Goal: Task Accomplishment & Management: Use online tool/utility

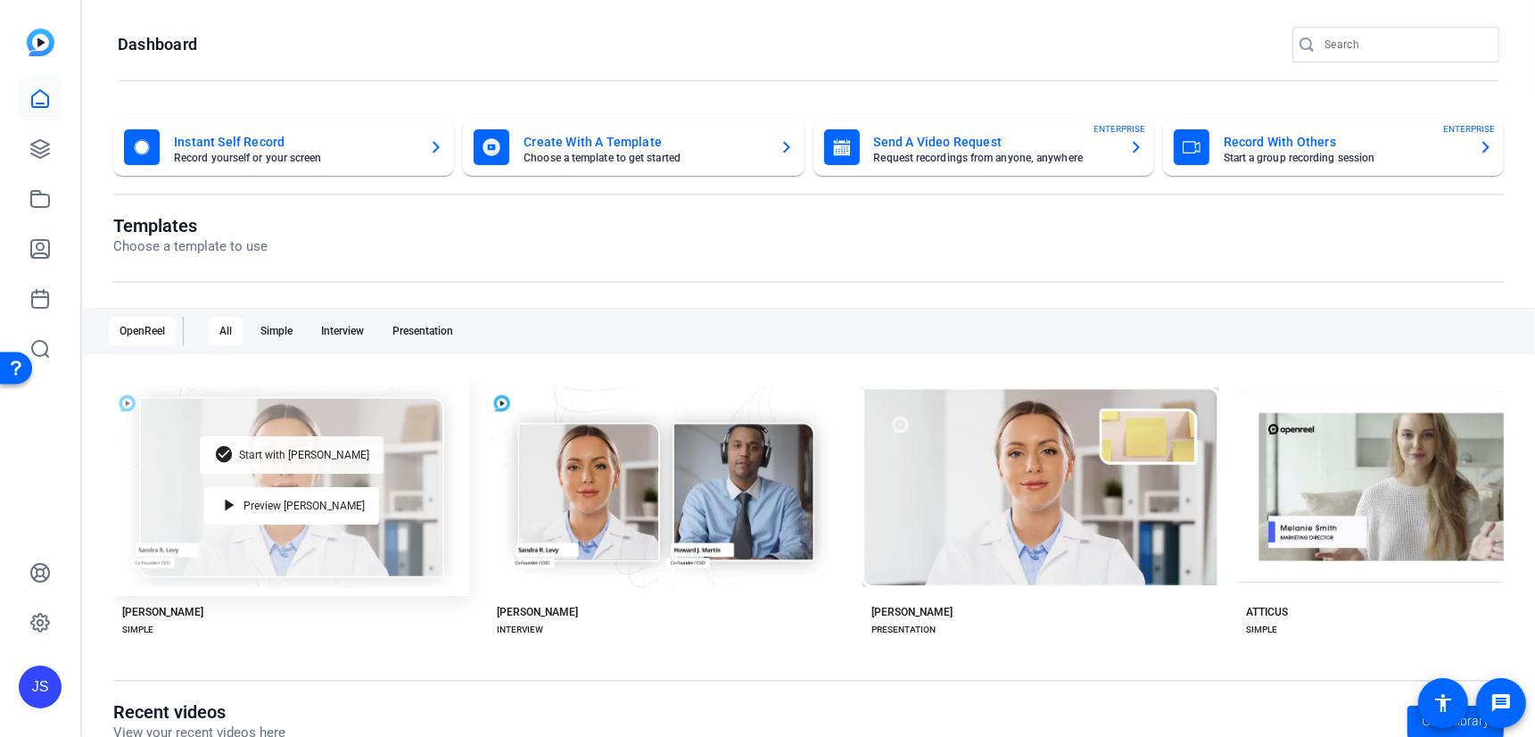
click at [289, 460] on span "Start with [PERSON_NAME]" at bounding box center [304, 454] width 130 height 11
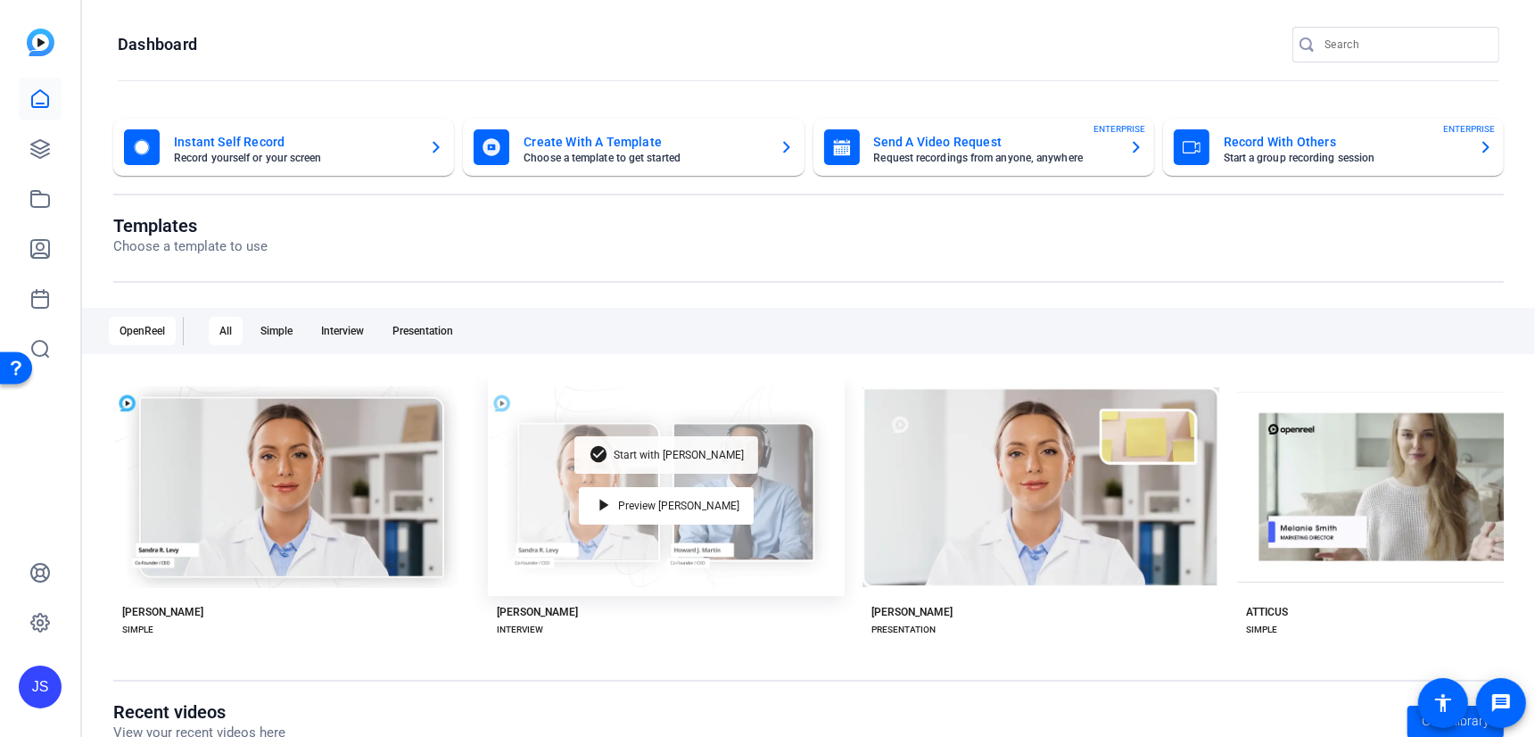
click at [676, 451] on span "Start with [PERSON_NAME]" at bounding box center [678, 454] width 130 height 11
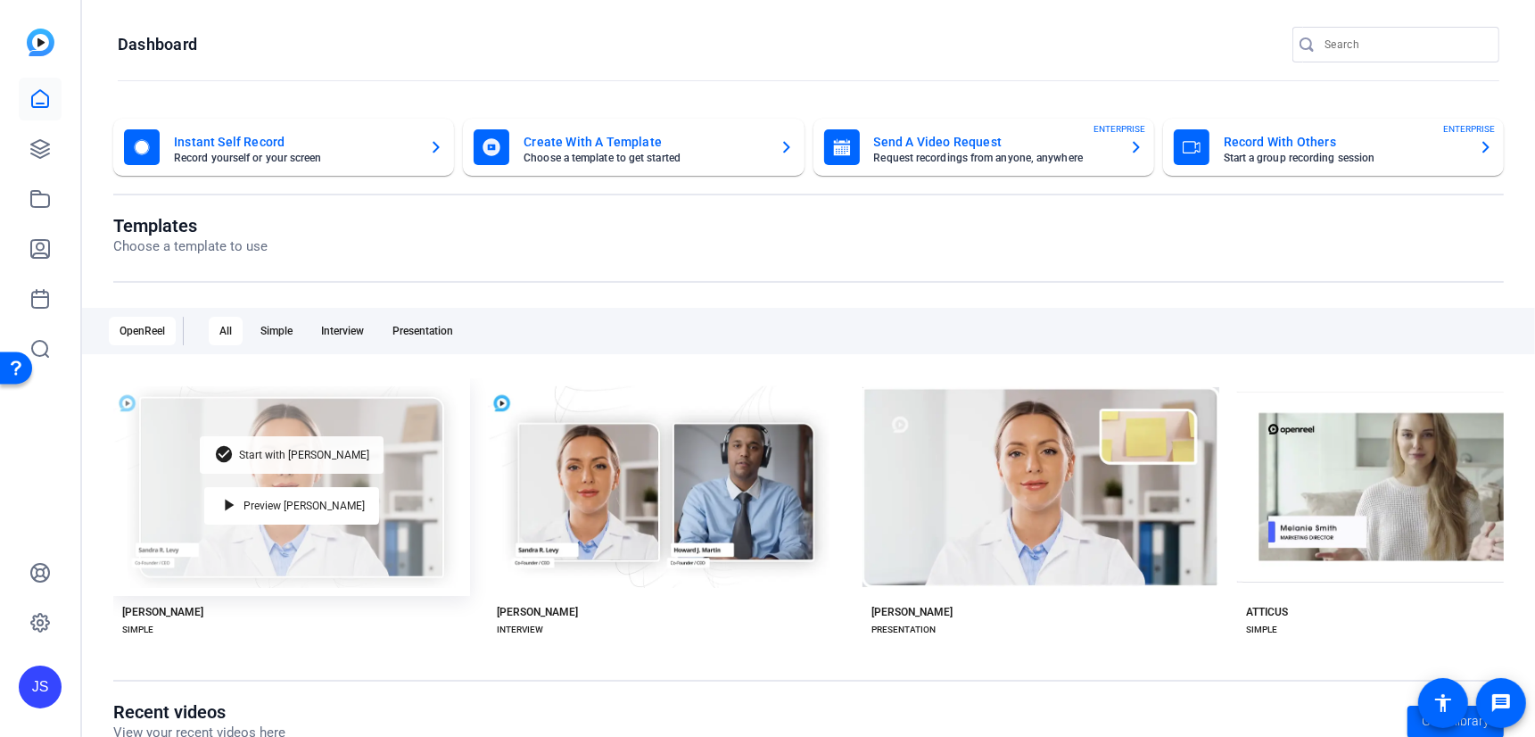
click at [314, 455] on span "Start with [PERSON_NAME]" at bounding box center [304, 454] width 130 height 11
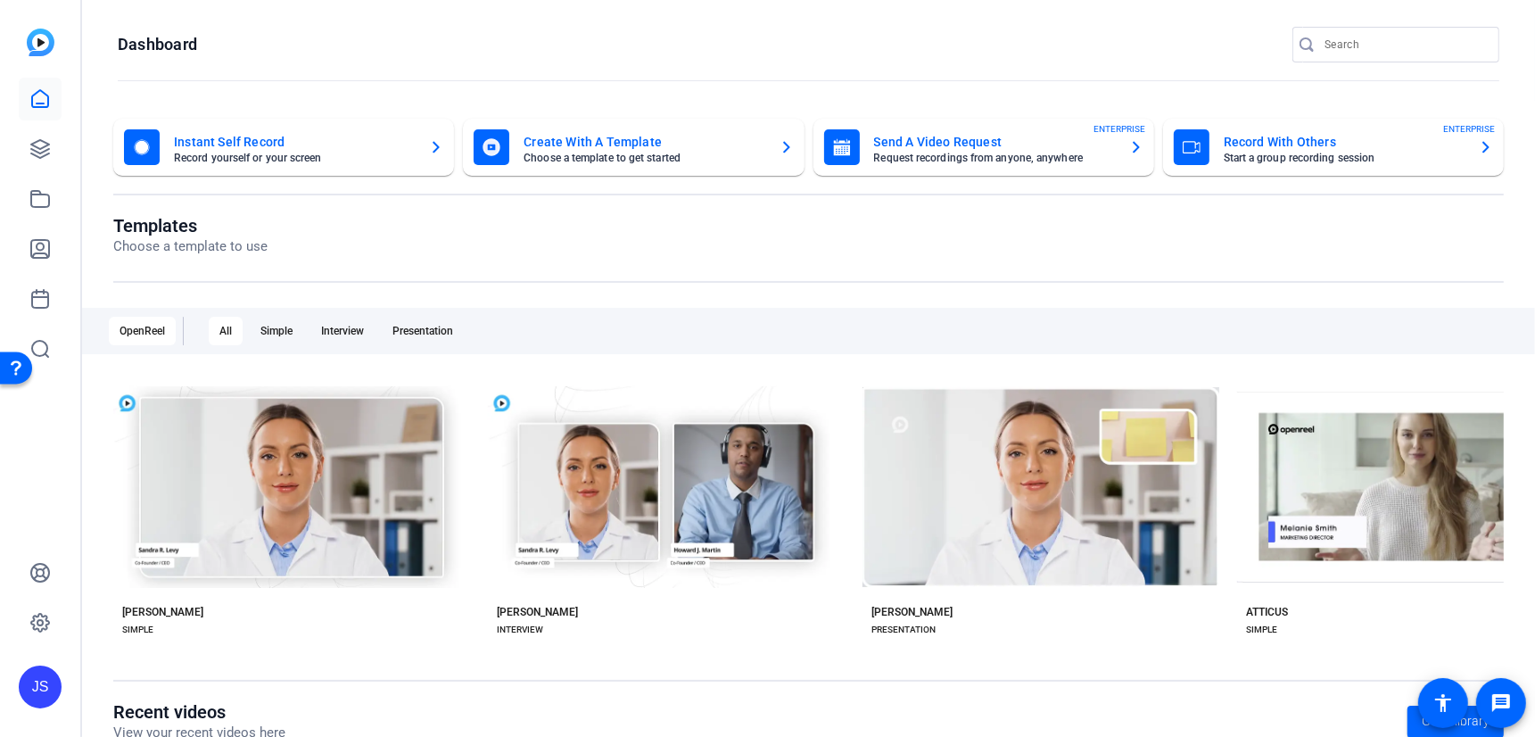
click at [929, 138] on mat-card-title "Send A Video Request" at bounding box center [994, 141] width 241 height 21
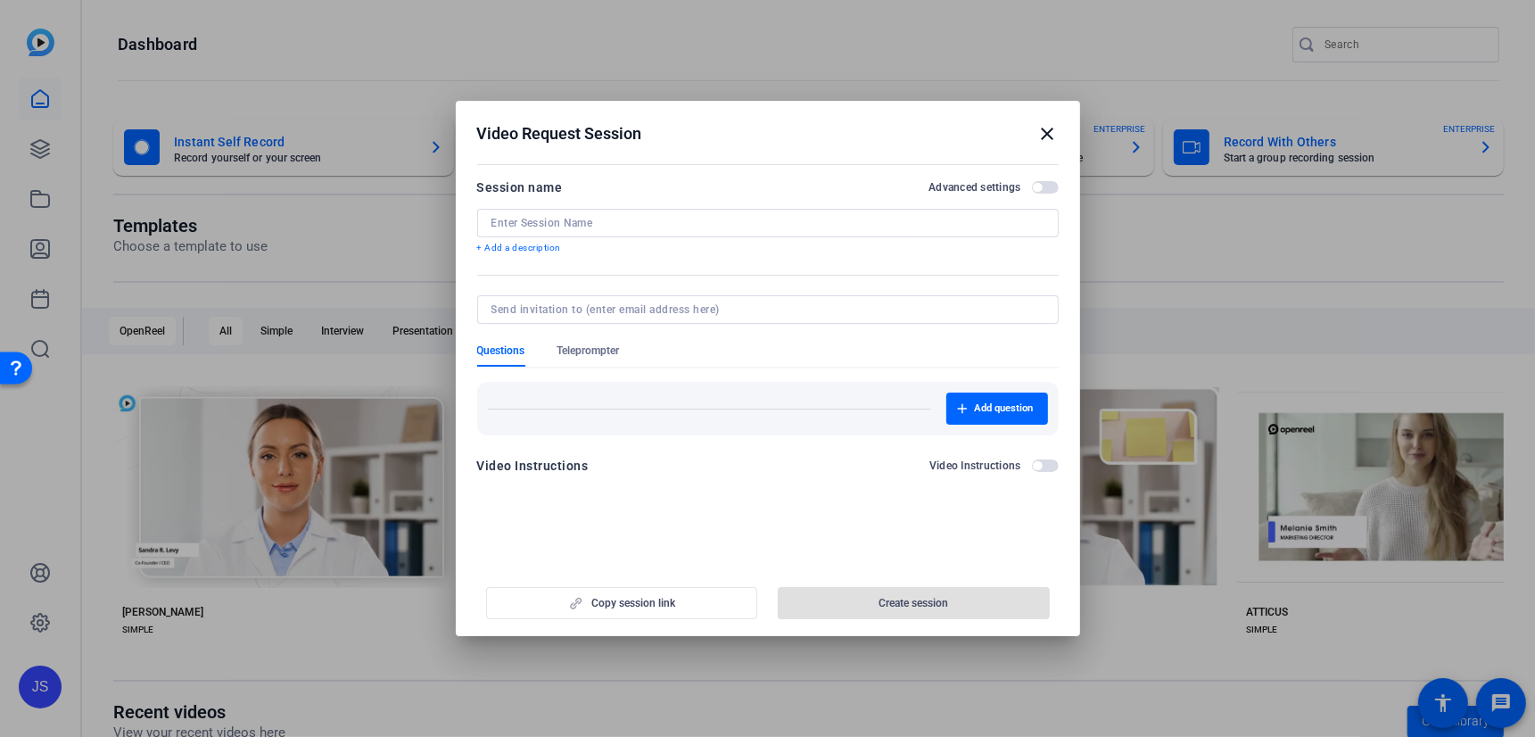
click at [530, 226] on input at bounding box center [767, 223] width 553 height 14
type input "test"
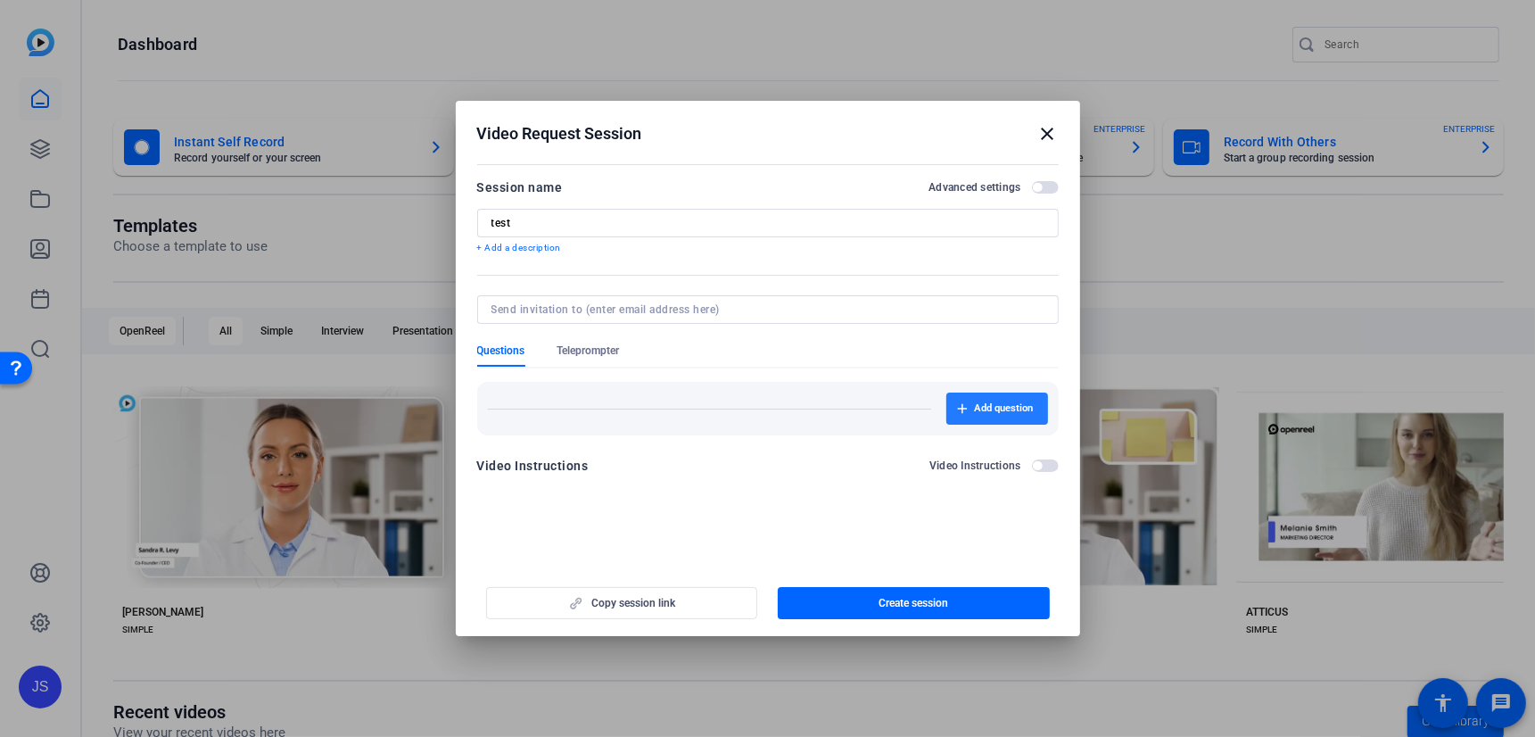
click at [984, 404] on span "Add question" at bounding box center [1004, 408] width 59 height 14
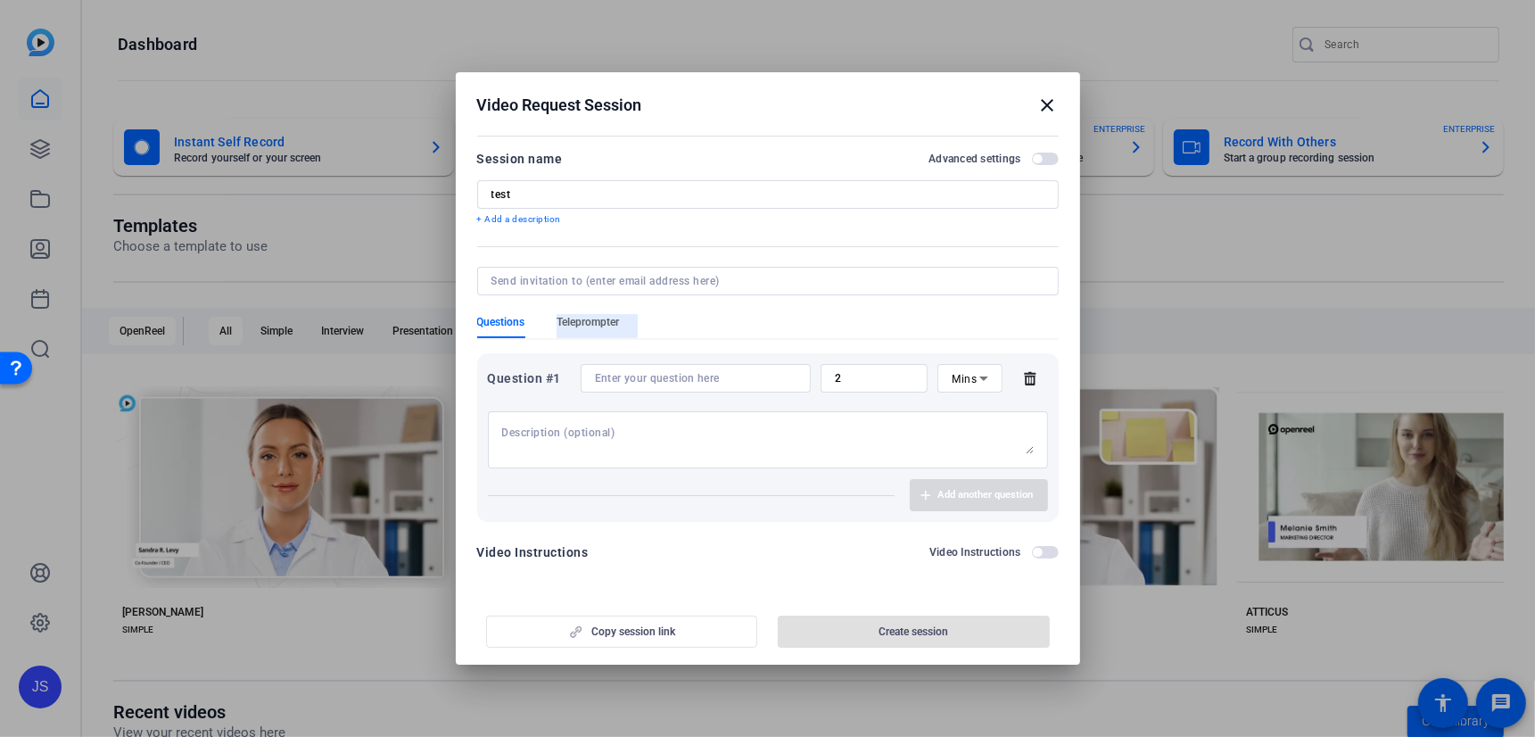
click at [585, 323] on span "Teleprompter" at bounding box center [588, 322] width 62 height 14
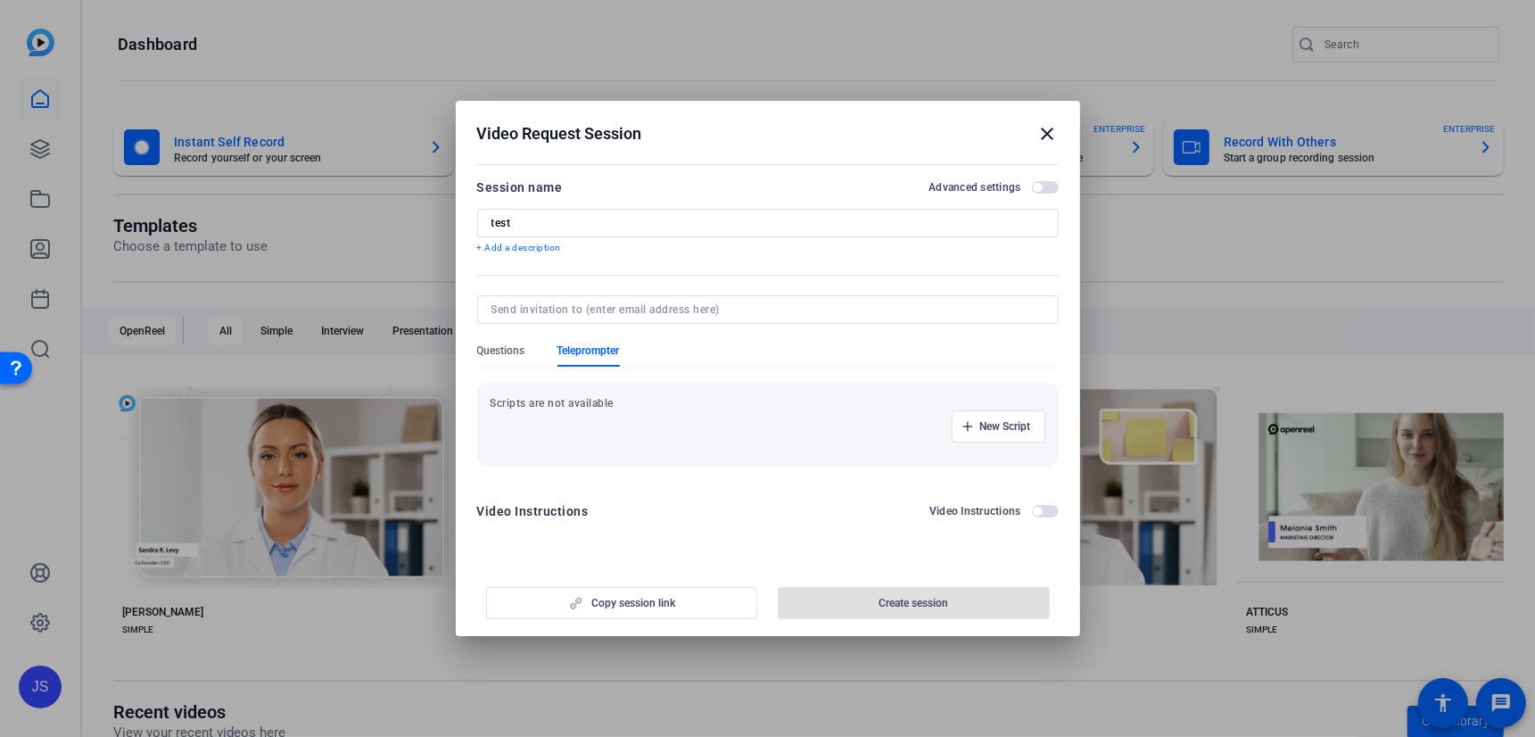
click at [503, 354] on span "Questions" at bounding box center [501, 350] width 48 height 14
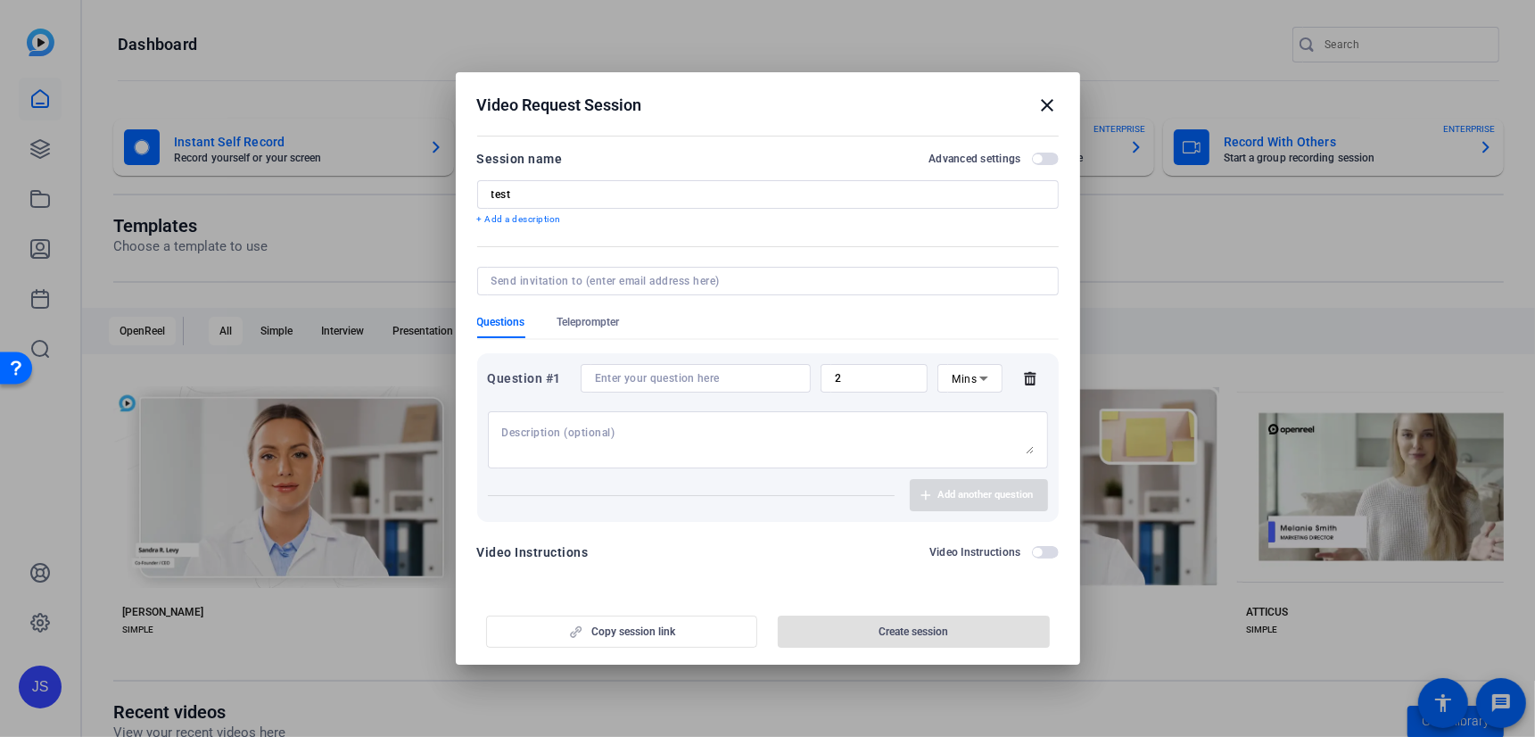
click at [1033, 376] on icon at bounding box center [1030, 378] width 12 height 13
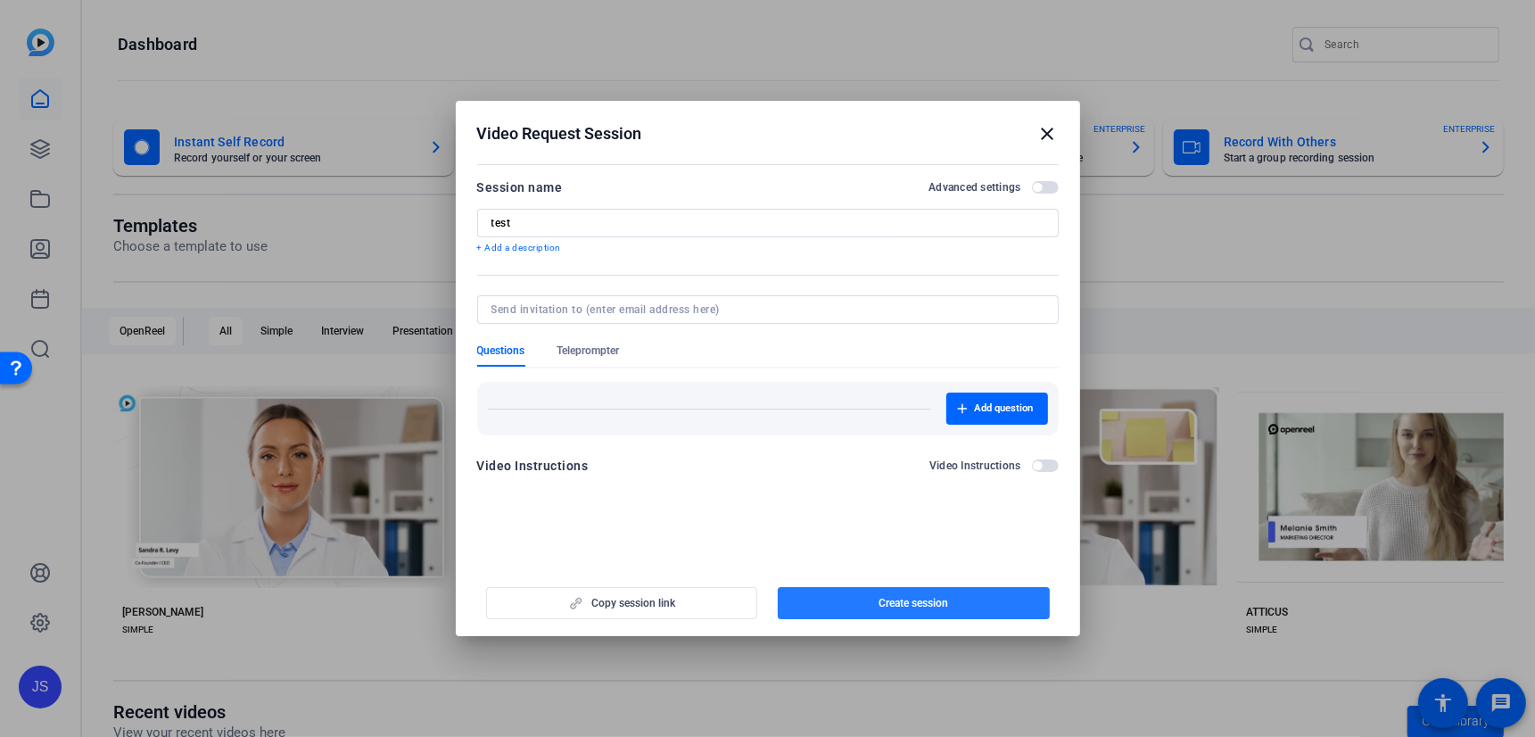
click at [900, 602] on span "Create session" at bounding box center [913, 603] width 70 height 14
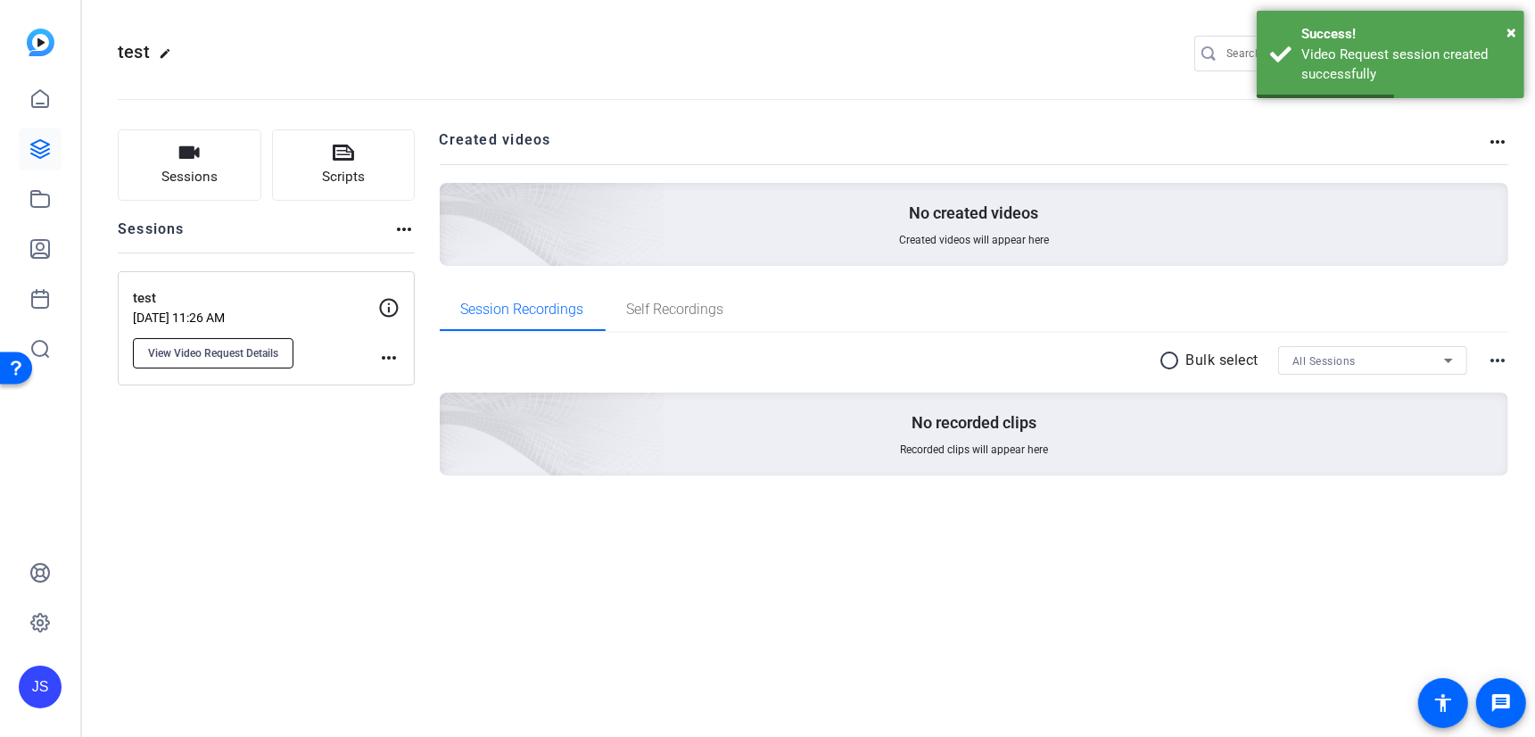
click at [216, 350] on span "View Video Request Details" at bounding box center [213, 353] width 130 height 14
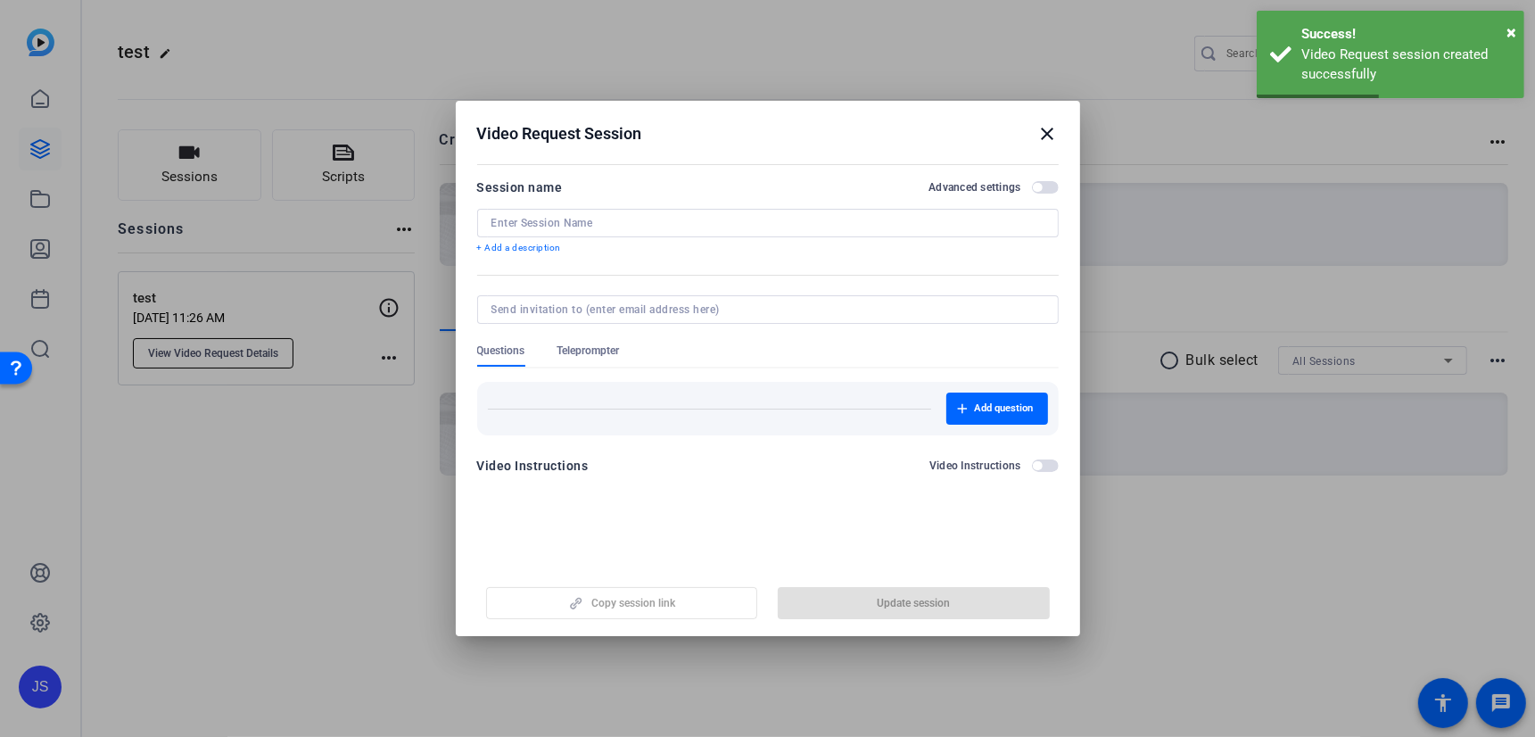
type input "test"
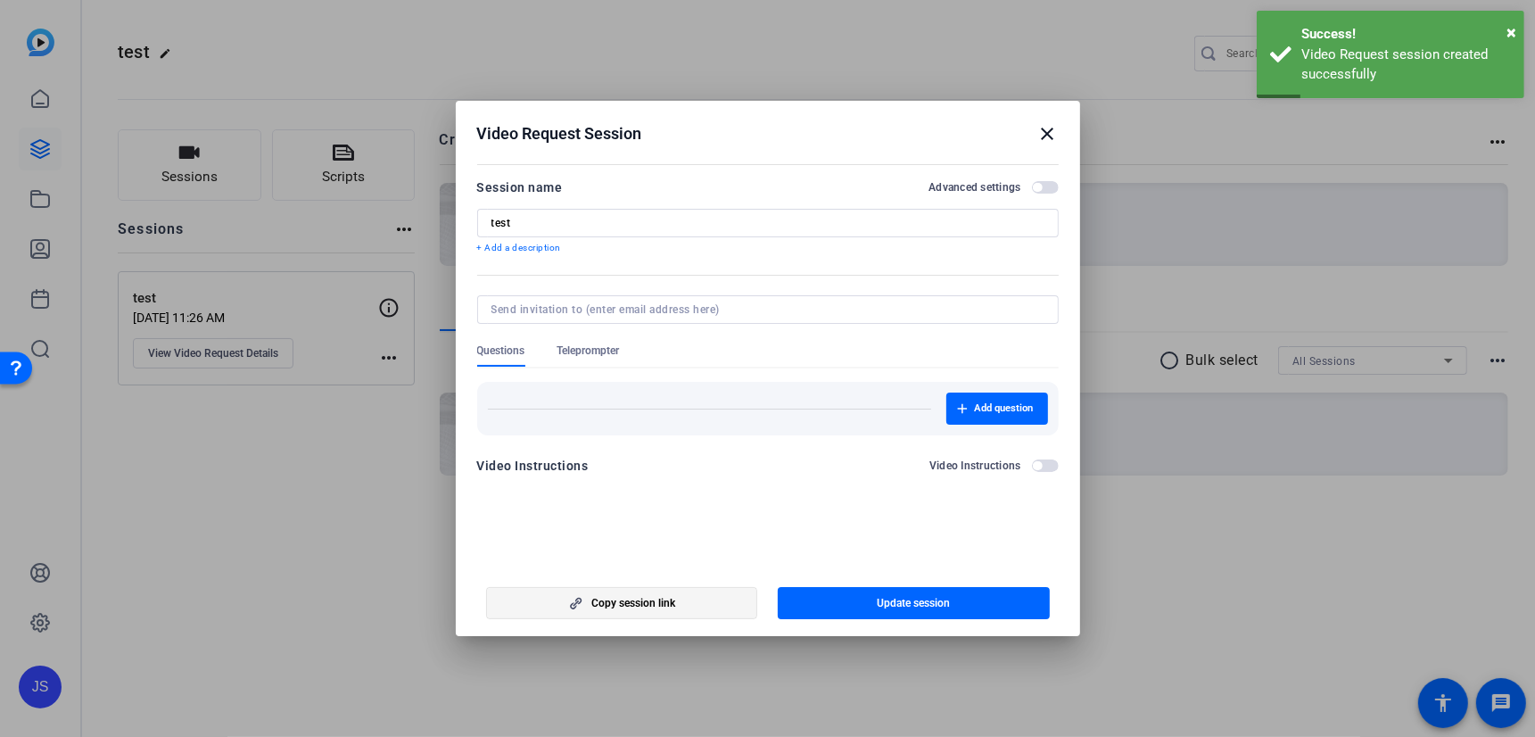
click at [639, 595] on span "button" at bounding box center [622, 602] width 270 height 43
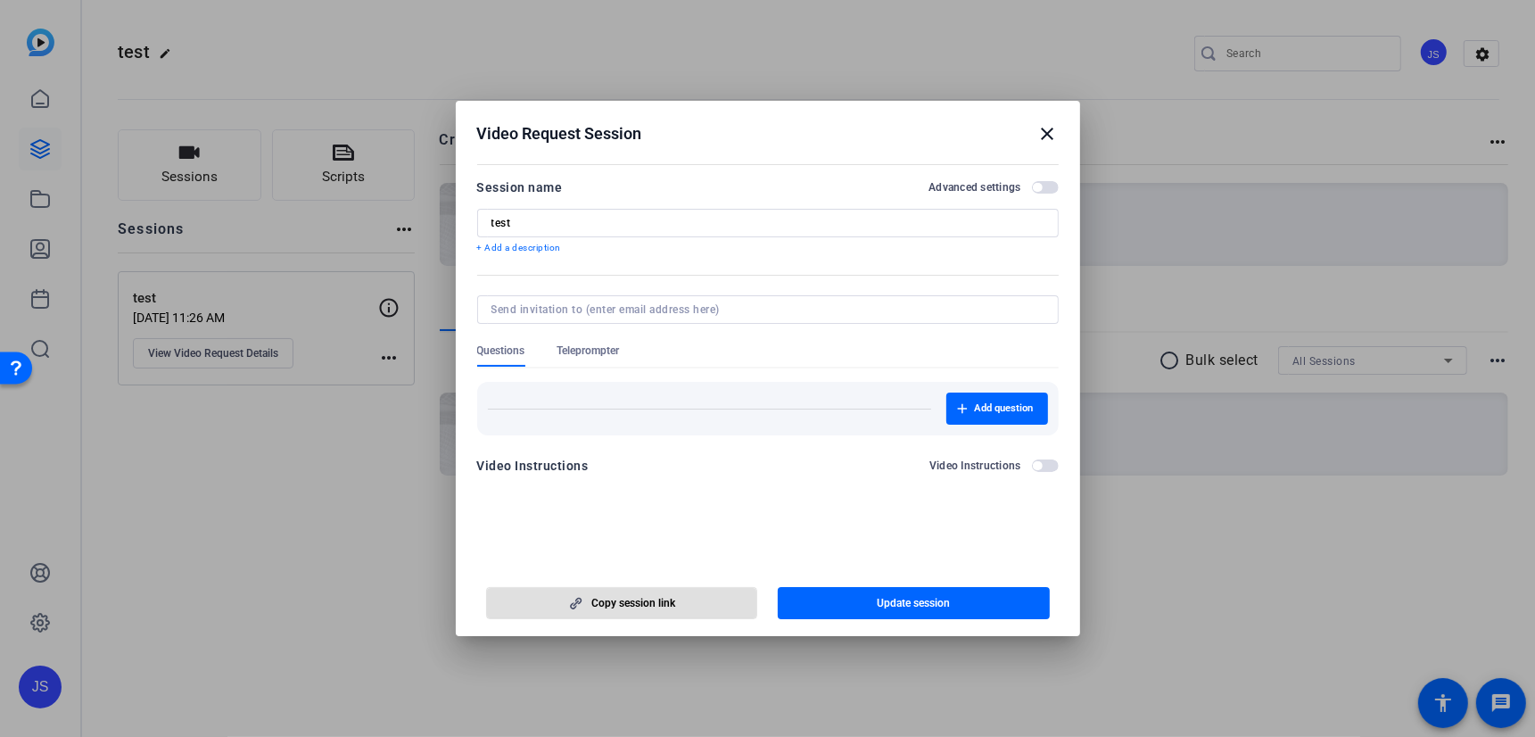
click at [1050, 136] on mat-icon "close" at bounding box center [1047, 133] width 21 height 21
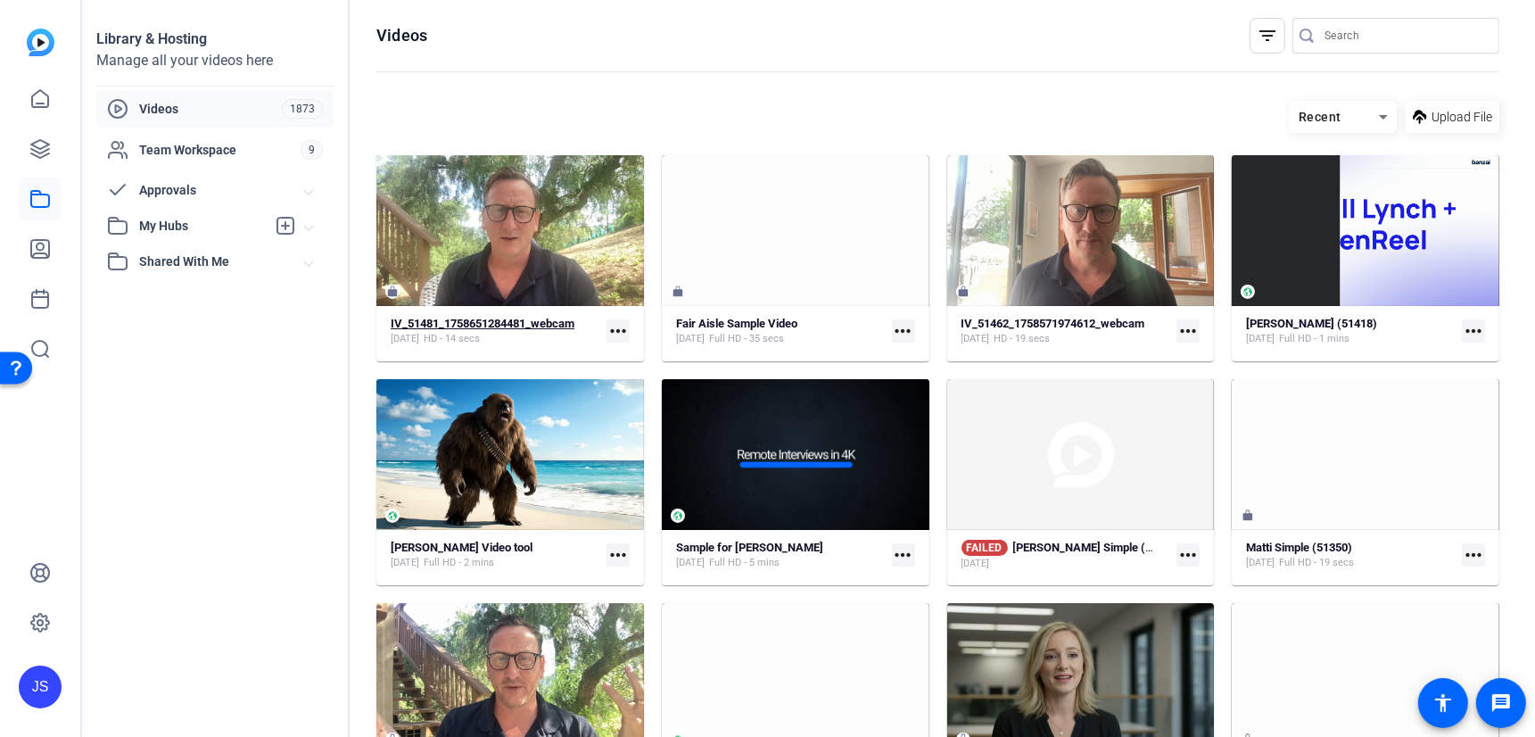
click at [513, 320] on strong "IV_51481_1758651284481_webcam" at bounding box center [483, 323] width 184 height 13
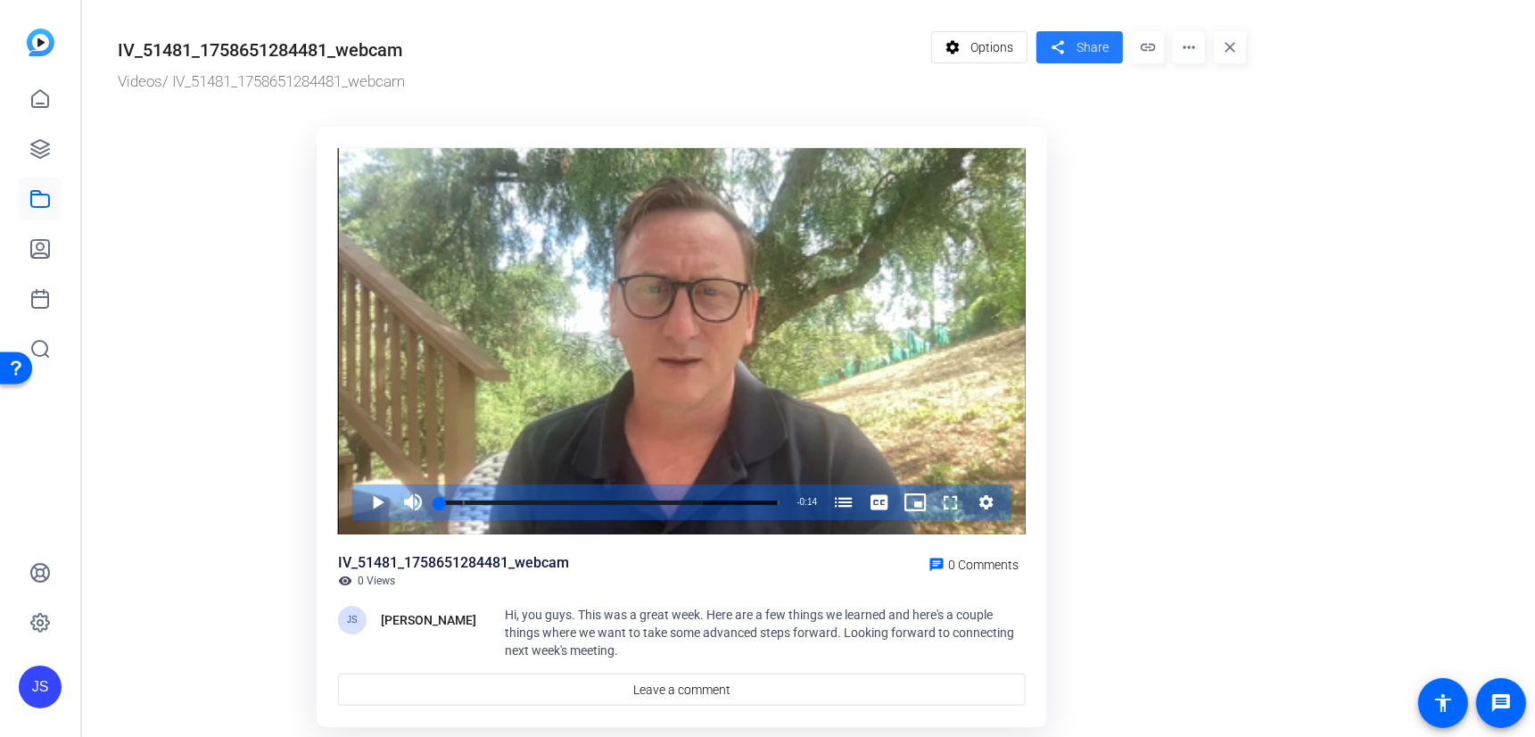
click at [1083, 49] on span "Share" at bounding box center [1092, 47] width 32 height 19
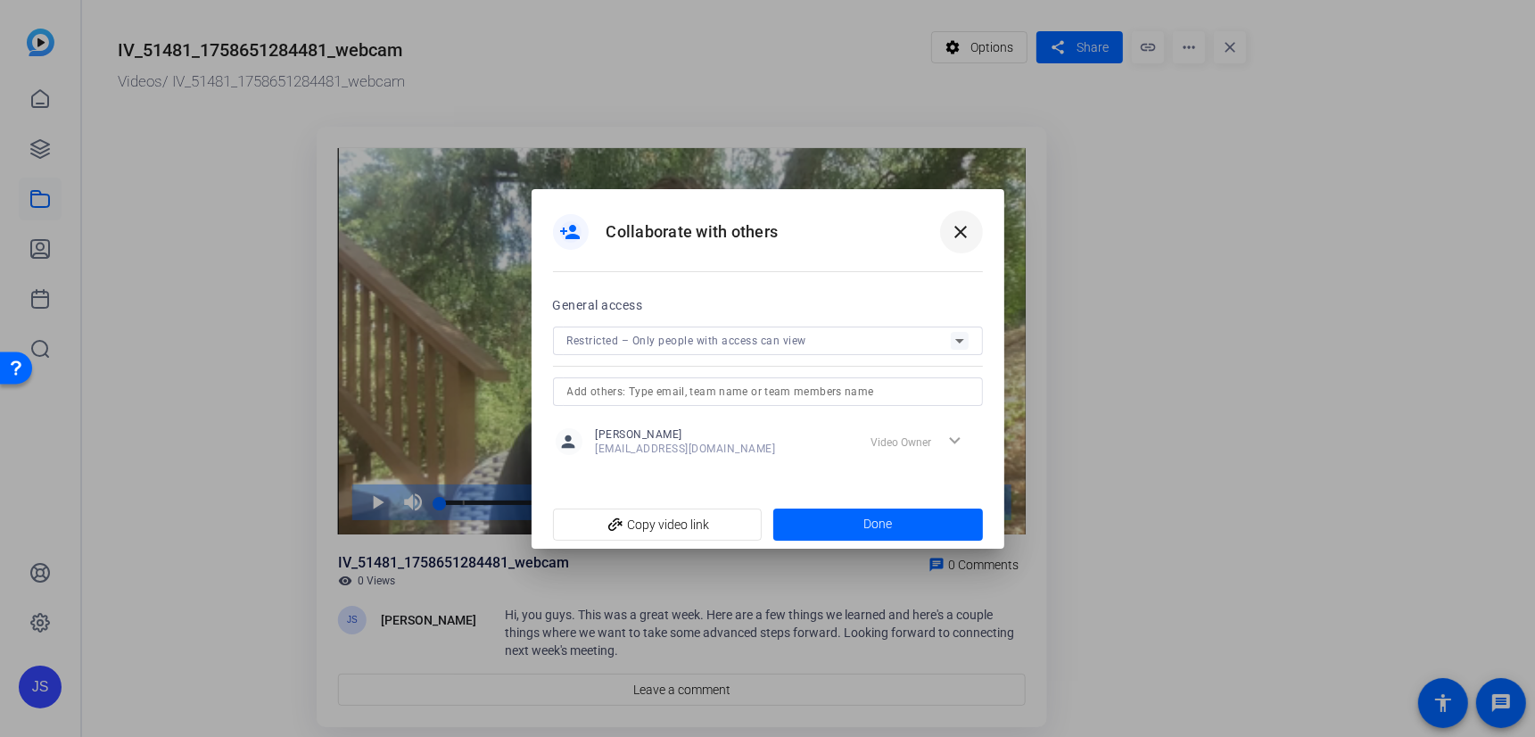
click at [959, 224] on mat-icon "close" at bounding box center [961, 231] width 21 height 21
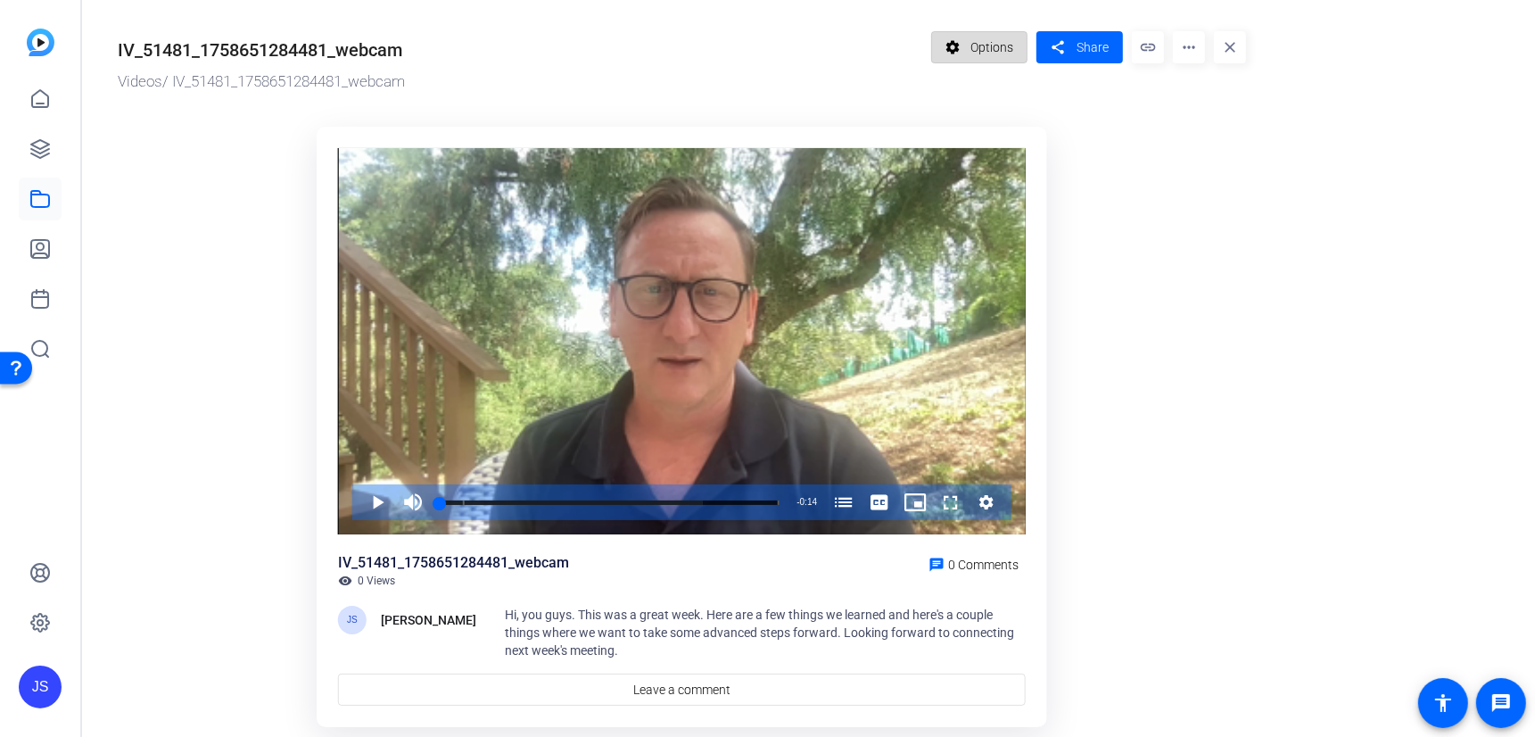
click at [977, 52] on span "Options" at bounding box center [991, 47] width 43 height 34
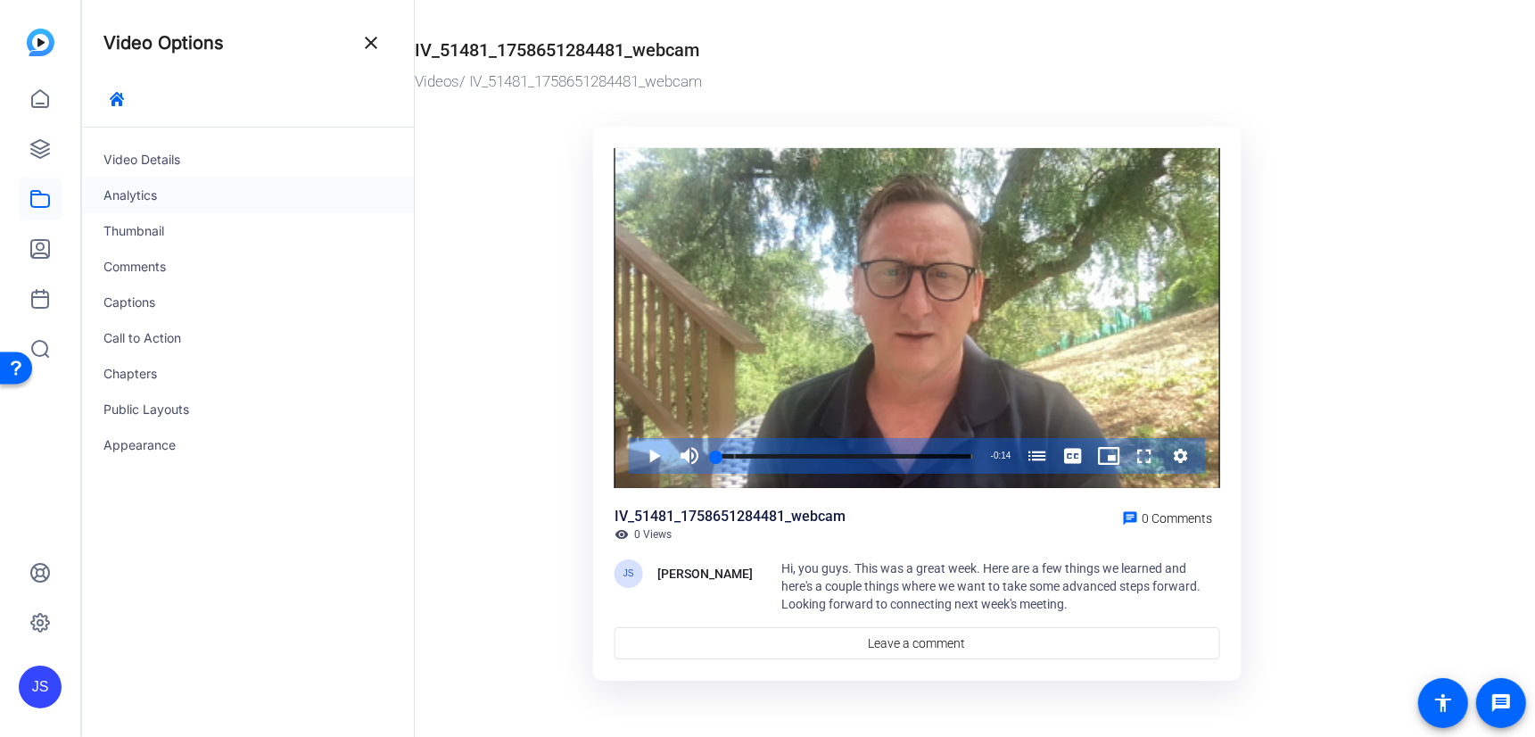
click at [143, 194] on div "Analytics" at bounding box center [248, 195] width 332 height 36
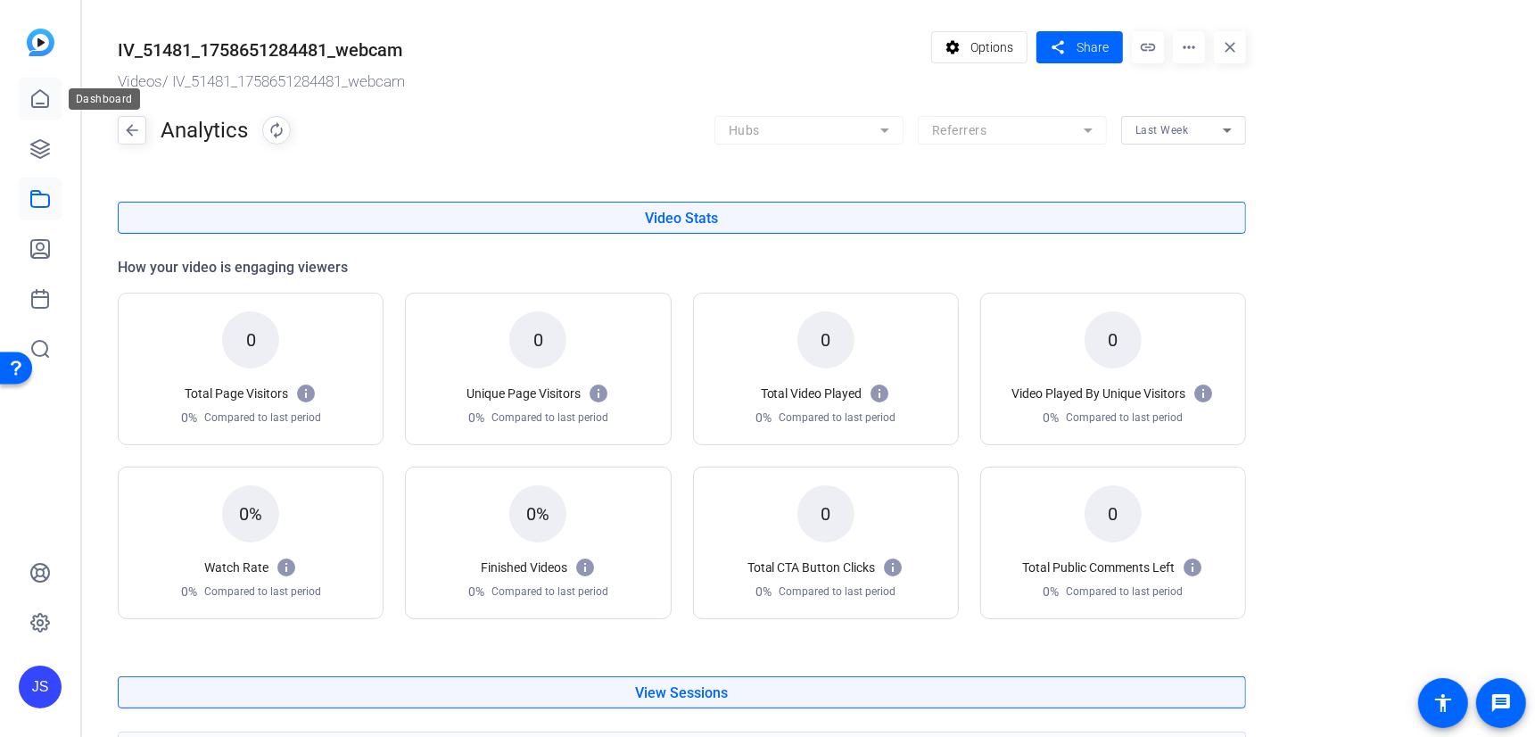
click at [48, 102] on icon at bounding box center [40, 98] width 16 height 17
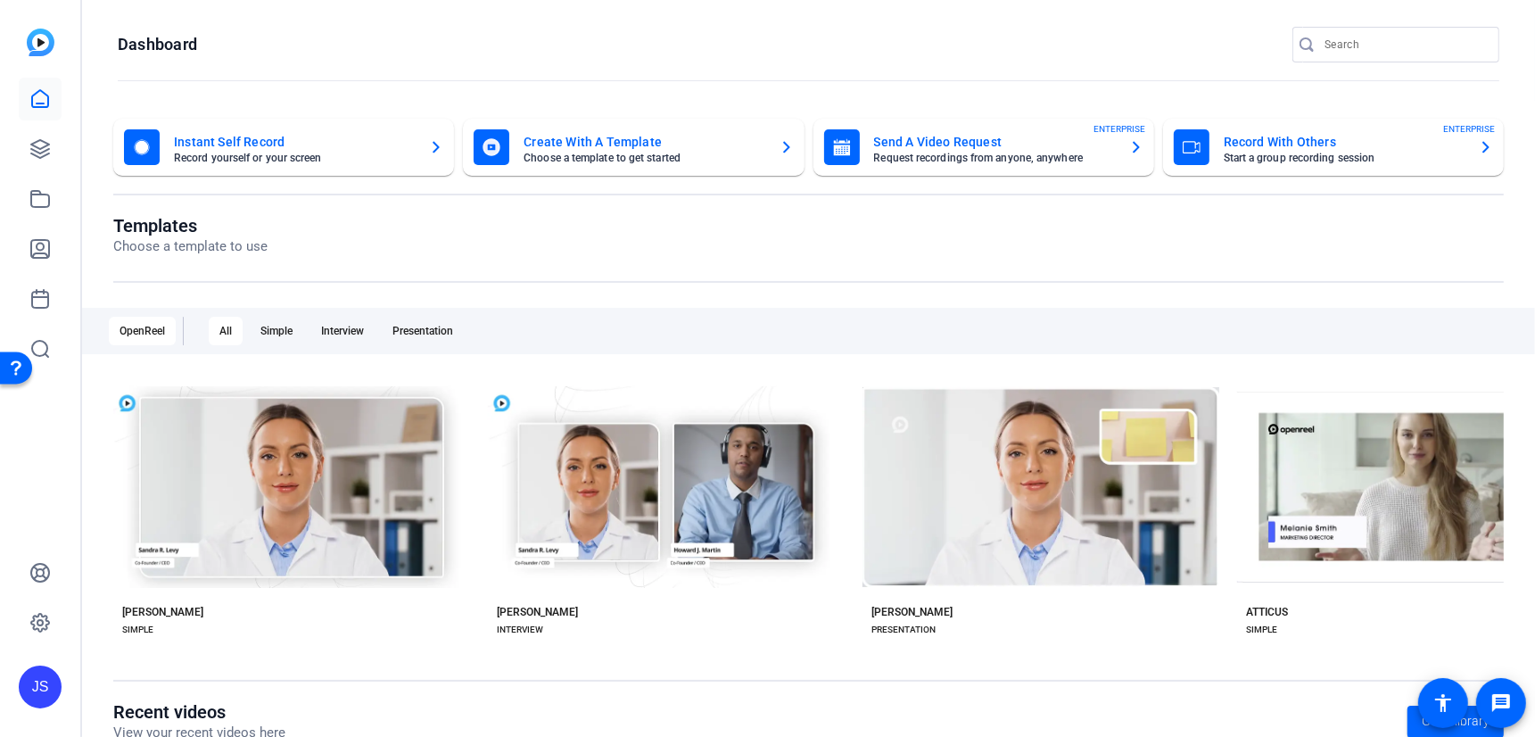
click at [1255, 143] on mat-card-title "Record With Others" at bounding box center [1343, 141] width 241 height 21
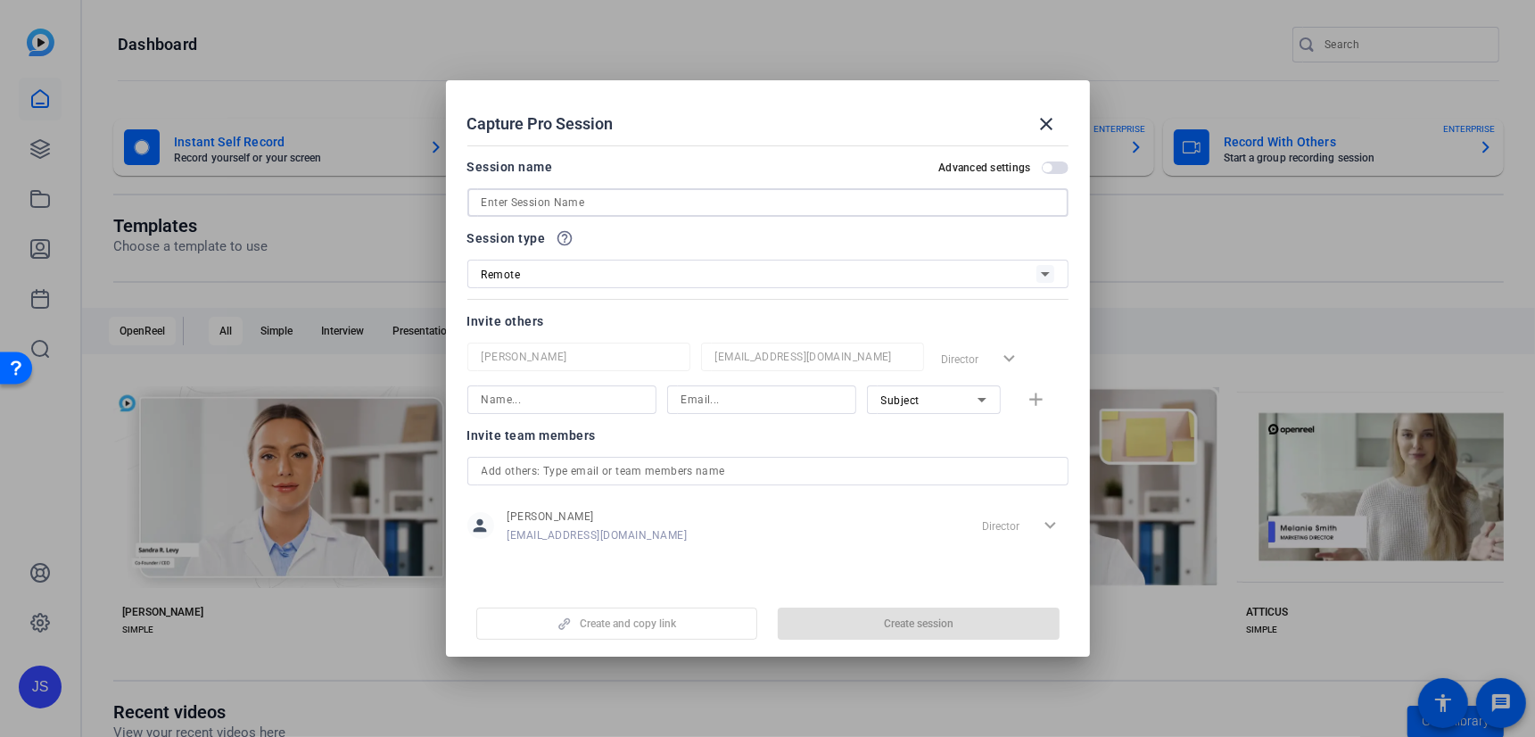
click at [527, 199] on input at bounding box center [767, 202] width 572 height 21
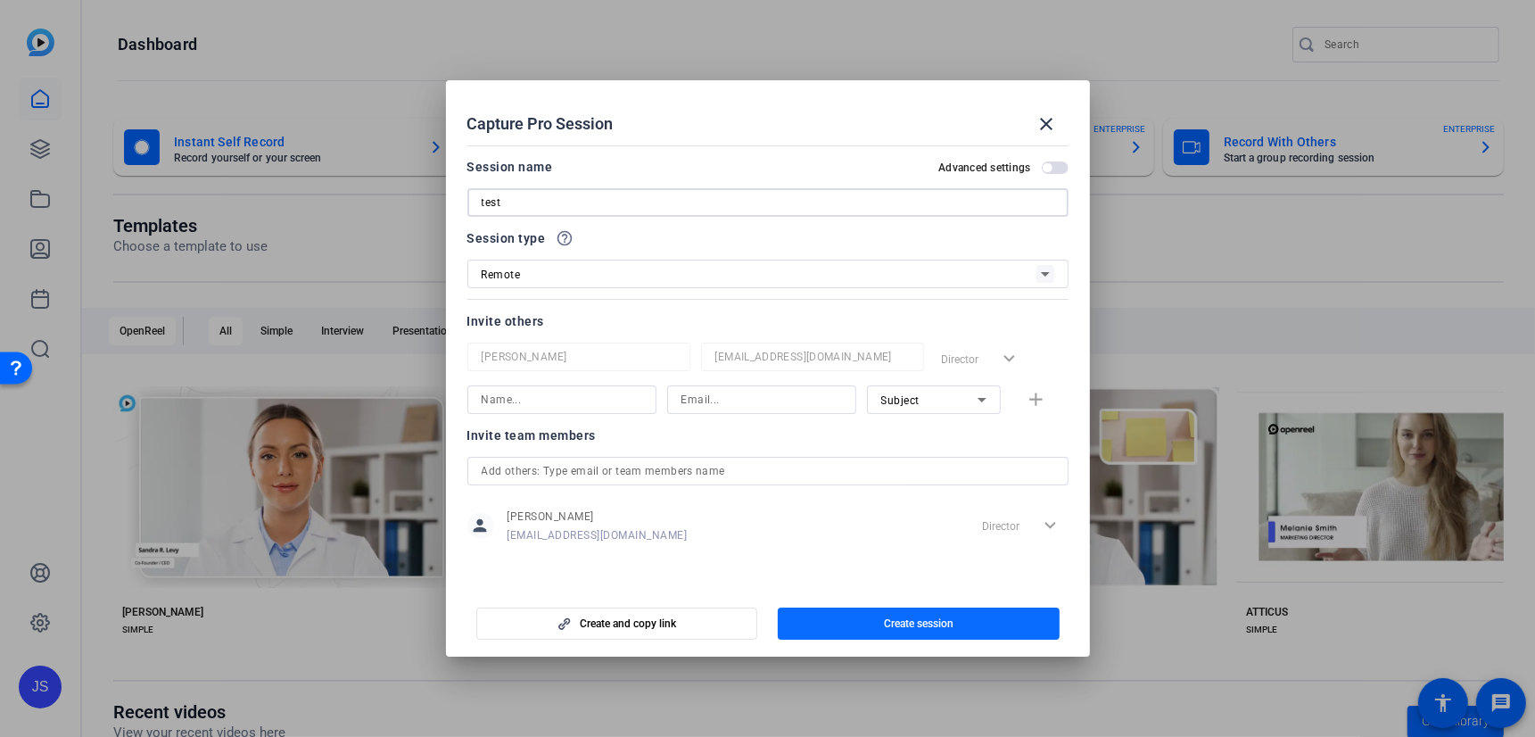
type input "test"
click at [923, 625] on span "Create session" at bounding box center [919, 623] width 70 height 14
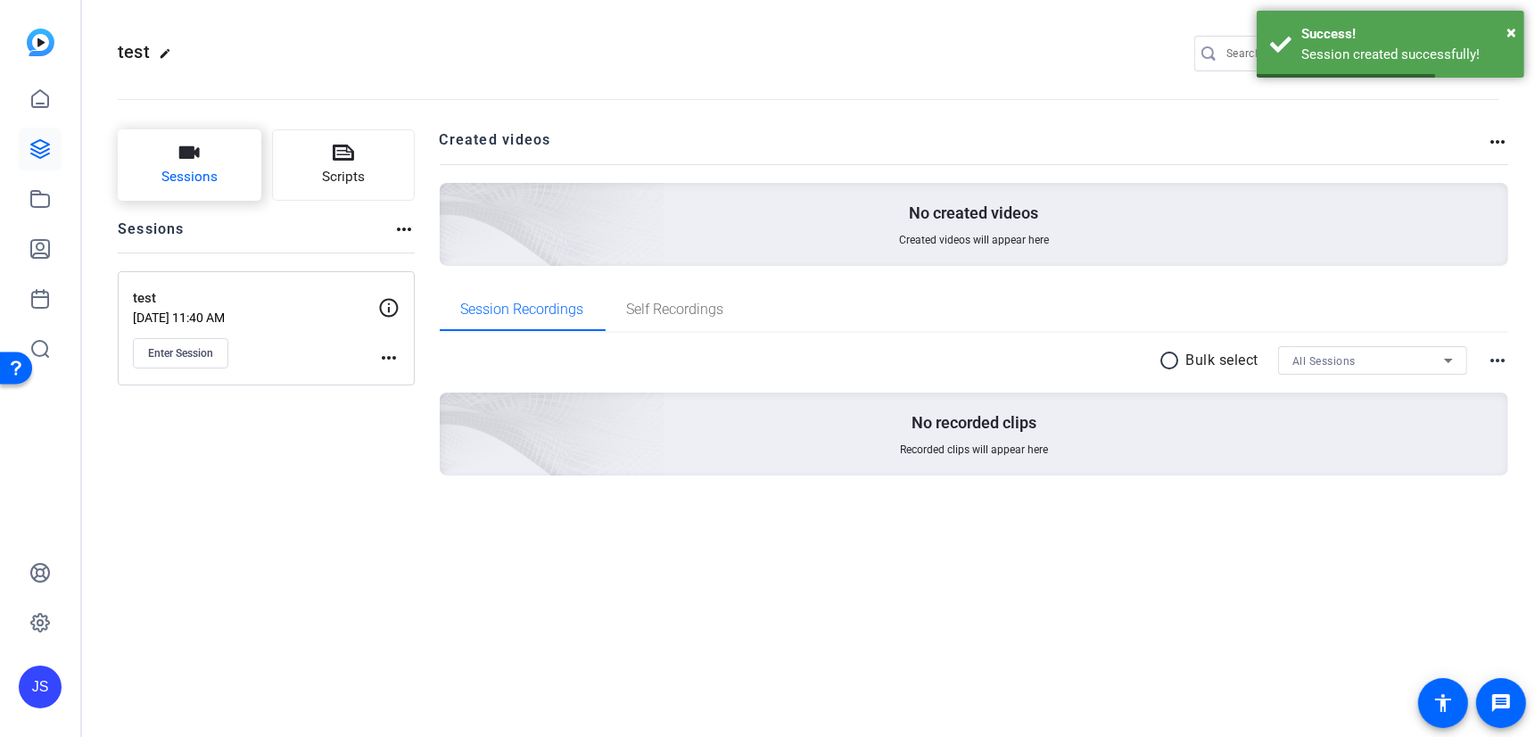
click at [190, 165] on button "Sessions" at bounding box center [190, 164] width 144 height 71
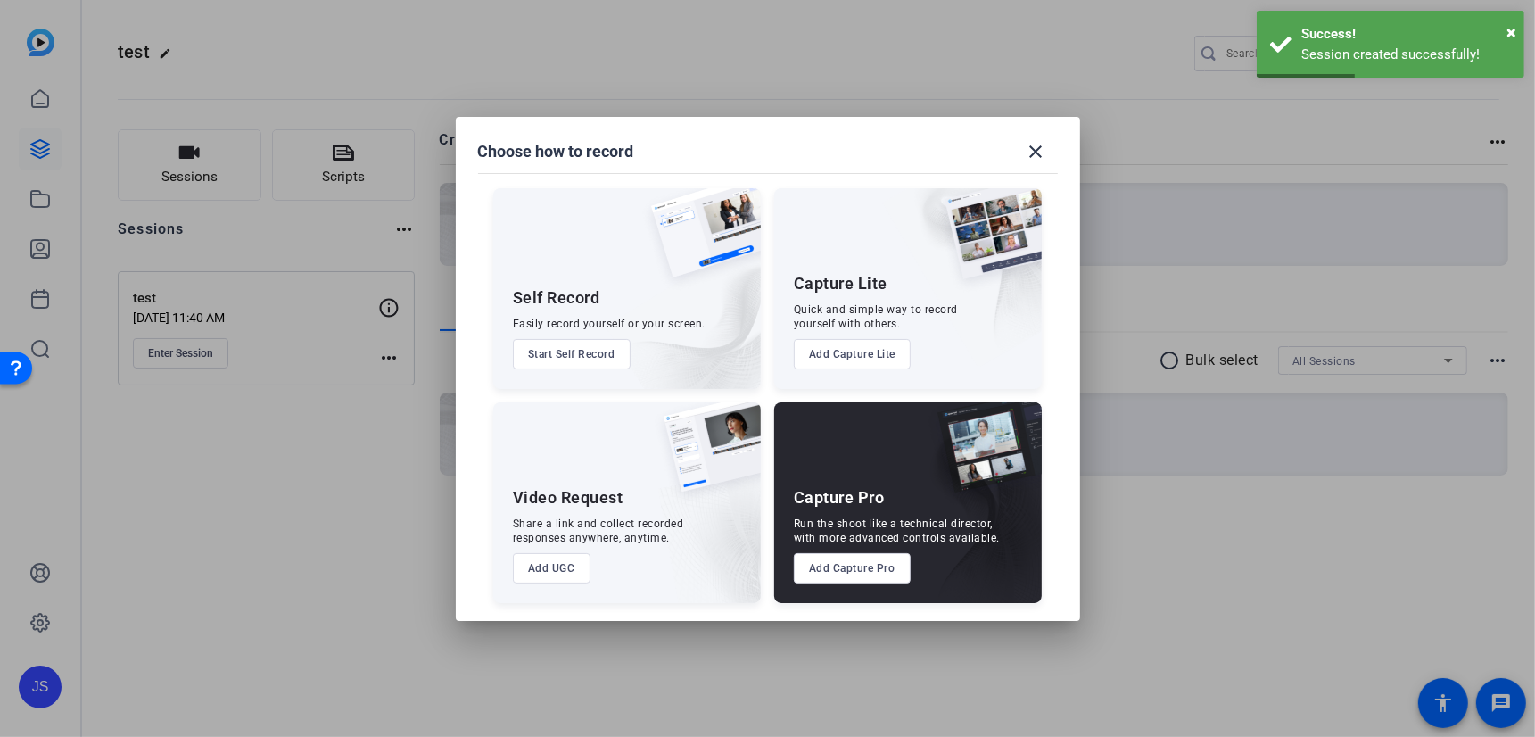
click at [833, 351] on button "Add Capture Lite" at bounding box center [852, 354] width 117 height 30
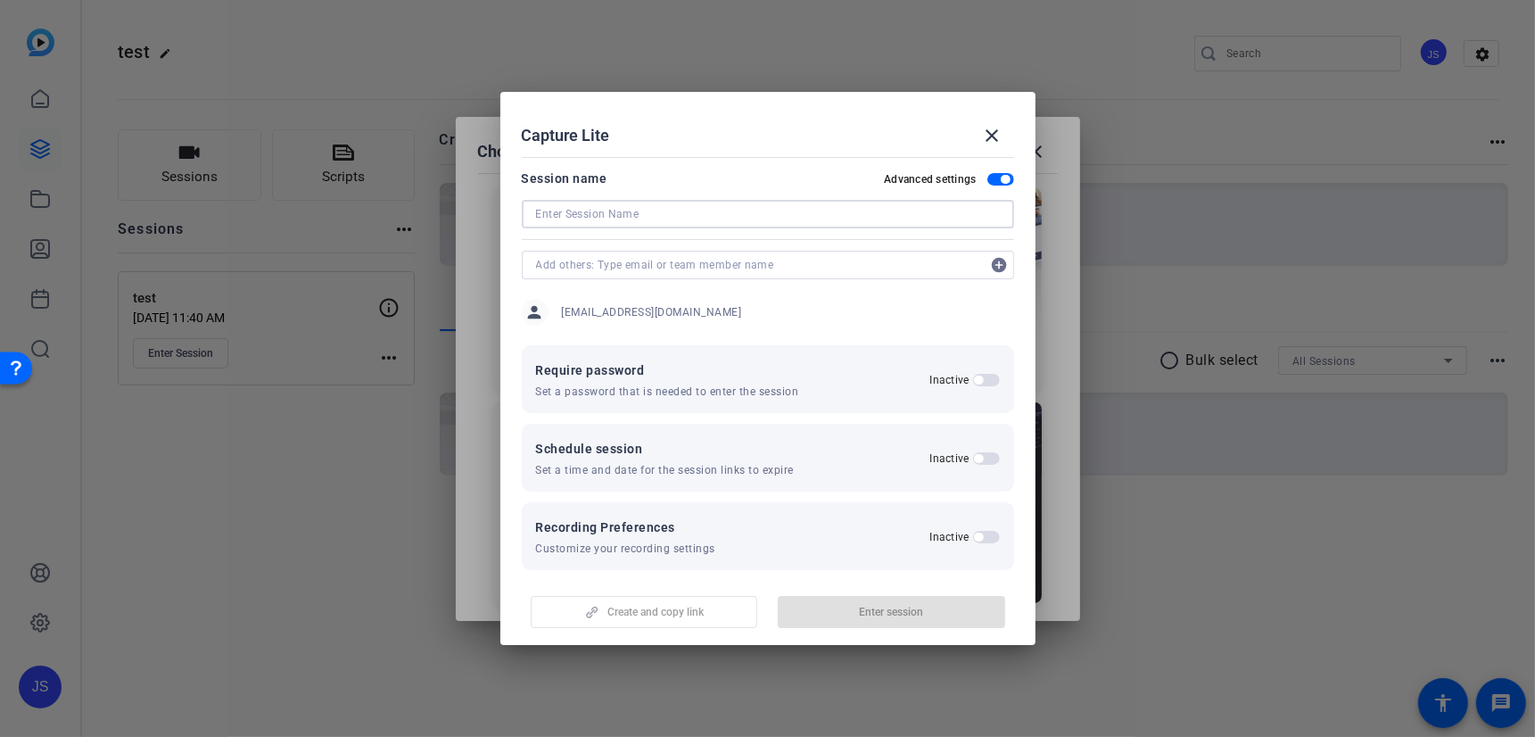
click at [612, 210] on input at bounding box center [768, 213] width 464 height 21
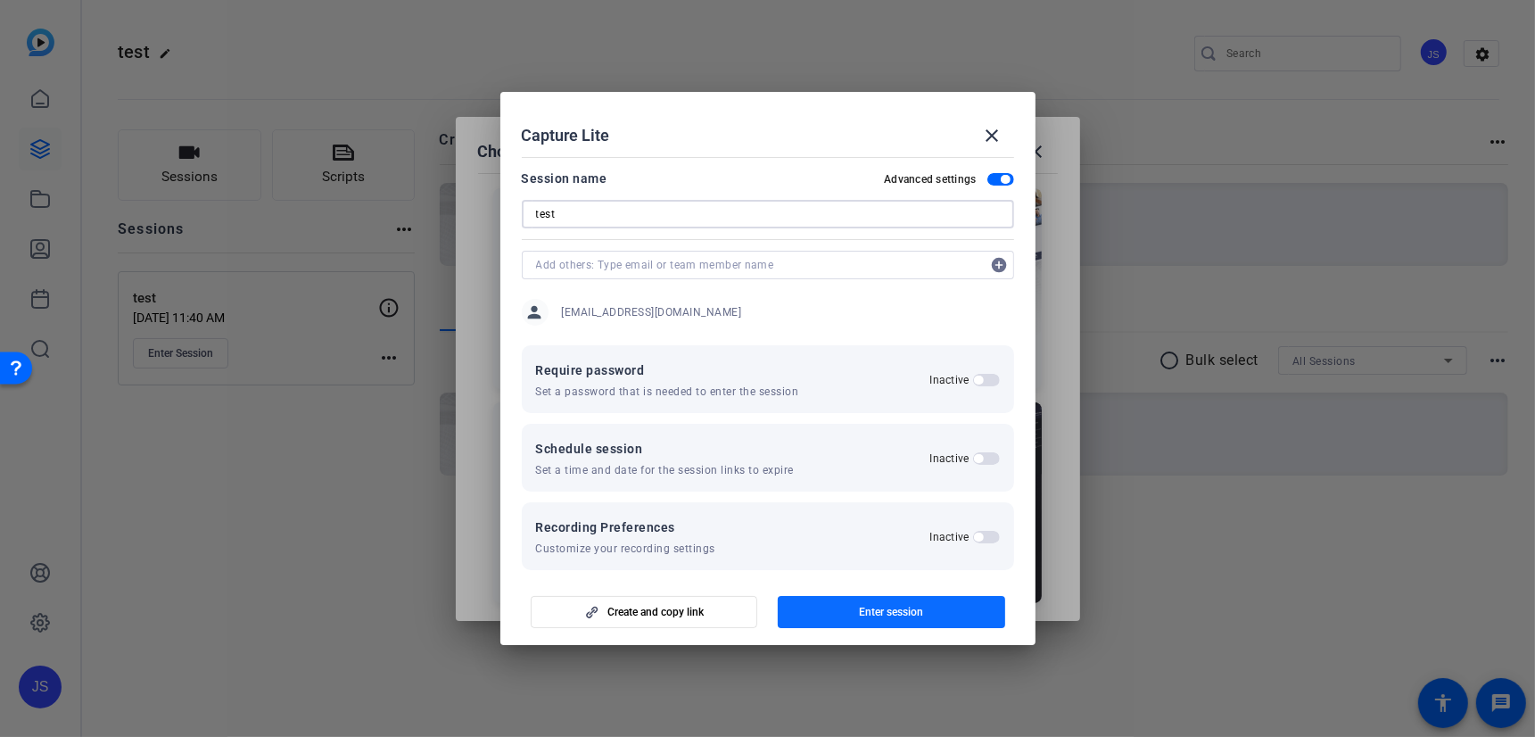
type input "test"
click at [882, 610] on span "Enter session" at bounding box center [891, 612] width 64 height 14
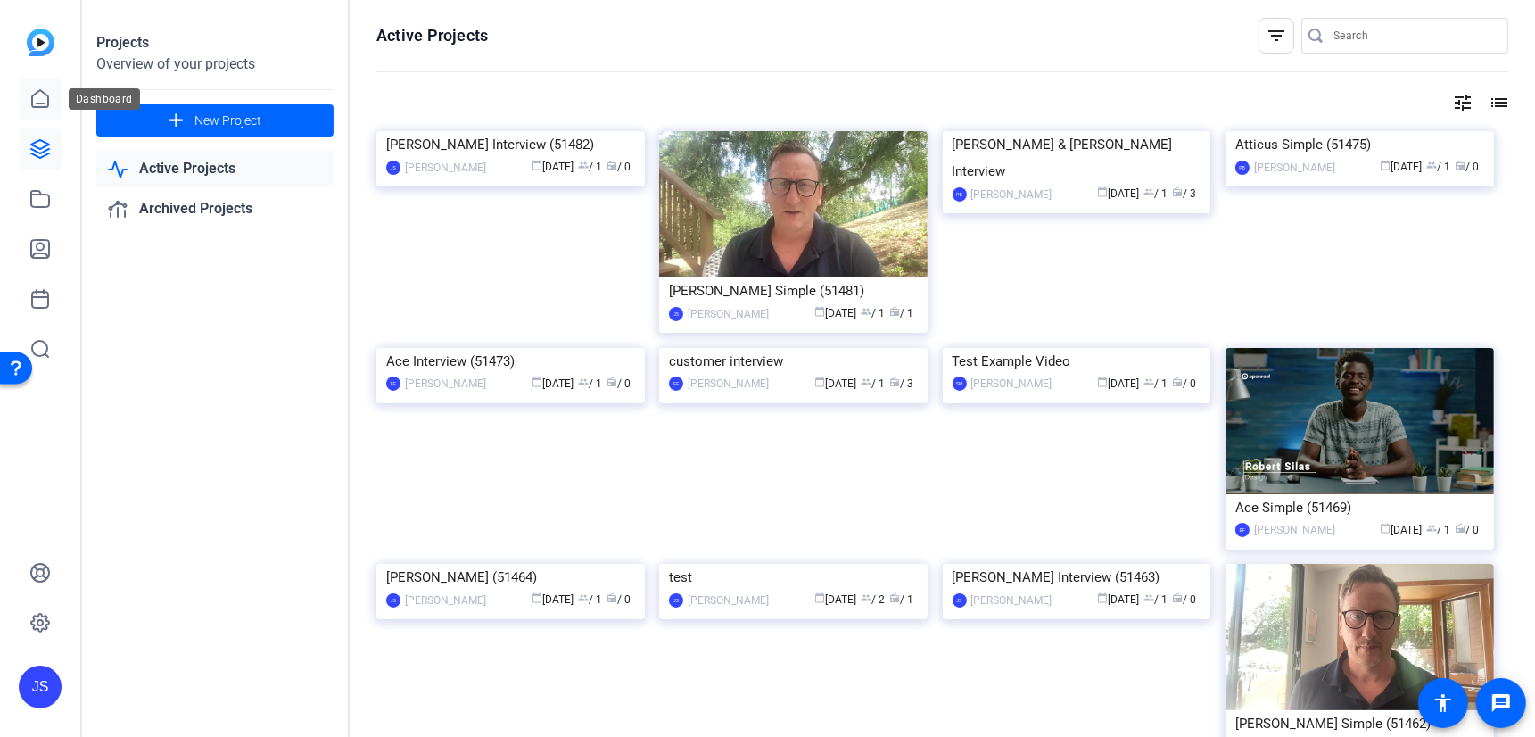
click at [38, 94] on icon at bounding box center [39, 98] width 21 height 21
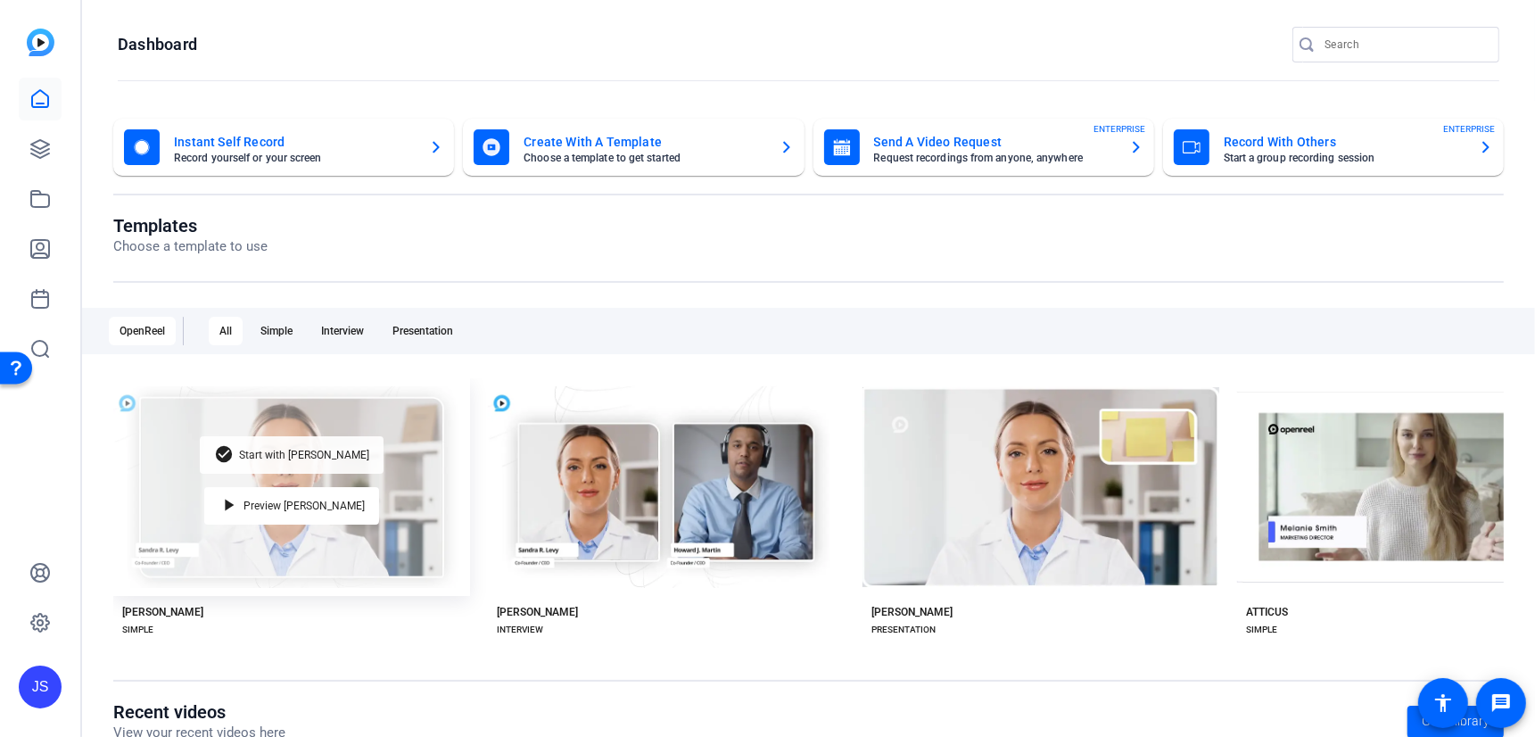
click at [297, 455] on span "Start with [PERSON_NAME]" at bounding box center [304, 454] width 130 height 11
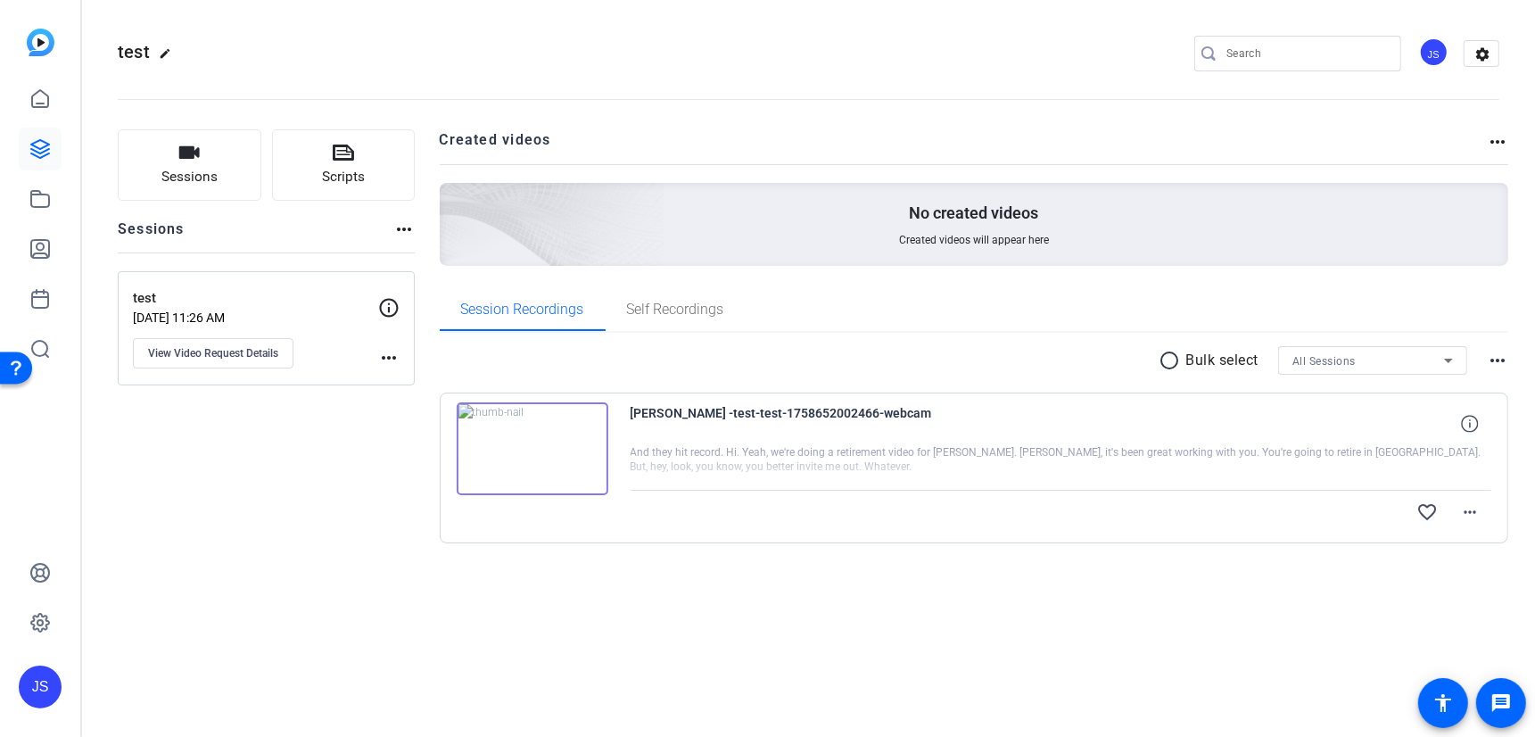
click at [1432, 58] on div "JS" at bounding box center [1433, 51] width 29 height 29
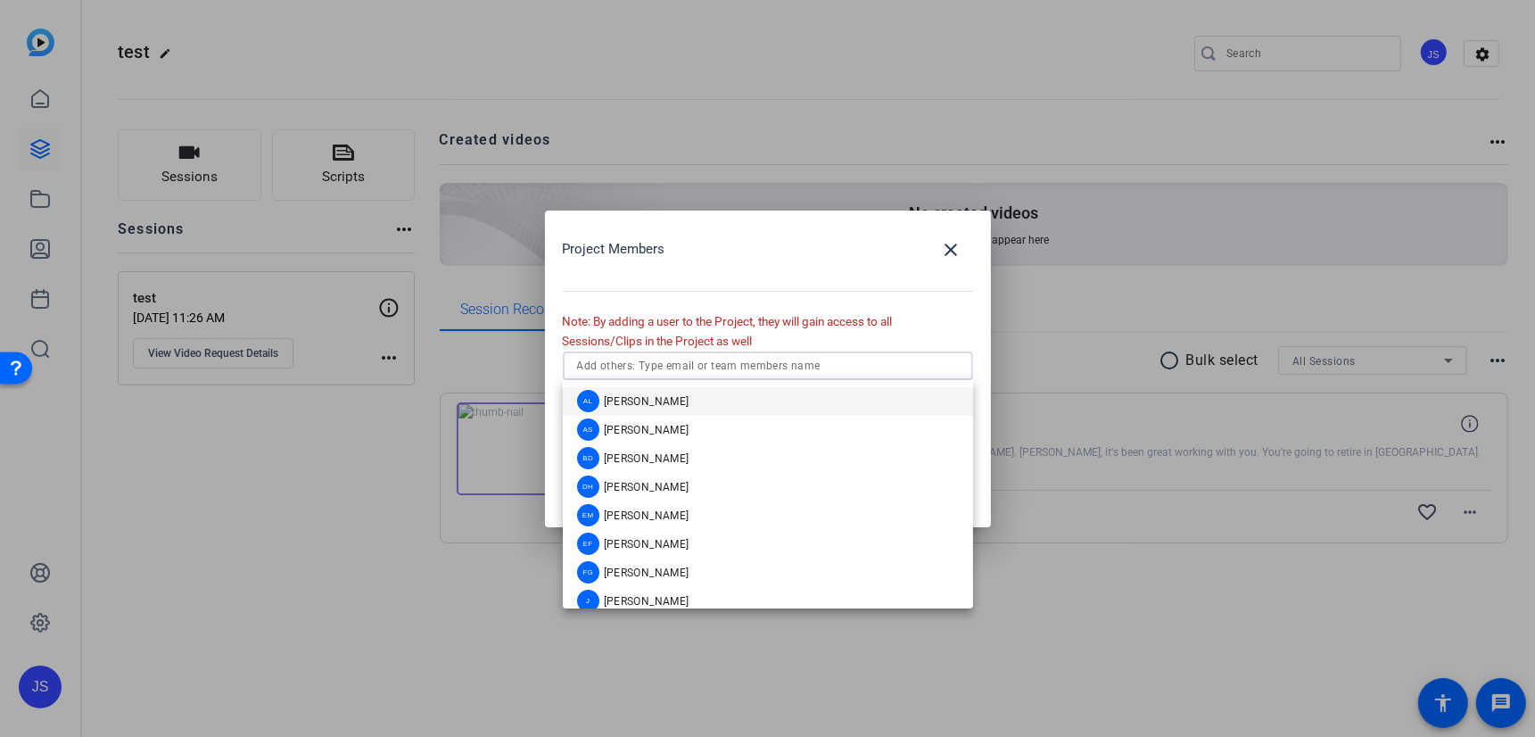
click at [588, 368] on input "text" at bounding box center [768, 365] width 382 height 21
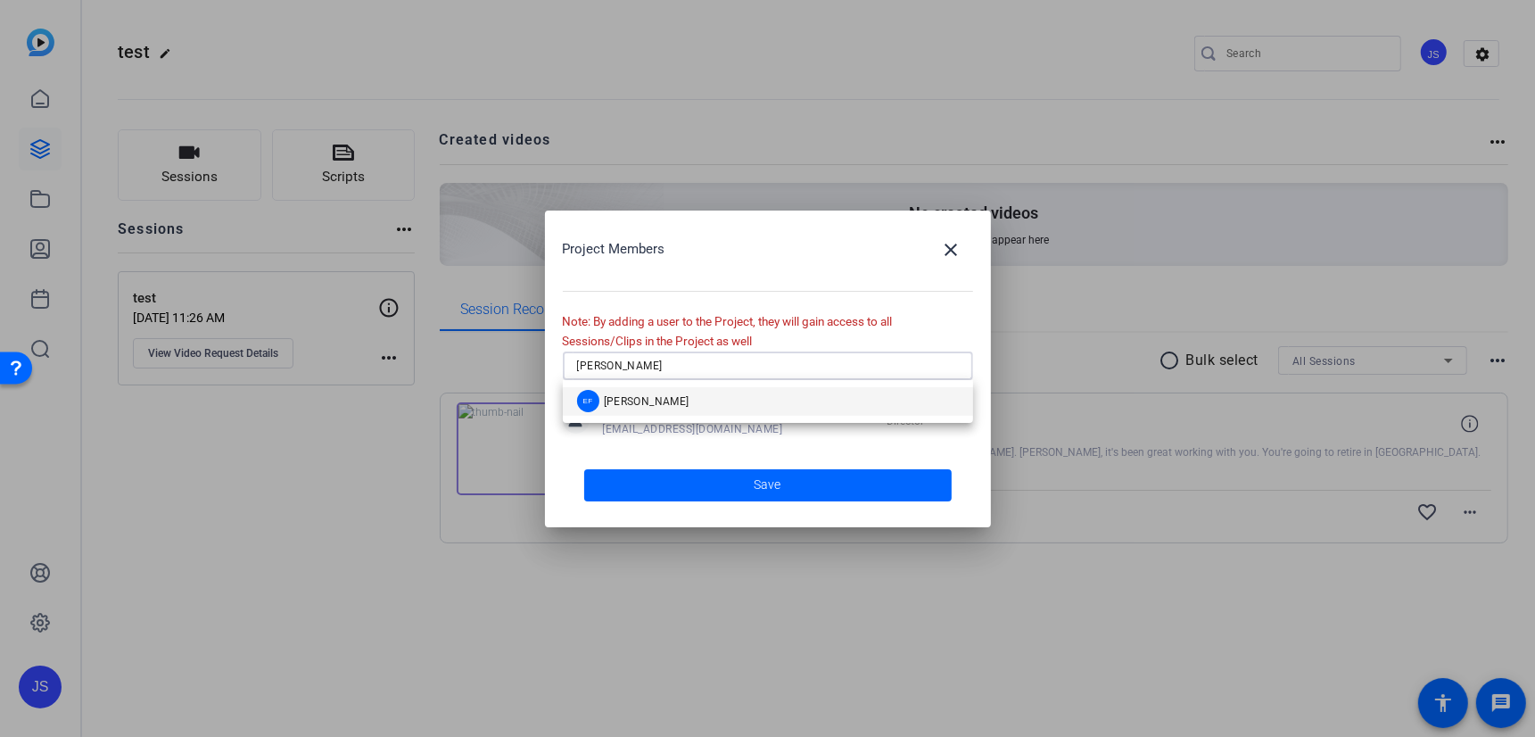
type input "erin"
click at [615, 396] on span "Erin Flaherty" at bounding box center [647, 401] width 86 height 14
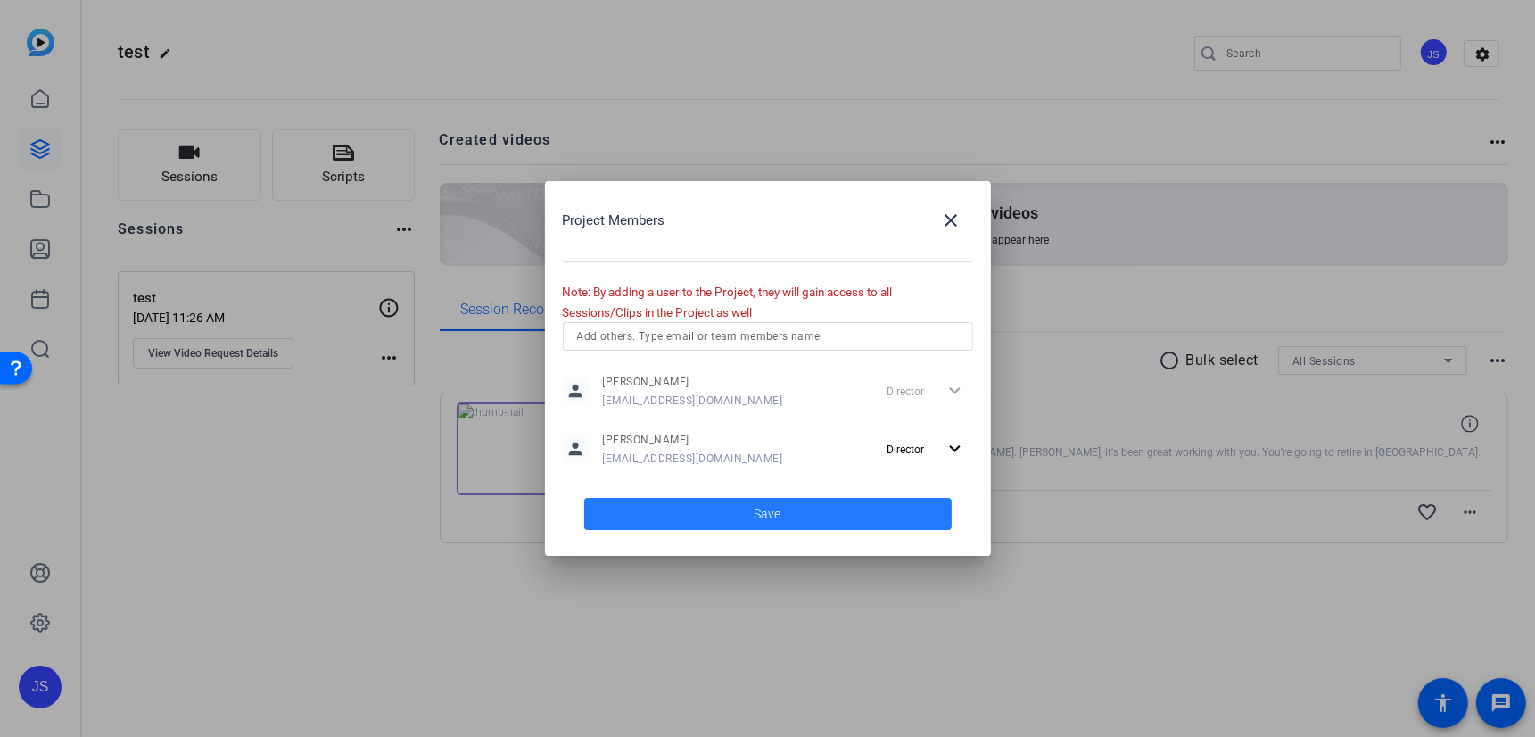
click at [742, 514] on span at bounding box center [767, 513] width 367 height 43
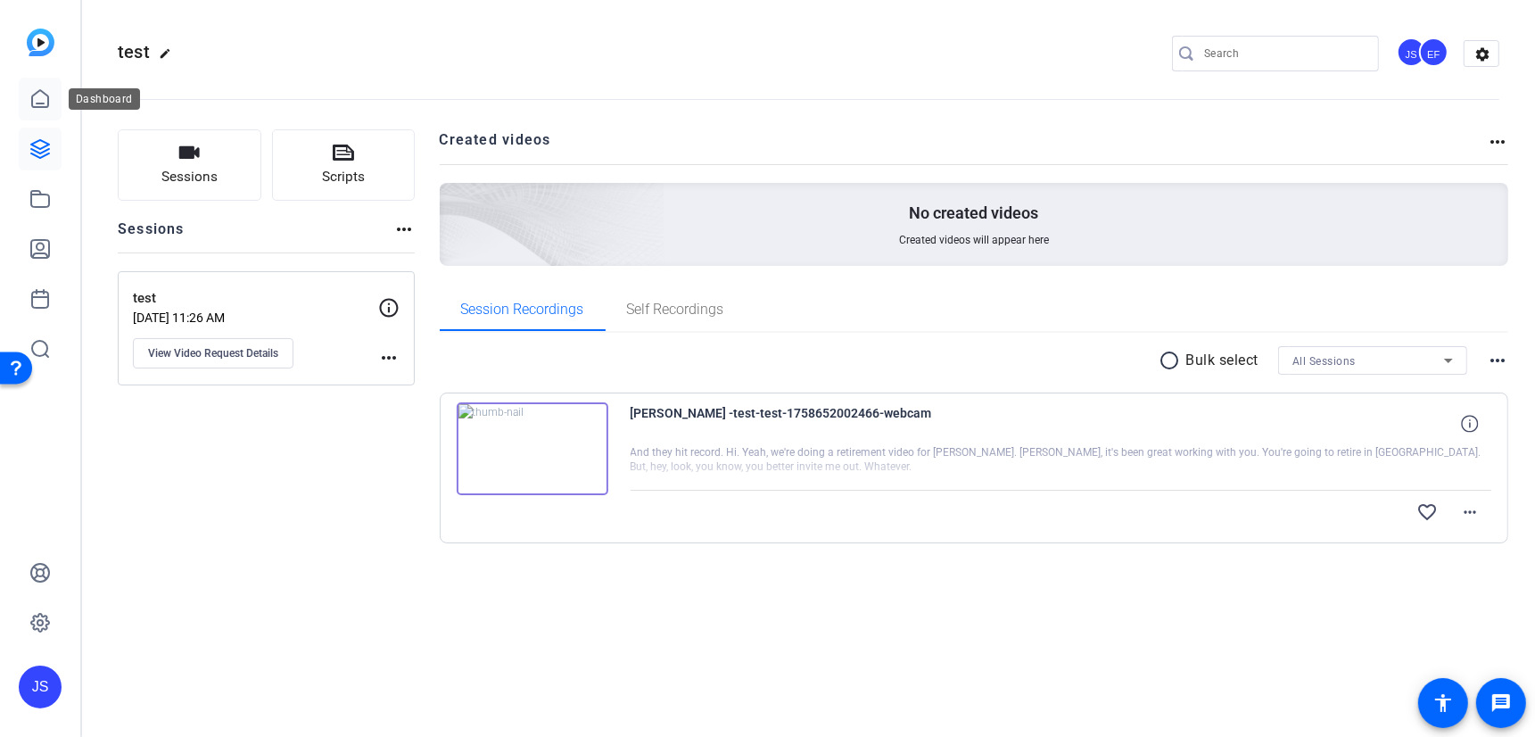
click at [39, 106] on icon at bounding box center [40, 98] width 16 height 17
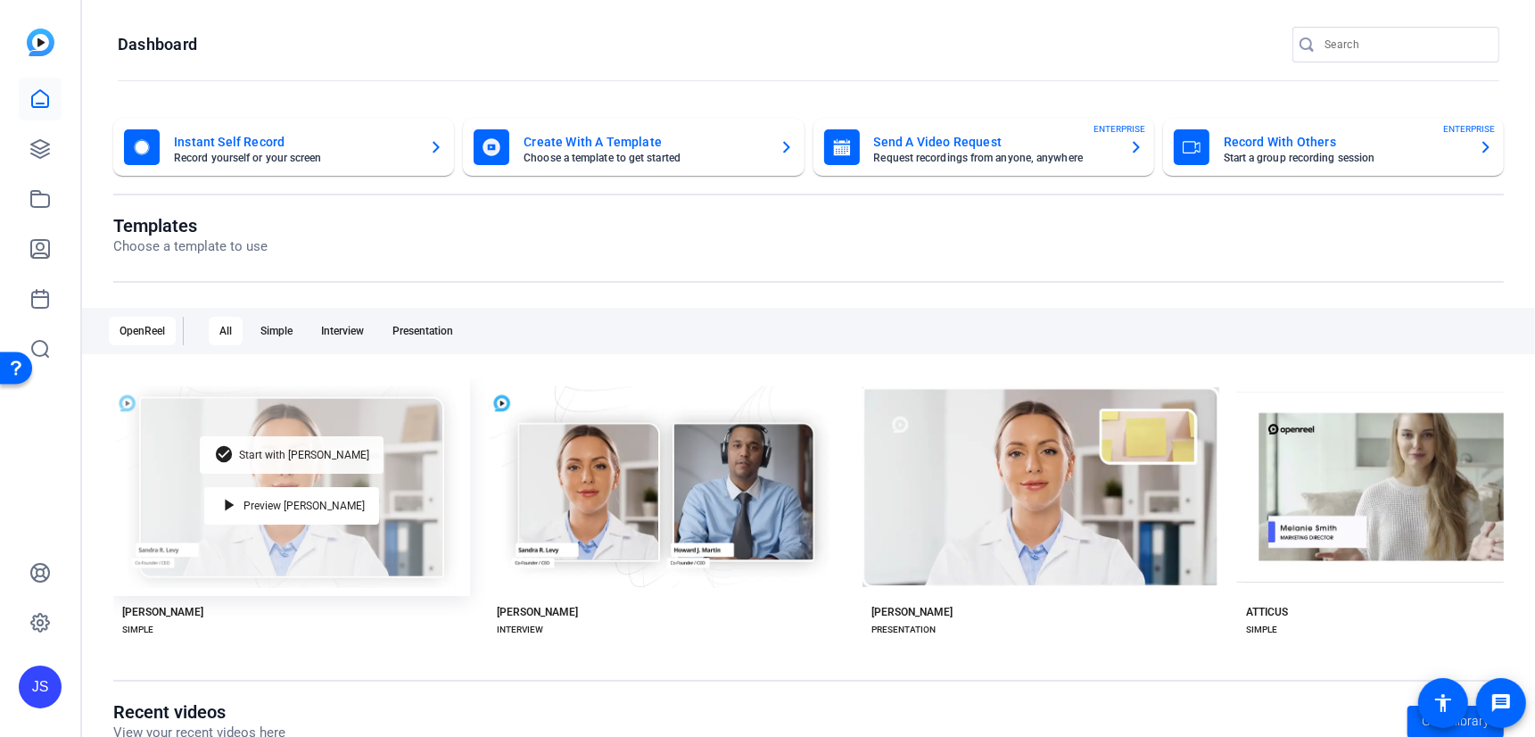
click at [289, 452] on span "Start with [PERSON_NAME]" at bounding box center [304, 454] width 130 height 11
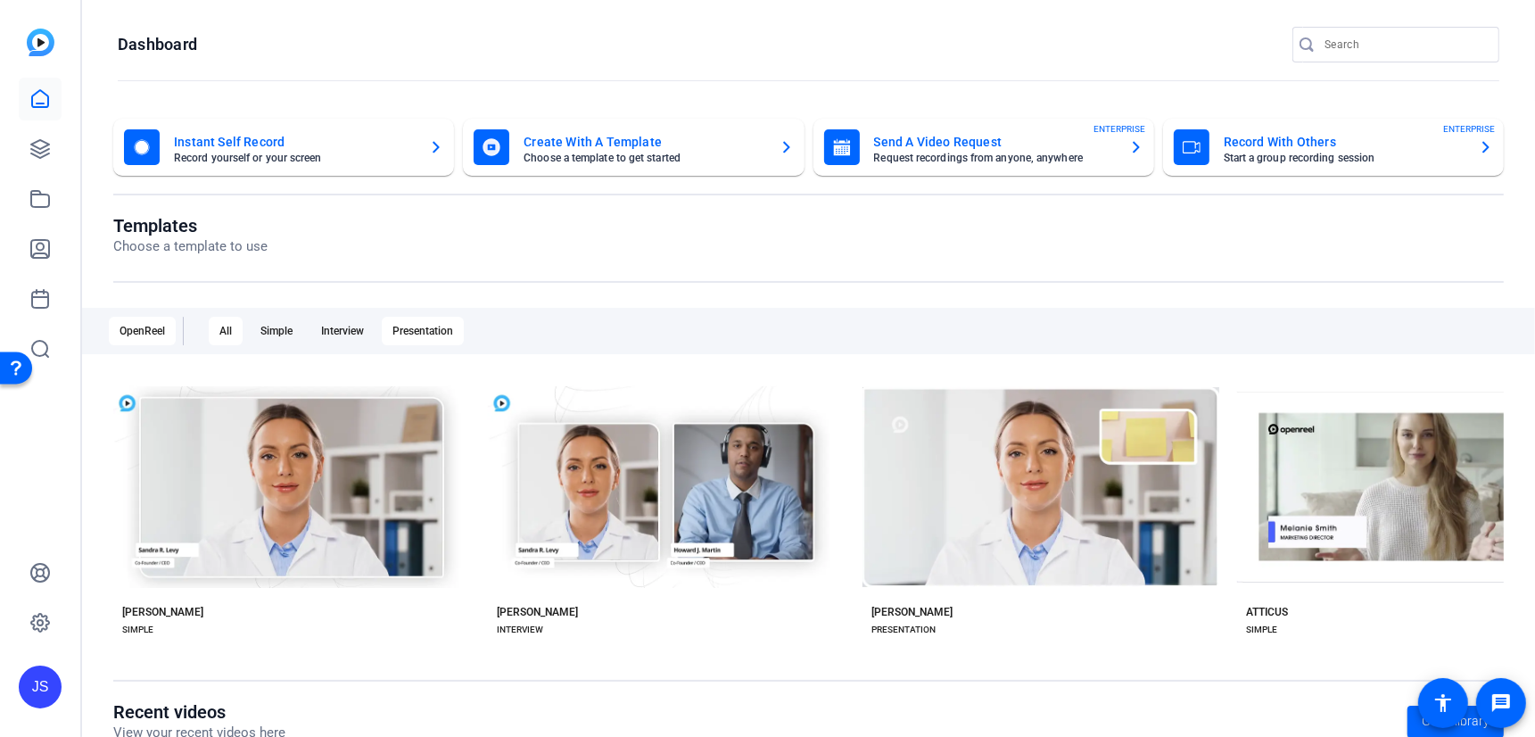
click at [423, 330] on div "Presentation" at bounding box center [423, 331] width 82 height 29
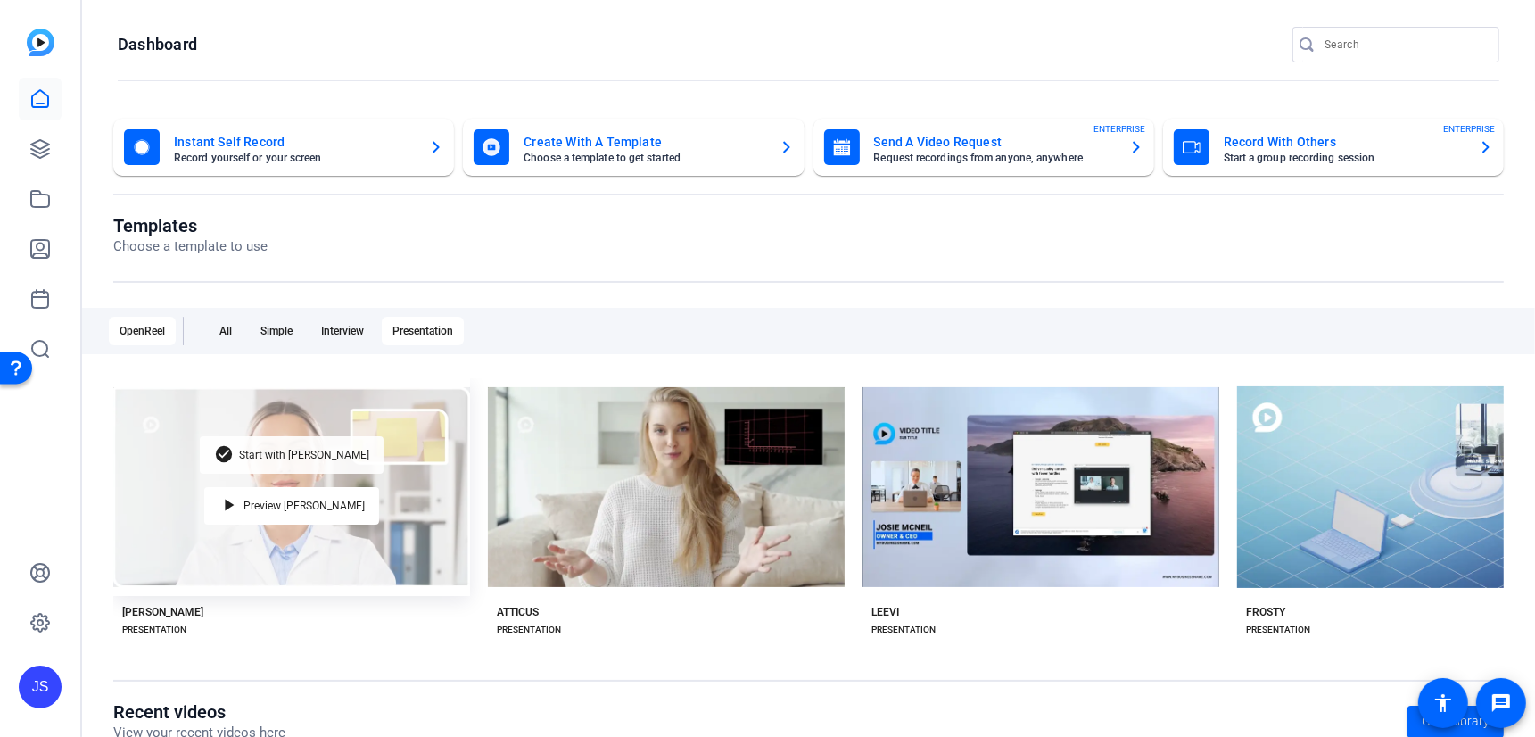
click at [294, 455] on span "Start with [PERSON_NAME]" at bounding box center [304, 454] width 130 height 11
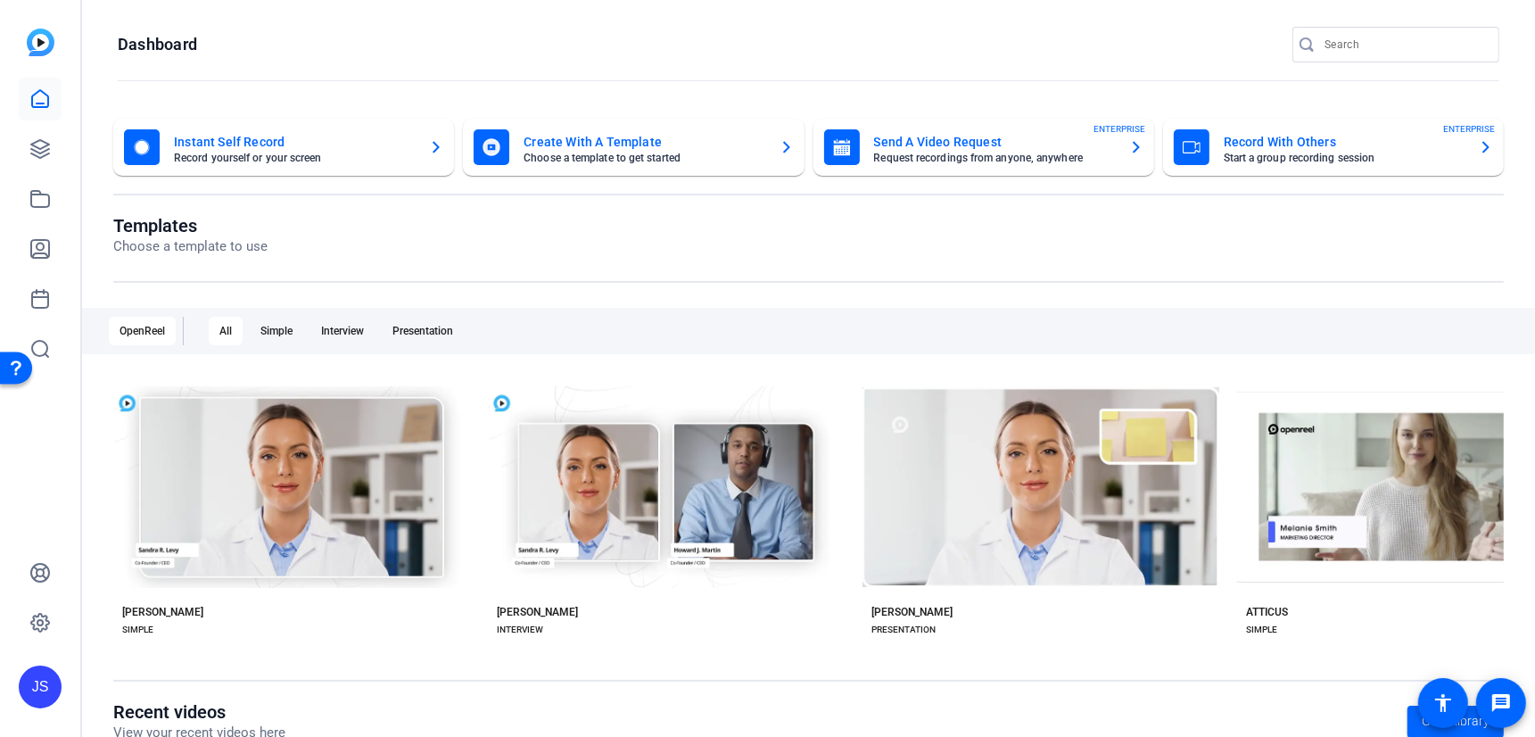
click at [1247, 145] on mat-card-title "Record With Others" at bounding box center [1343, 141] width 241 height 21
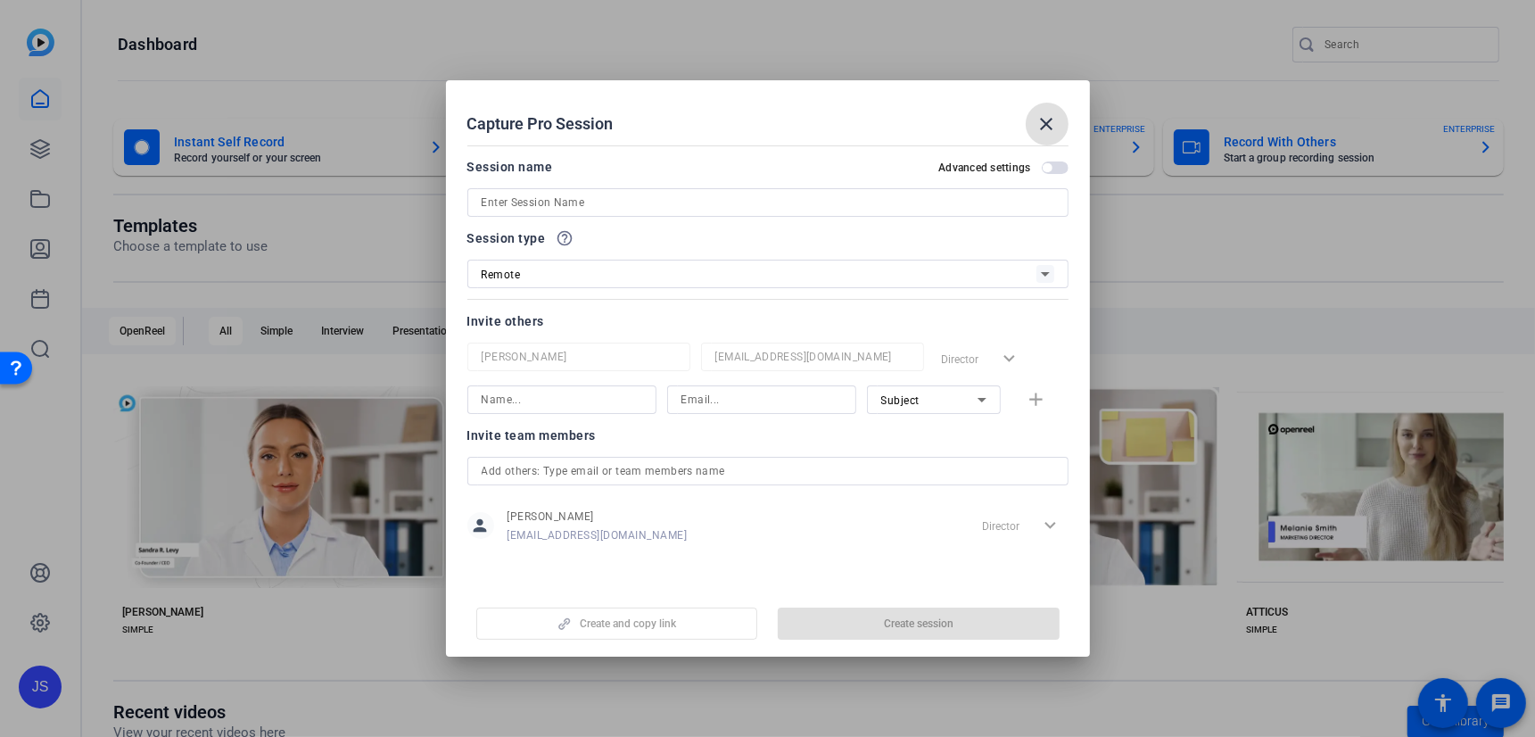
click at [512, 200] on input at bounding box center [767, 202] width 572 height 21
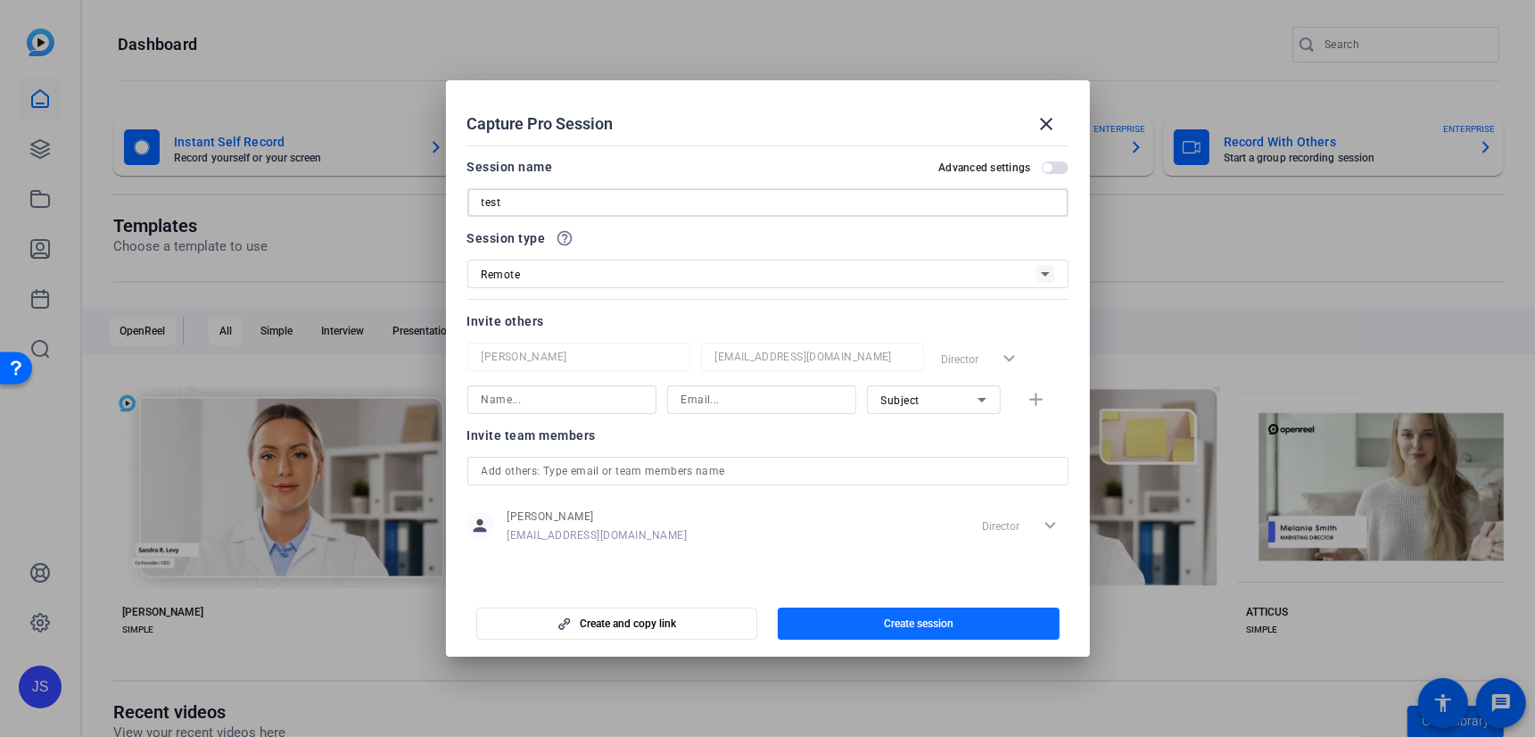
type input "test"
click at [877, 617] on span "button" at bounding box center [919, 623] width 282 height 43
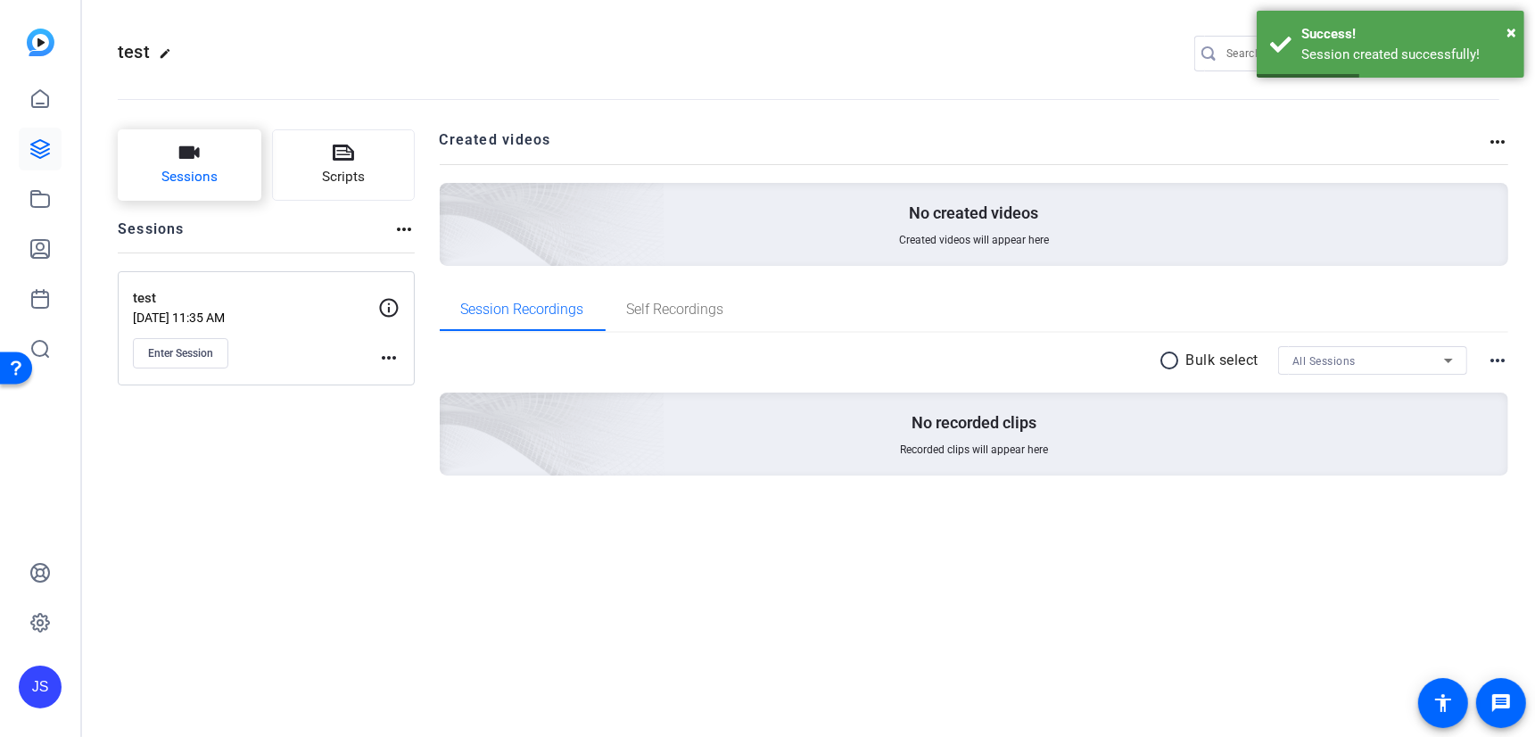
click at [192, 157] on icon "button" at bounding box center [189, 152] width 21 height 12
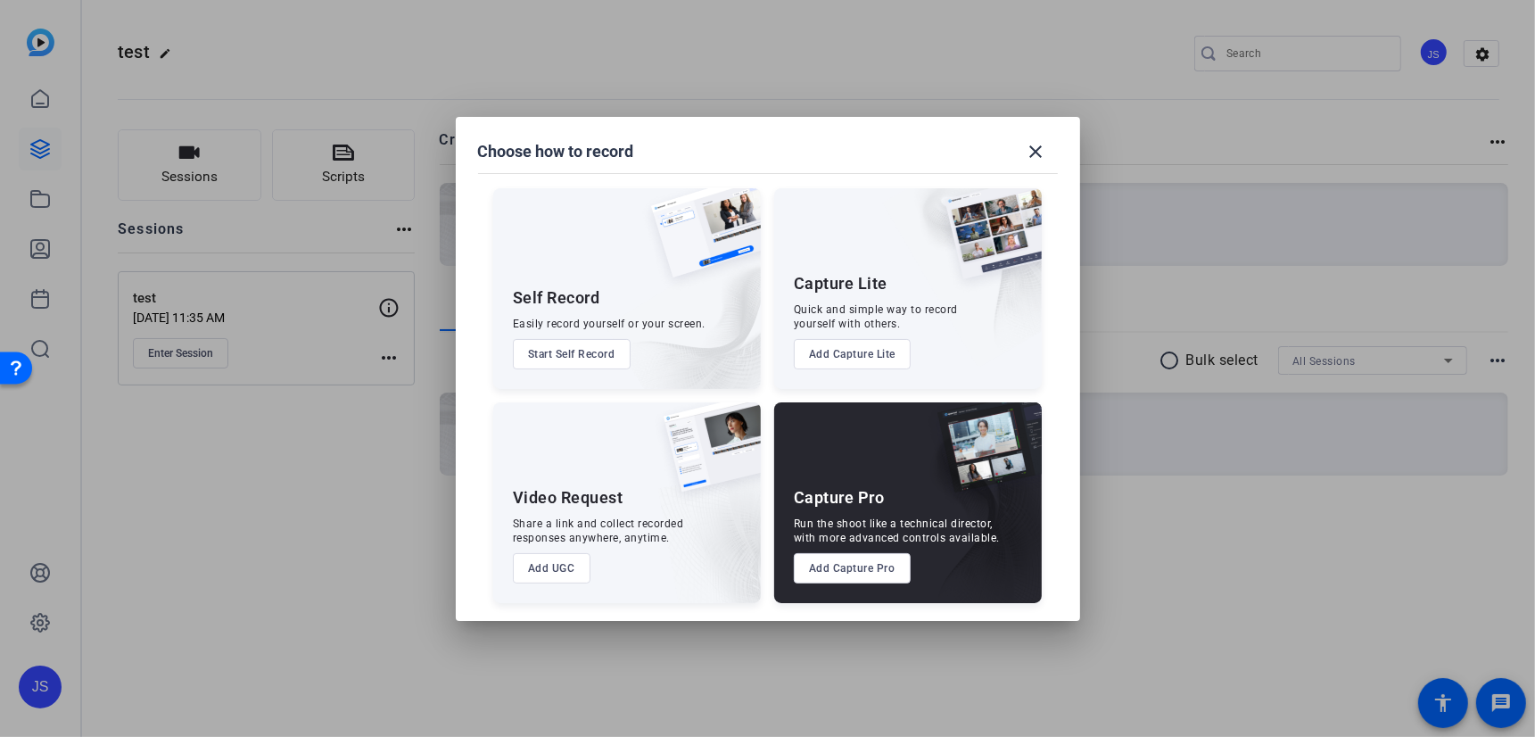
click at [836, 567] on button "Add Capture Pro" at bounding box center [852, 568] width 117 height 30
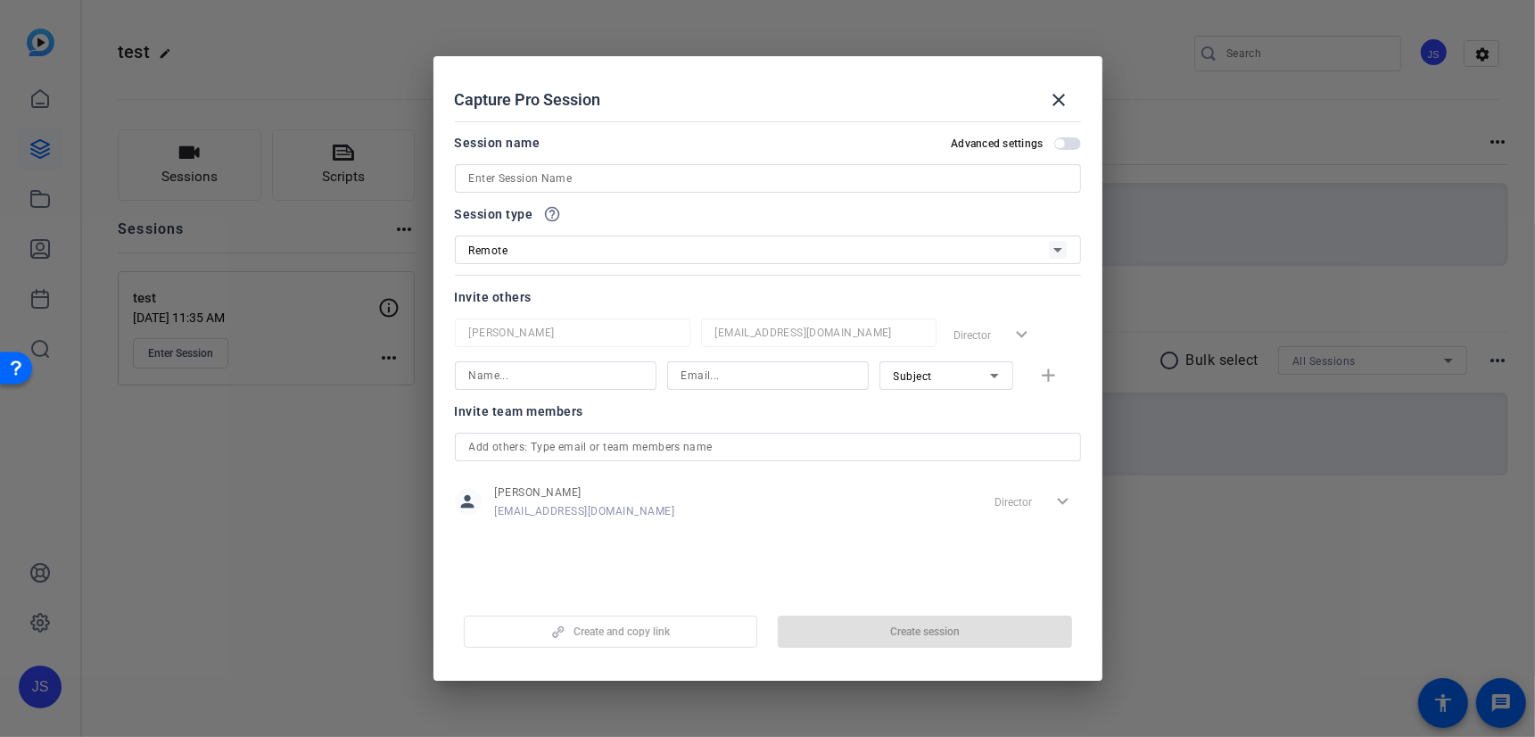
click at [600, 185] on input at bounding box center [767, 178] width 597 height 21
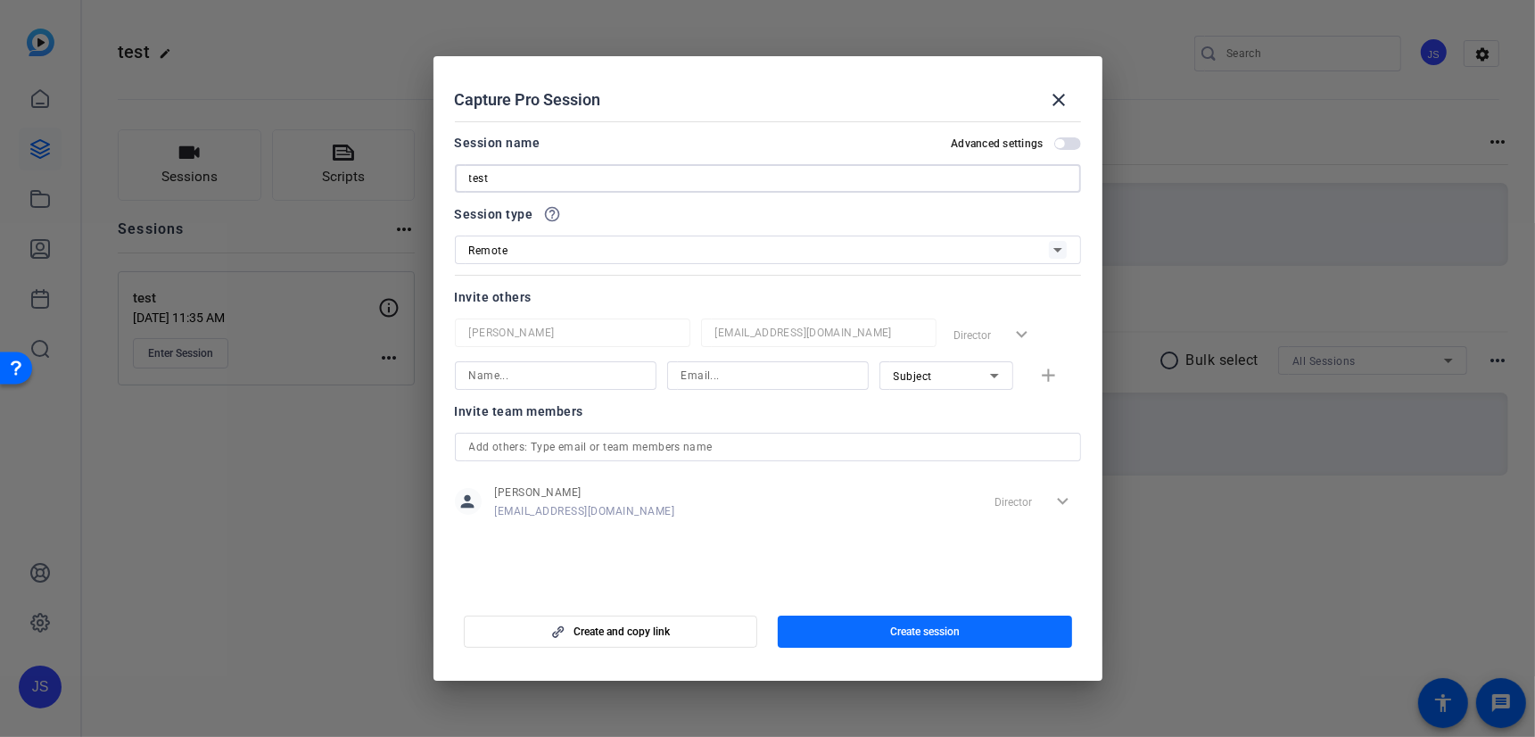
type input "test"
click at [918, 633] on span "Create session" at bounding box center [925, 631] width 70 height 14
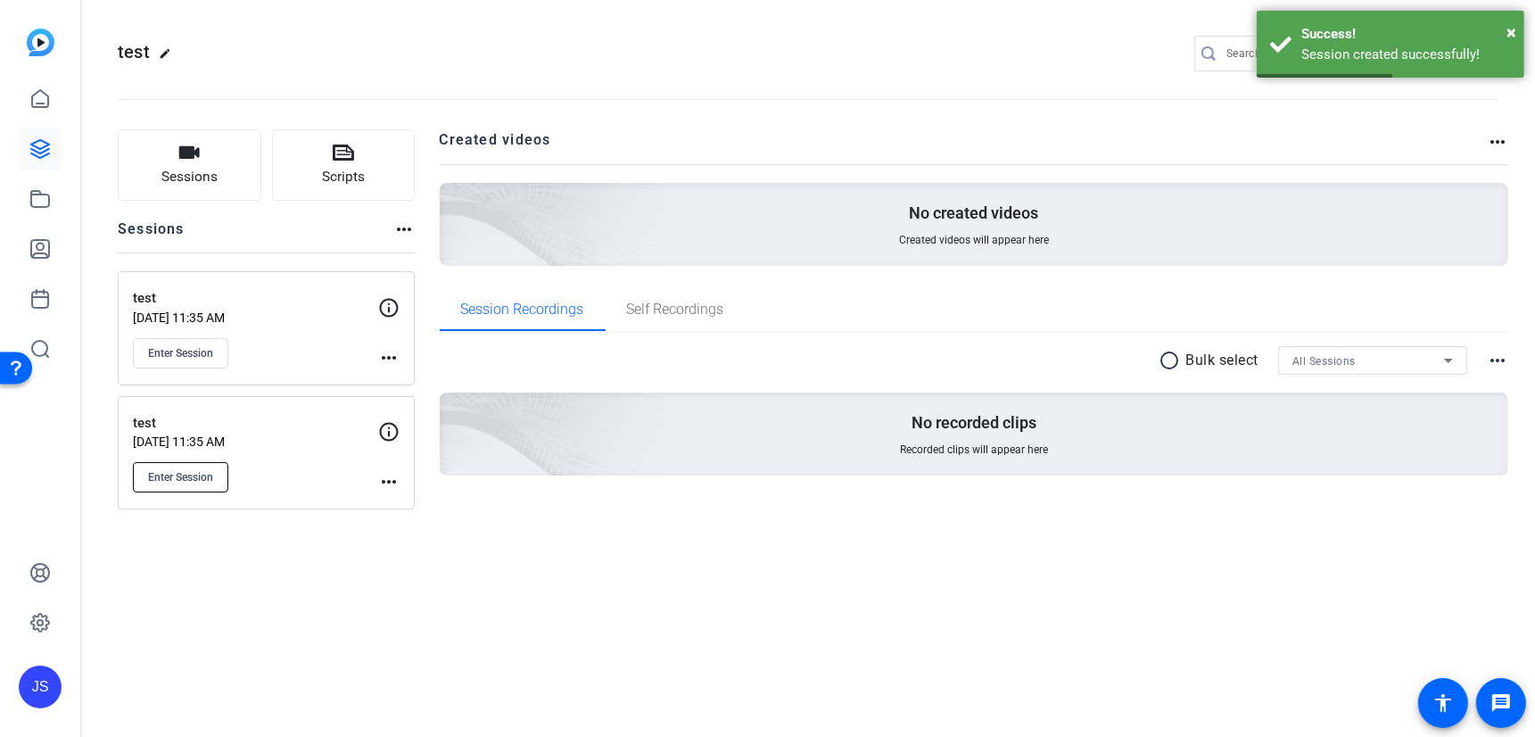
click at [178, 464] on button "Enter Session" at bounding box center [180, 477] width 95 height 30
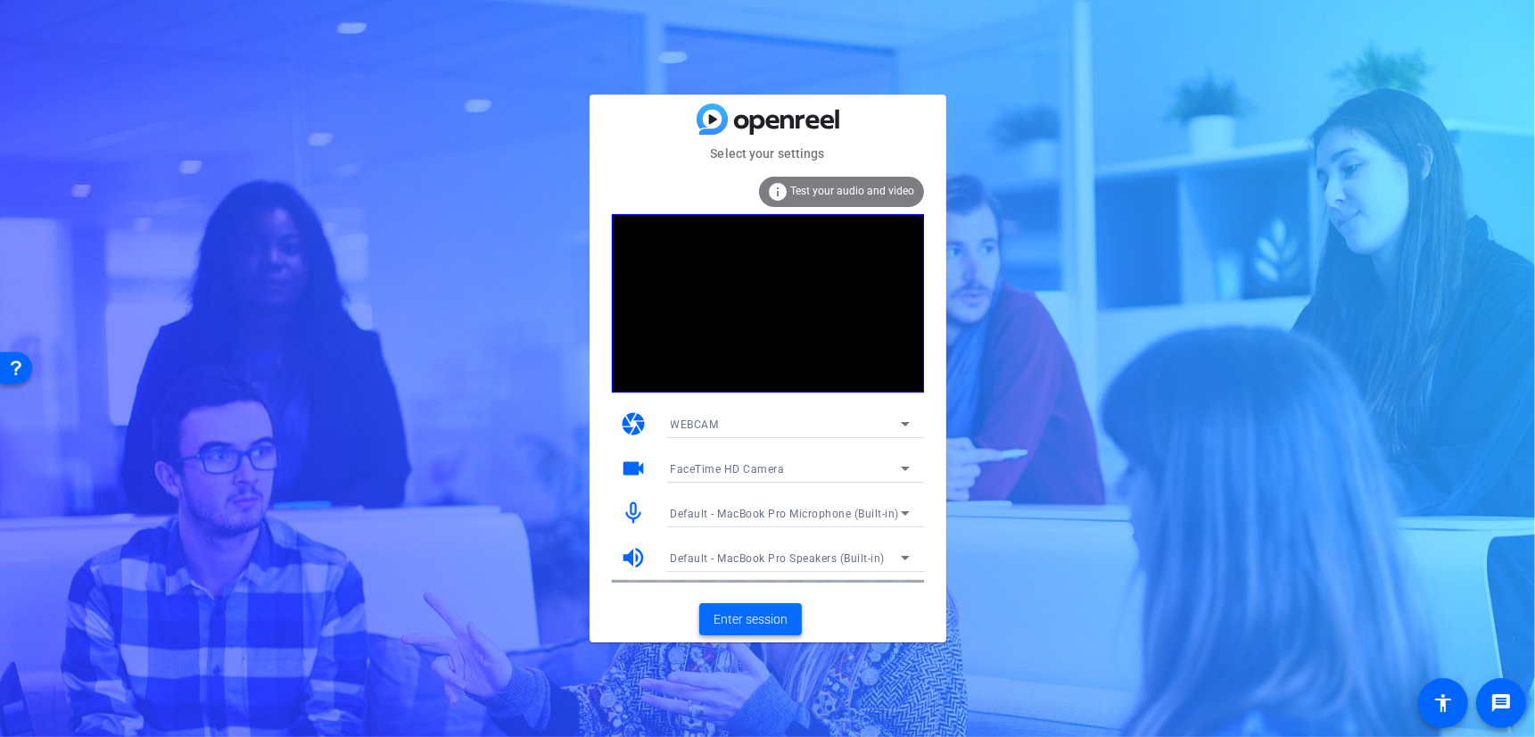
click at [733, 622] on span "Enter session" at bounding box center [750, 619] width 74 height 19
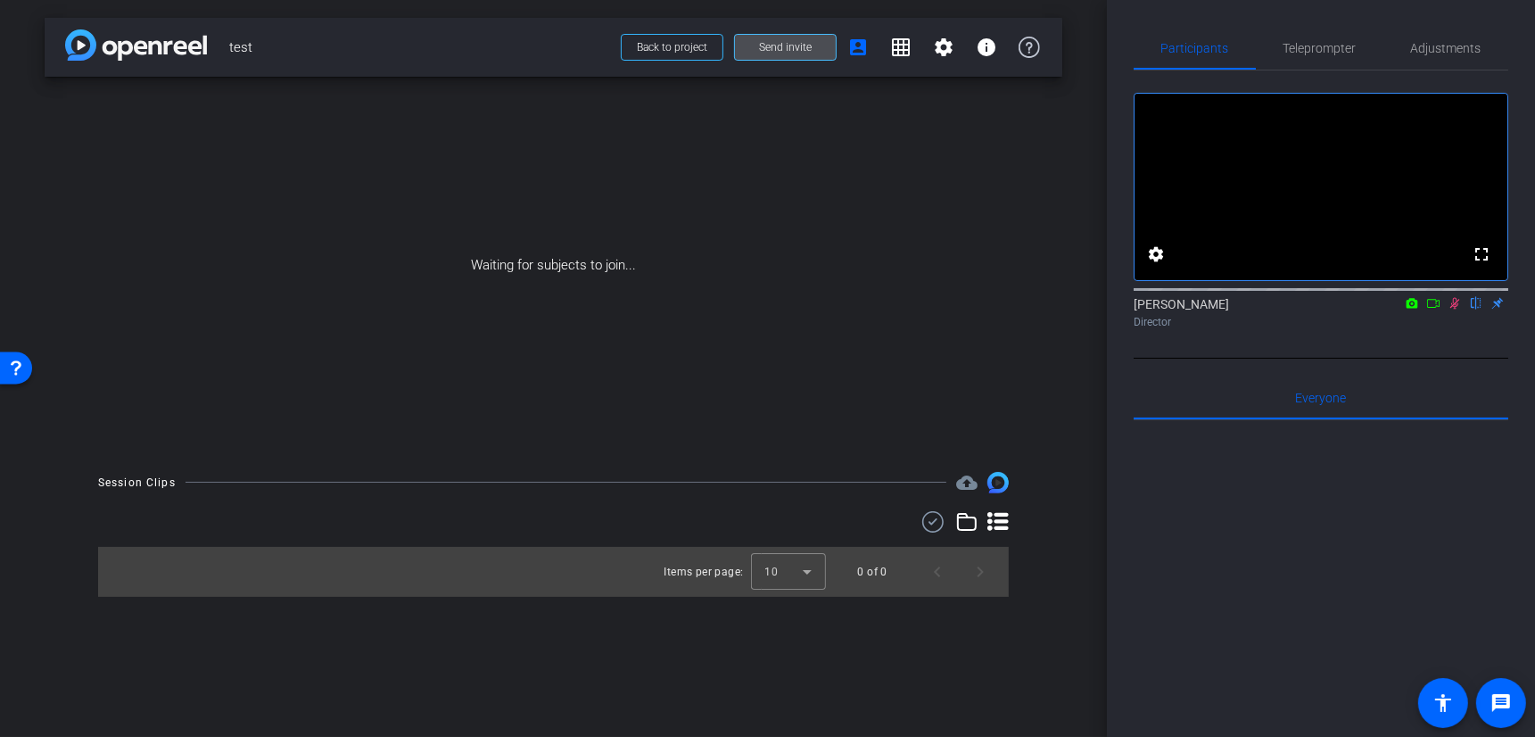
click at [791, 42] on span "Send invite" at bounding box center [785, 47] width 53 height 14
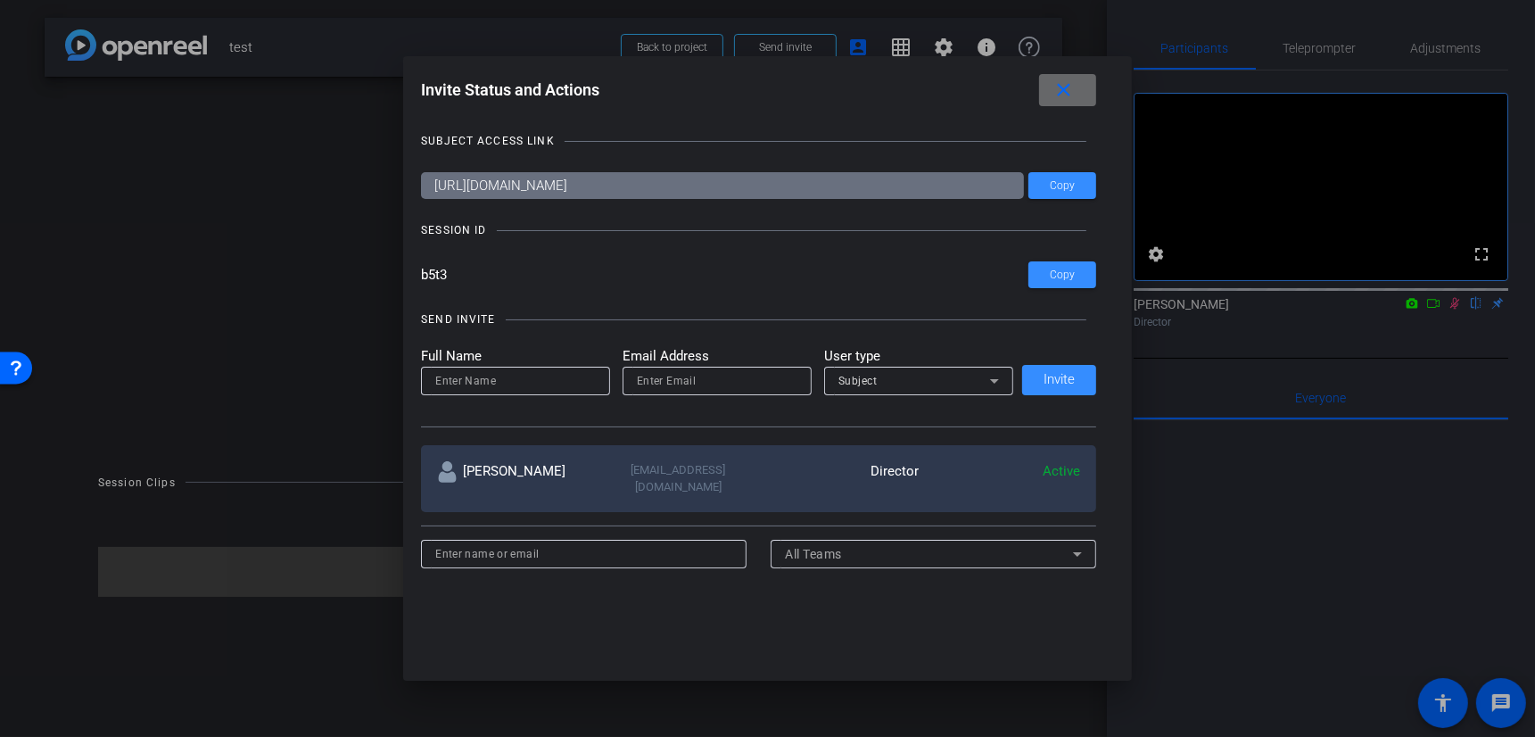
click at [1065, 86] on mat-icon "close" at bounding box center [1063, 90] width 22 height 22
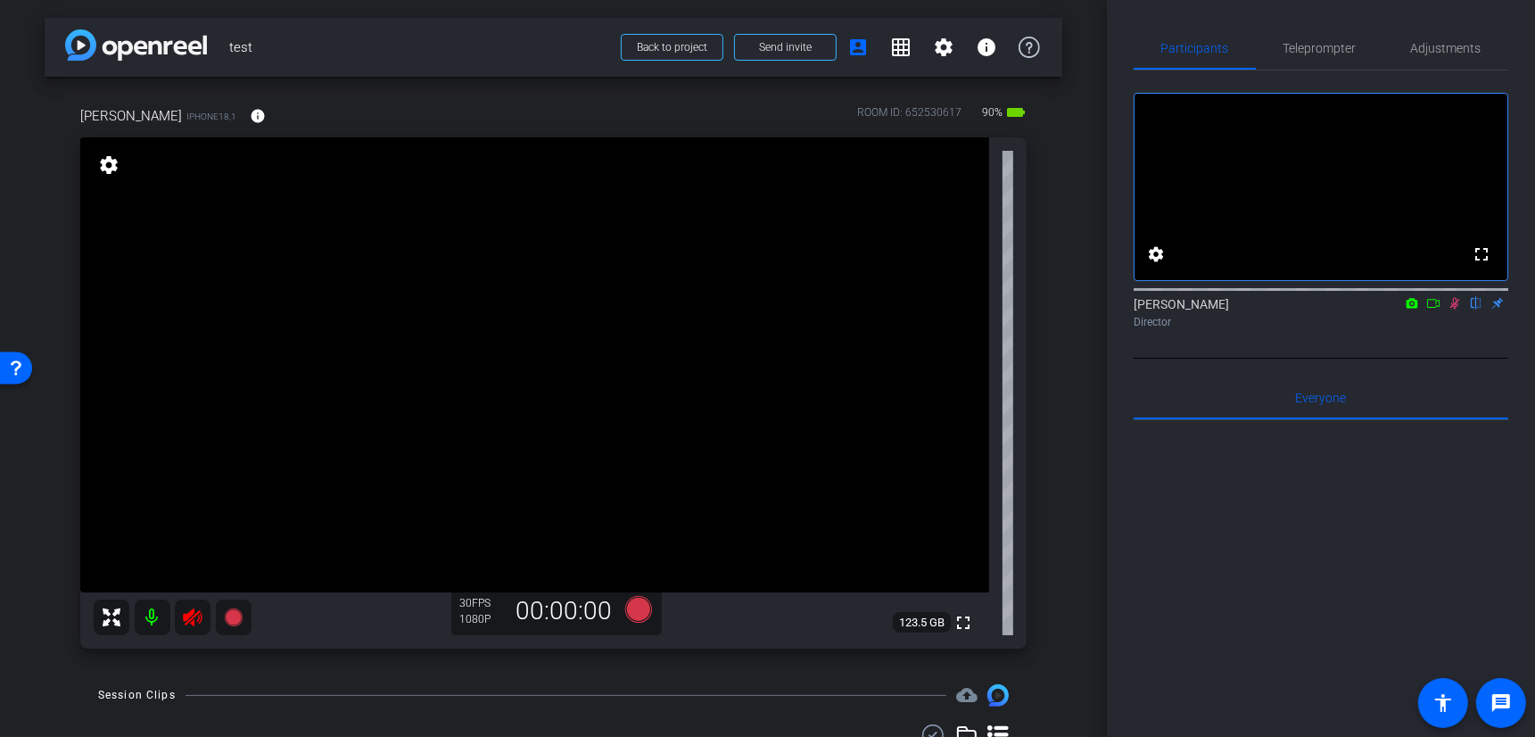
click at [153, 619] on mat-icon at bounding box center [153, 617] width 36 height 36
click at [1436, 45] on span "Adjustments" at bounding box center [1446, 48] width 70 height 12
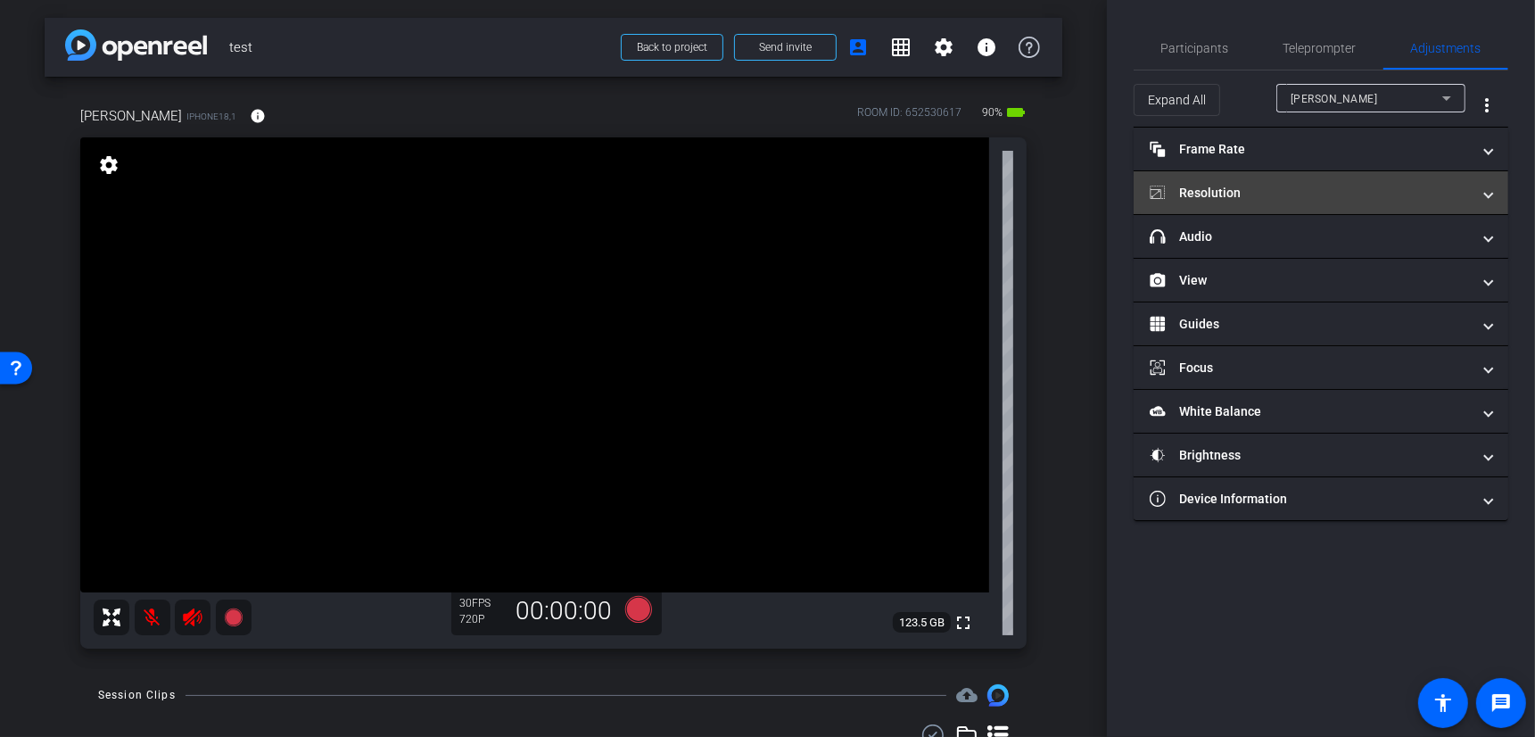
click at [1224, 185] on mat-panel-title "Resolution" at bounding box center [1309, 193] width 321 height 19
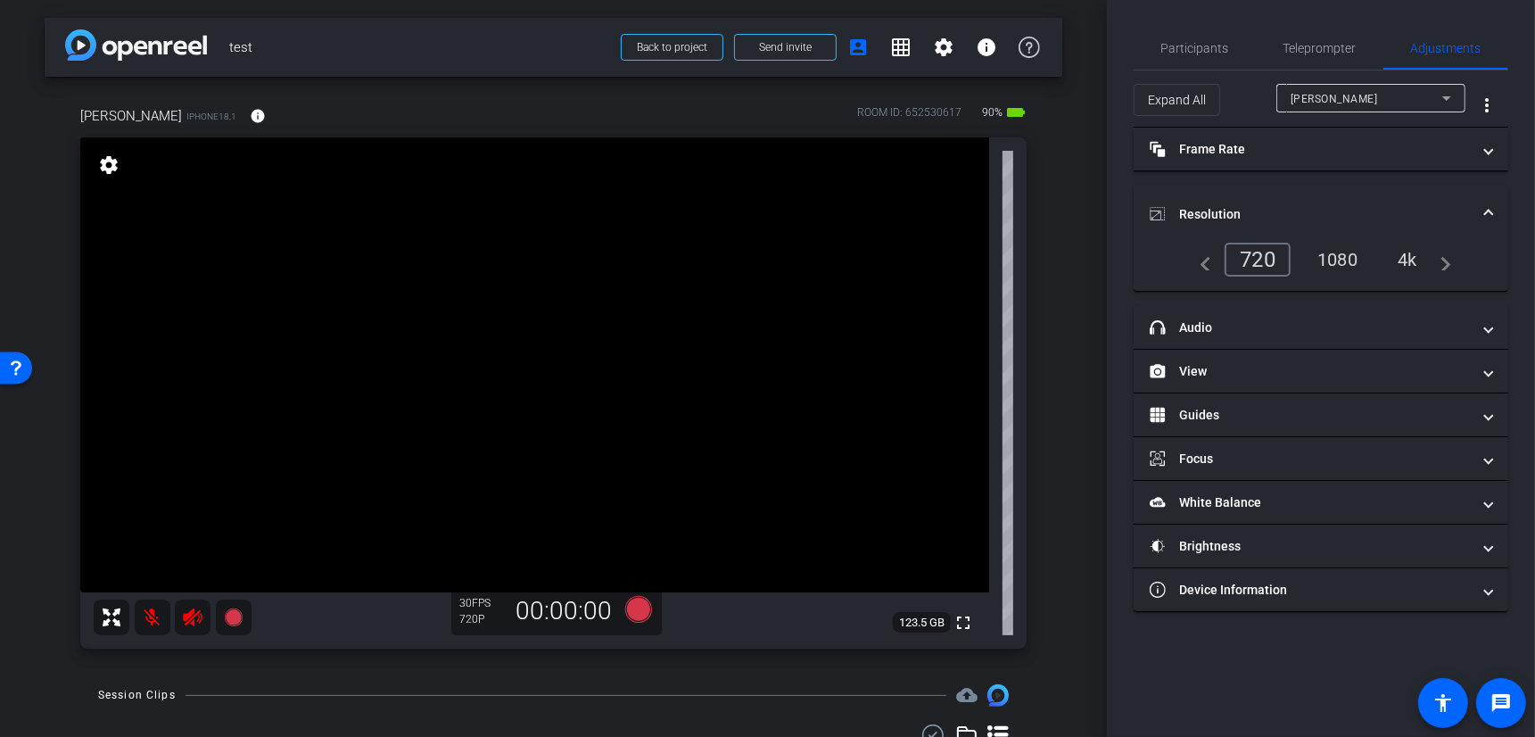
click at [1416, 260] on div "4k" at bounding box center [1407, 259] width 46 height 30
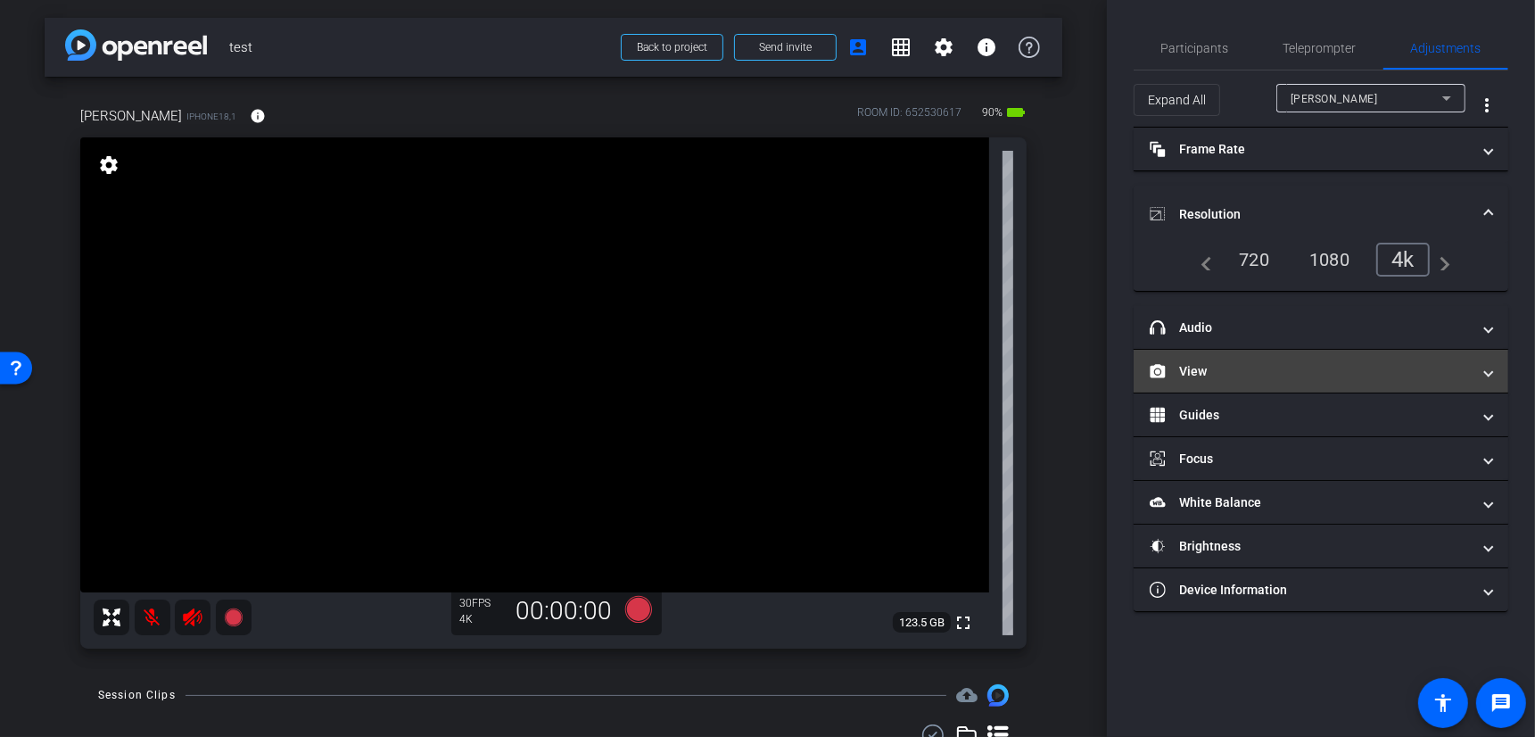
click at [1221, 374] on mat-panel-title "View" at bounding box center [1309, 371] width 321 height 19
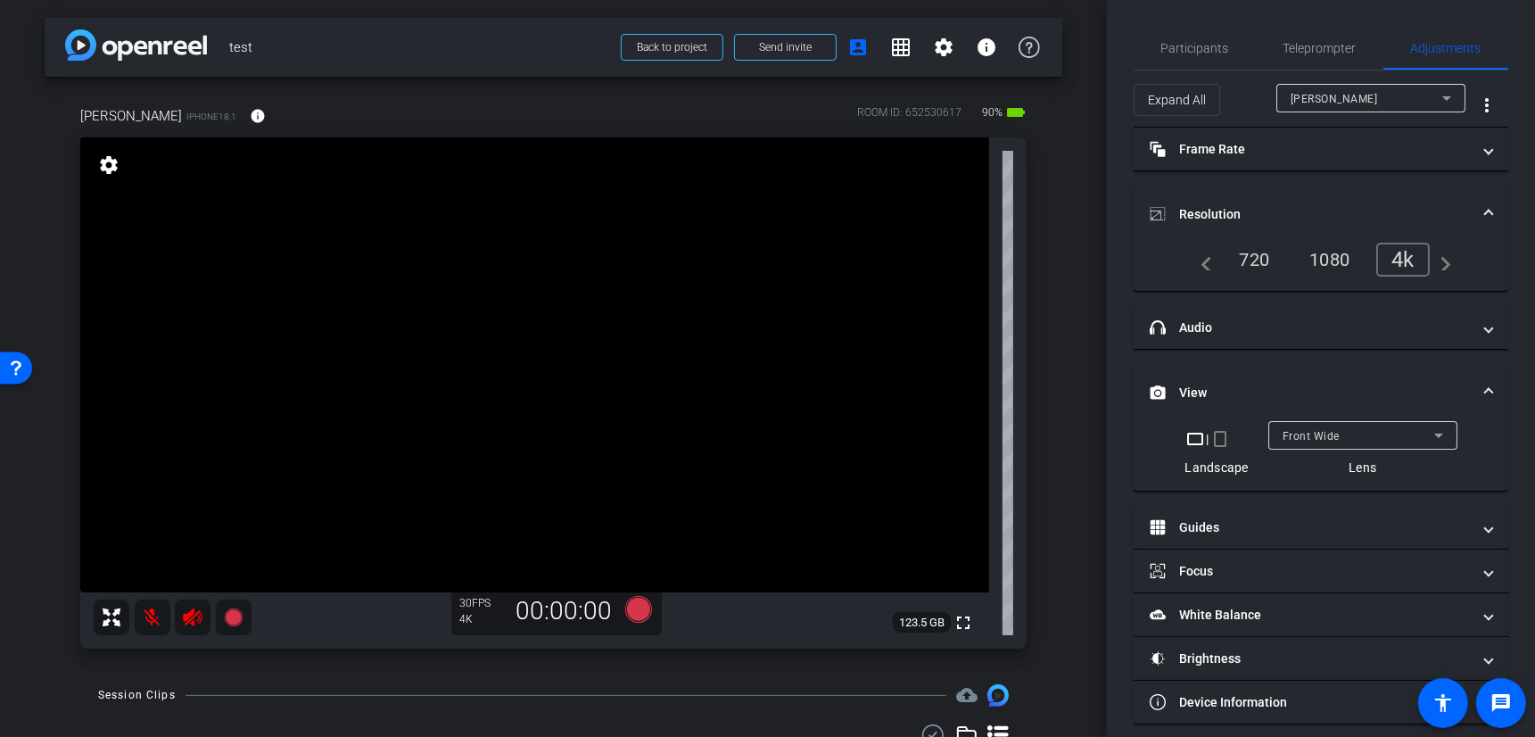
click at [1218, 440] on mat-icon "crop_portrait" at bounding box center [1219, 438] width 21 height 21
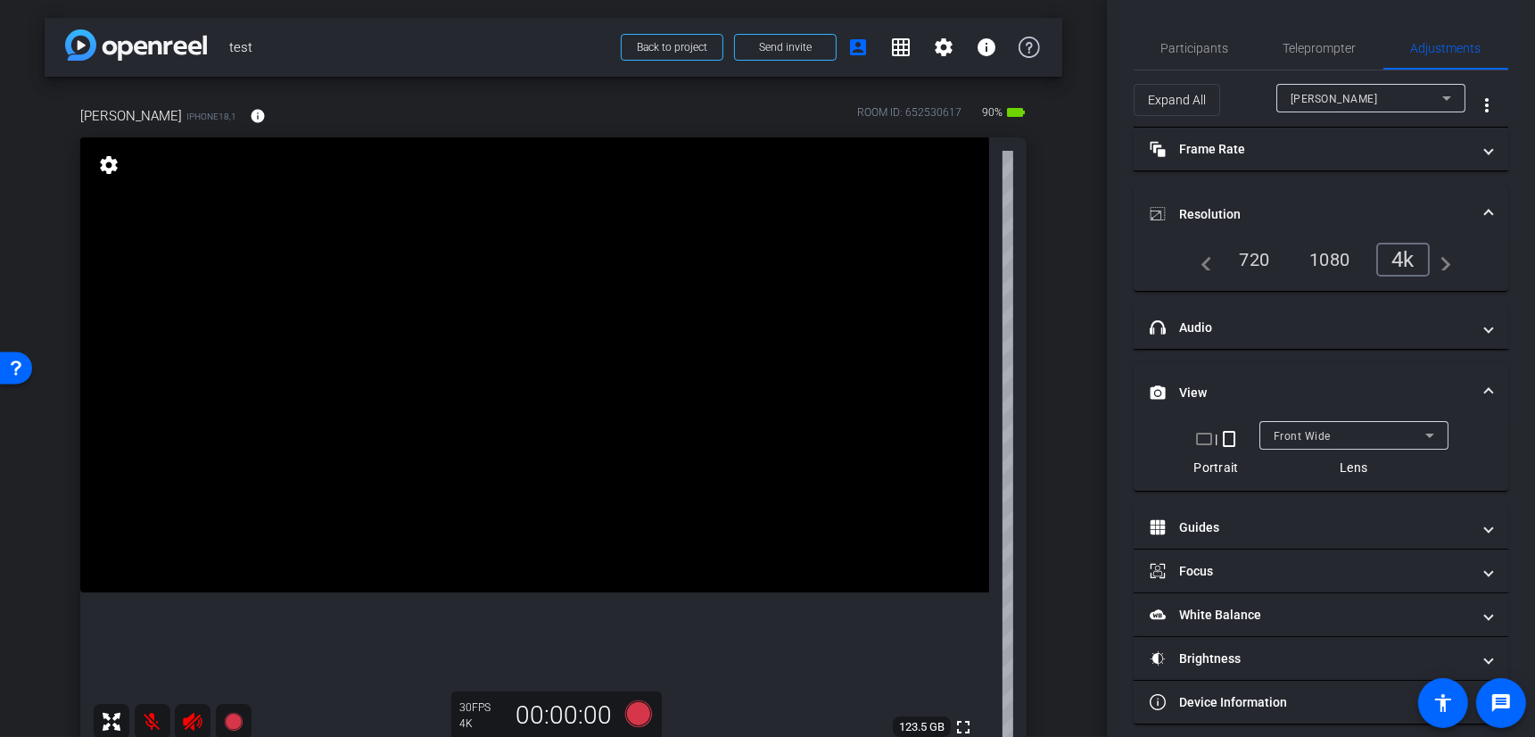
click at [1204, 438] on mat-icon "crop_landscape" at bounding box center [1203, 438] width 21 height 21
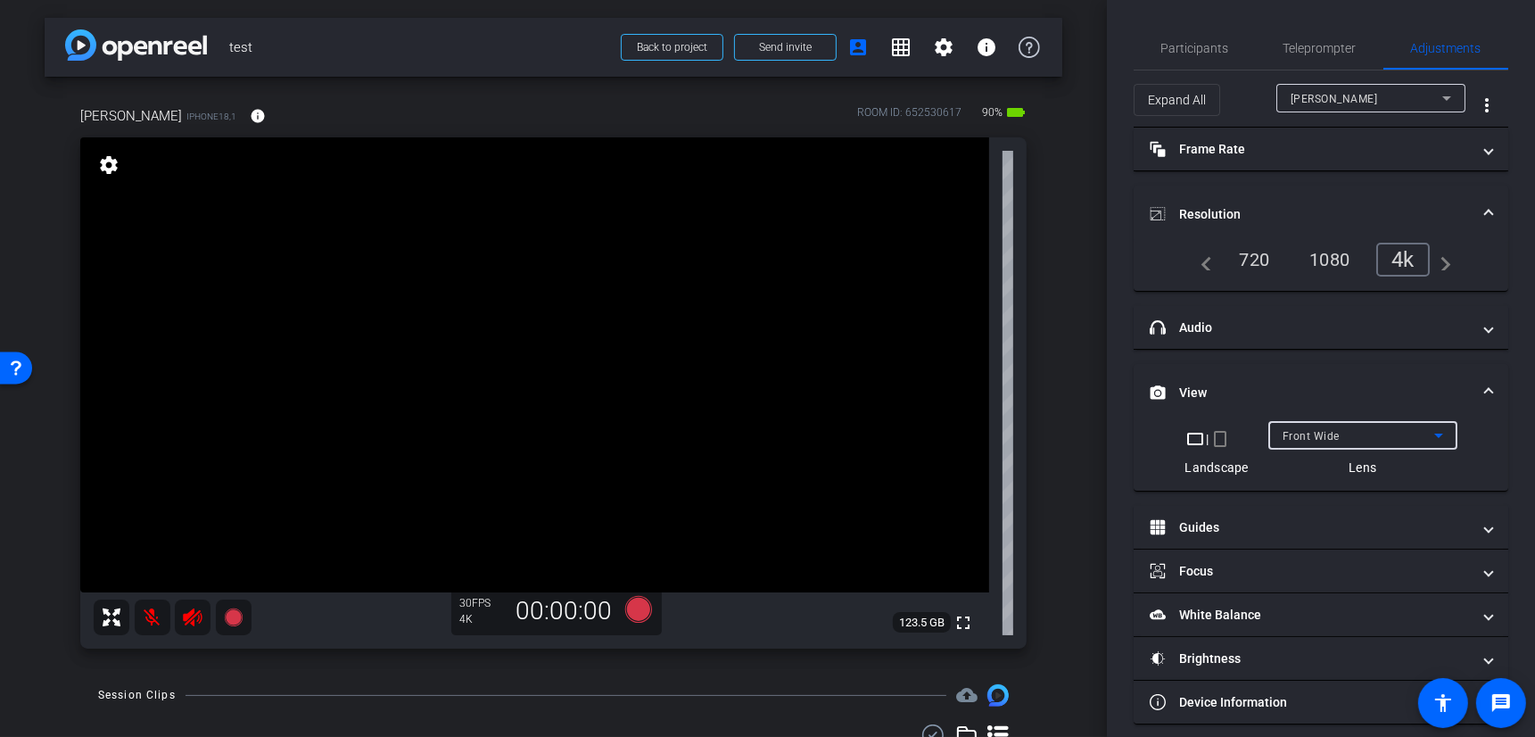
click at [1313, 435] on span "Front Wide" at bounding box center [1310, 436] width 57 height 12
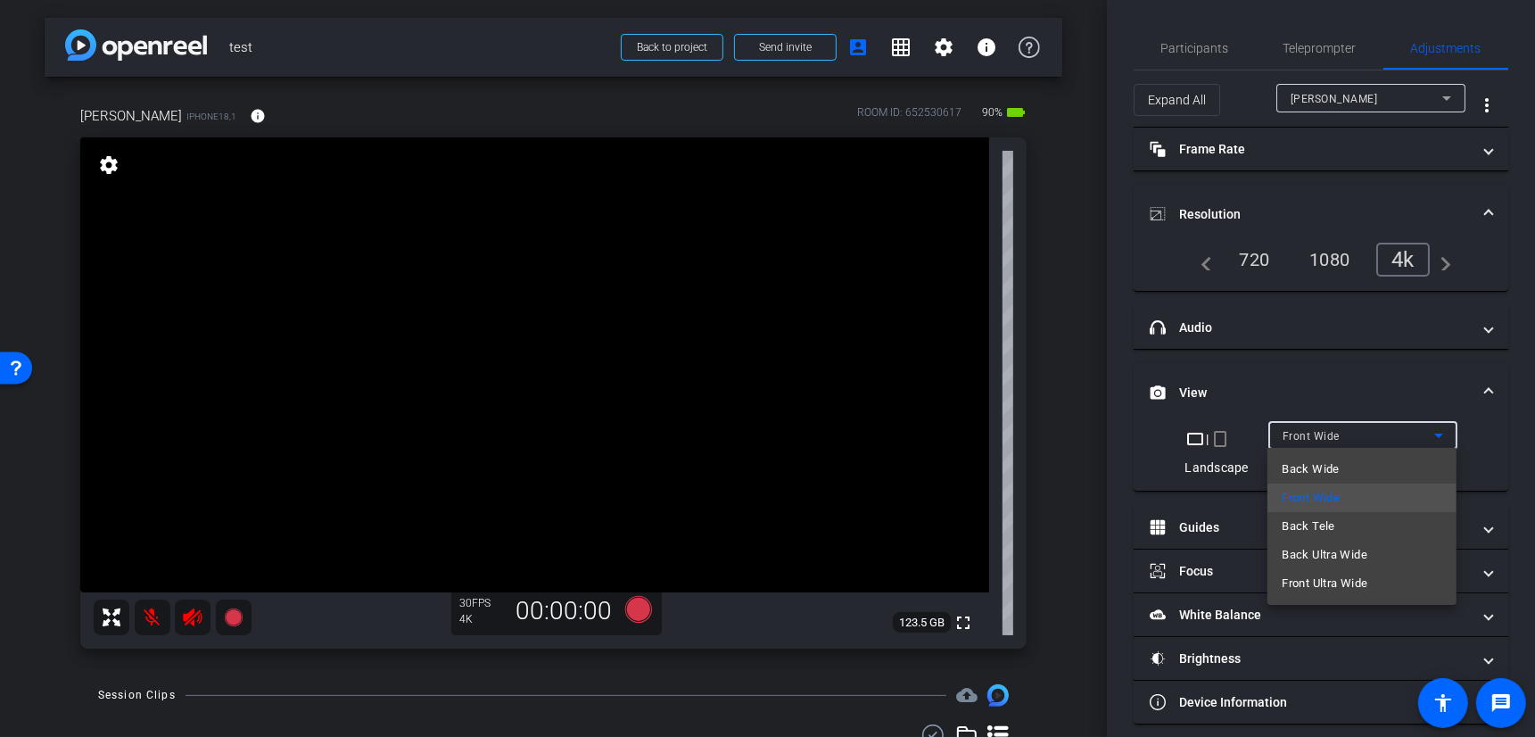
click at [1318, 433] on div at bounding box center [767, 368] width 1535 height 737
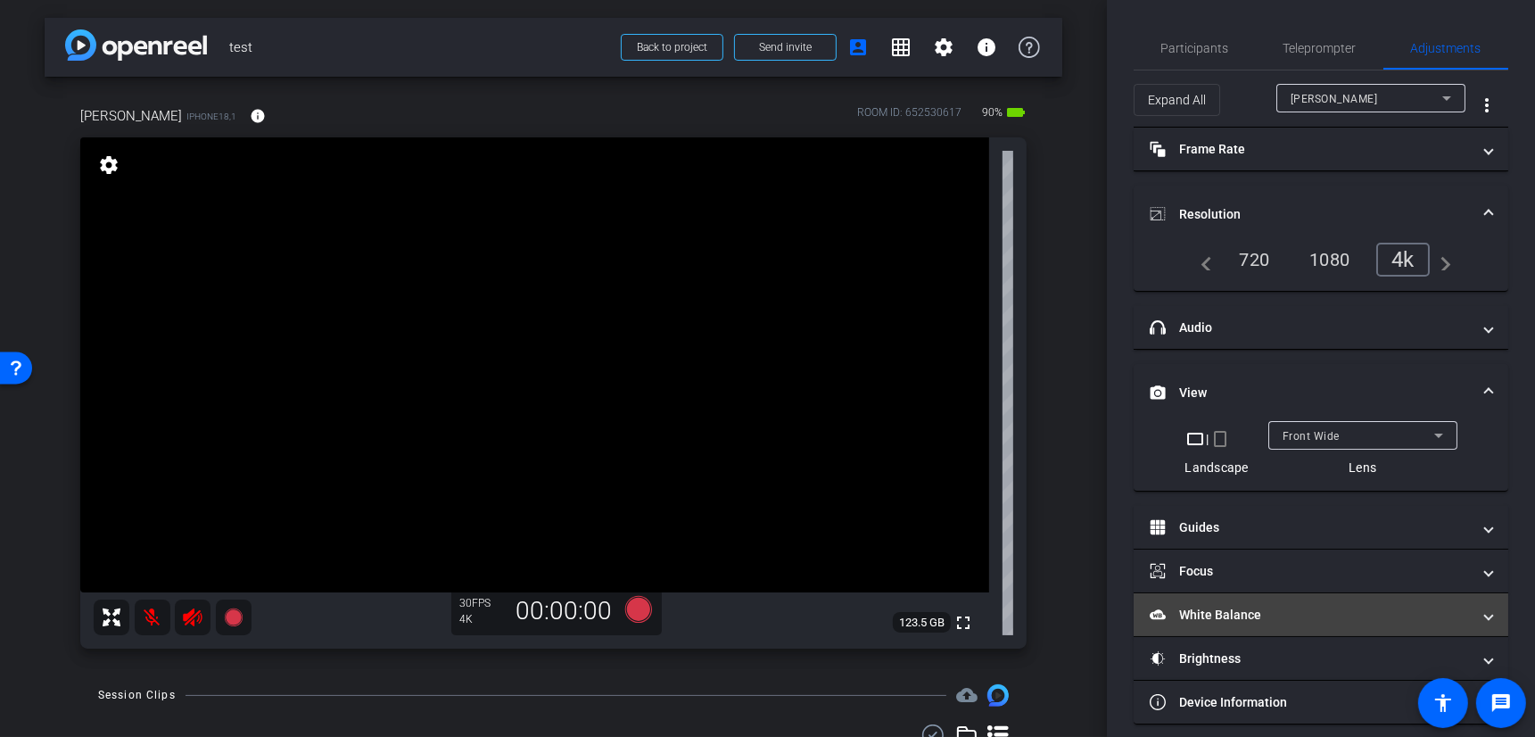
click at [1211, 614] on mat-panel-title "White Balance White Balance" at bounding box center [1309, 614] width 321 height 19
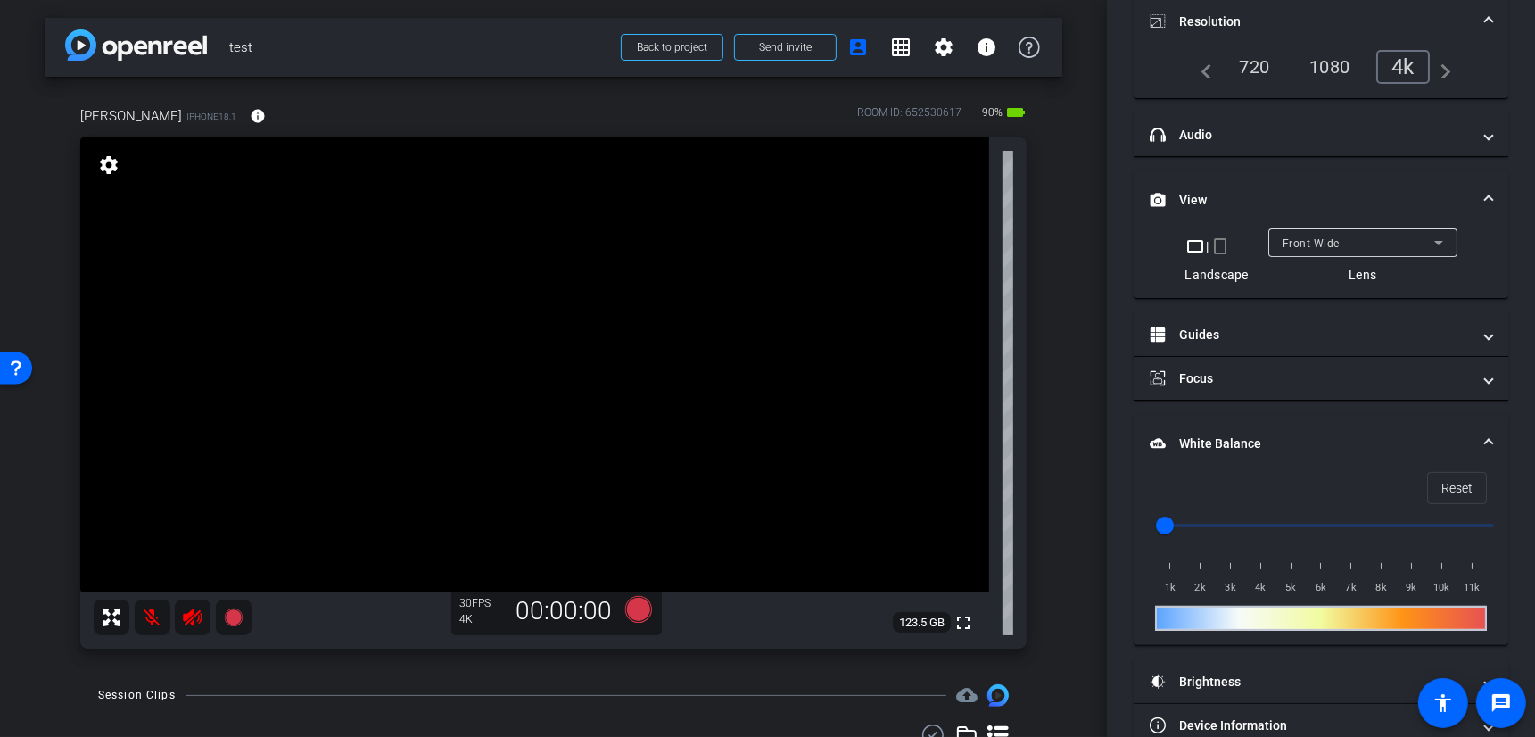
scroll to position [226, 0]
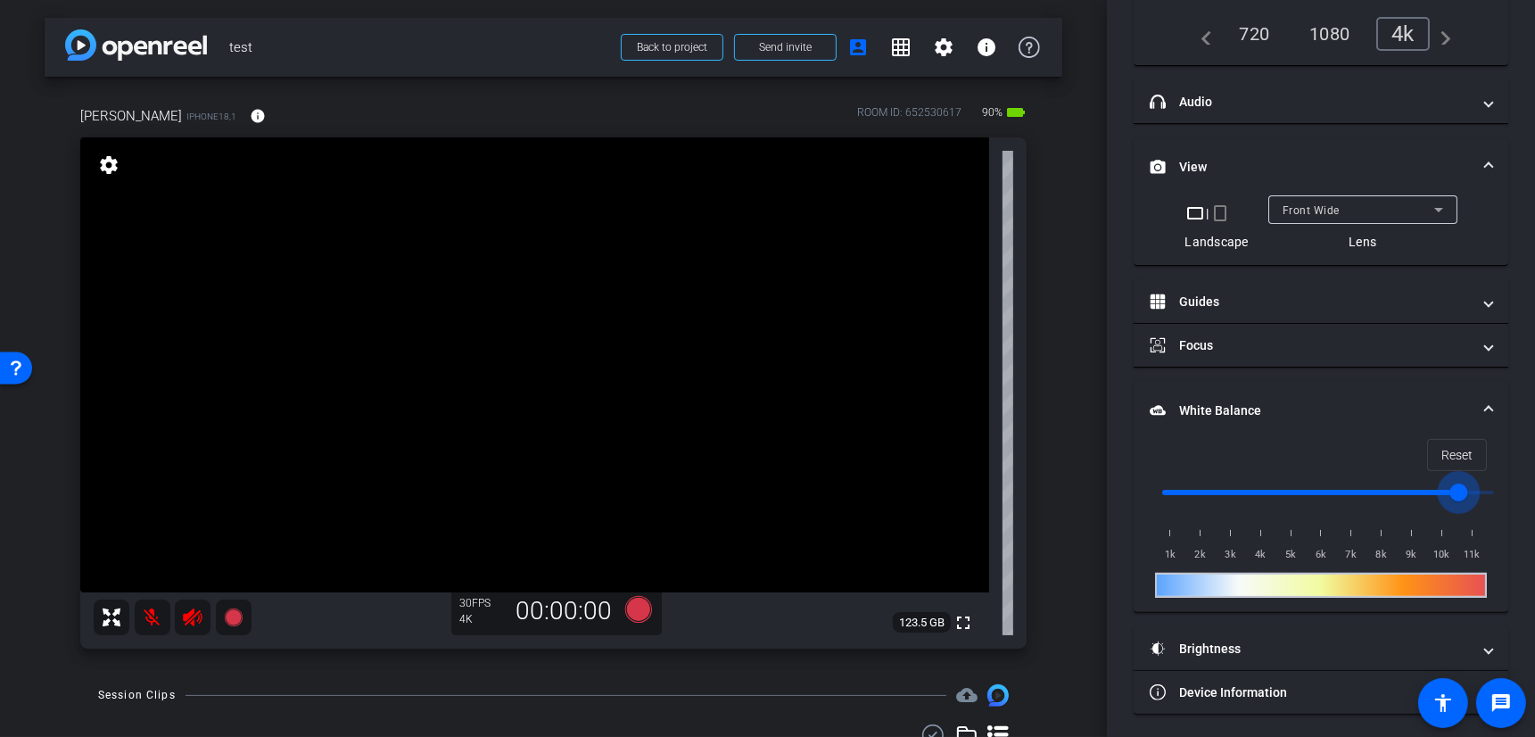
drag, startPoint x: 1165, startPoint y: 490, endPoint x: 1449, endPoint y: 470, distance: 284.2
click at [1451, 473] on input "range" at bounding box center [1327, 492] width 369 height 39
drag, startPoint x: 1453, startPoint y: 481, endPoint x: 1118, endPoint y: 479, distance: 335.3
type input "1000"
click at [1143, 477] on input "range" at bounding box center [1327, 492] width 369 height 39
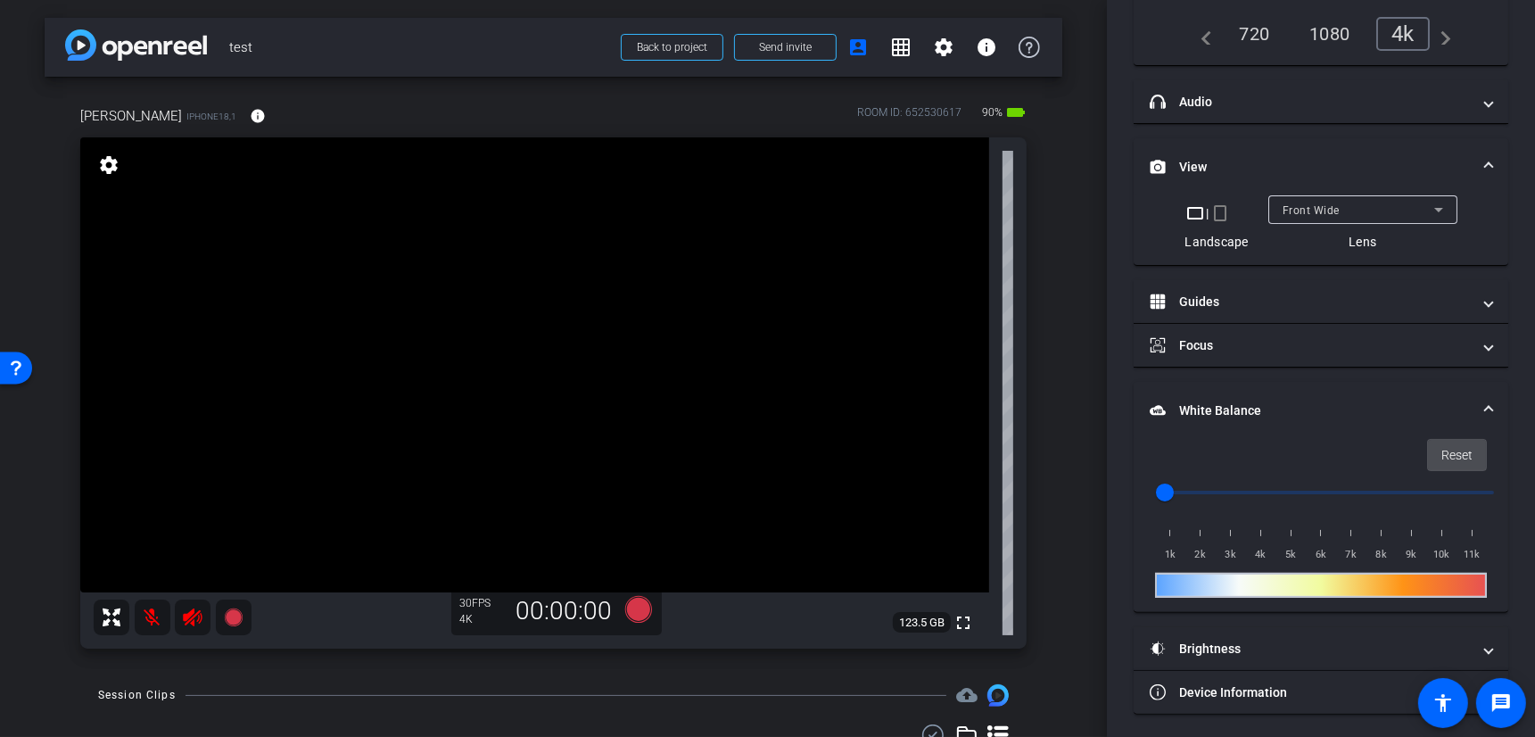
click at [1454, 453] on span "Reset" at bounding box center [1456, 455] width 31 height 34
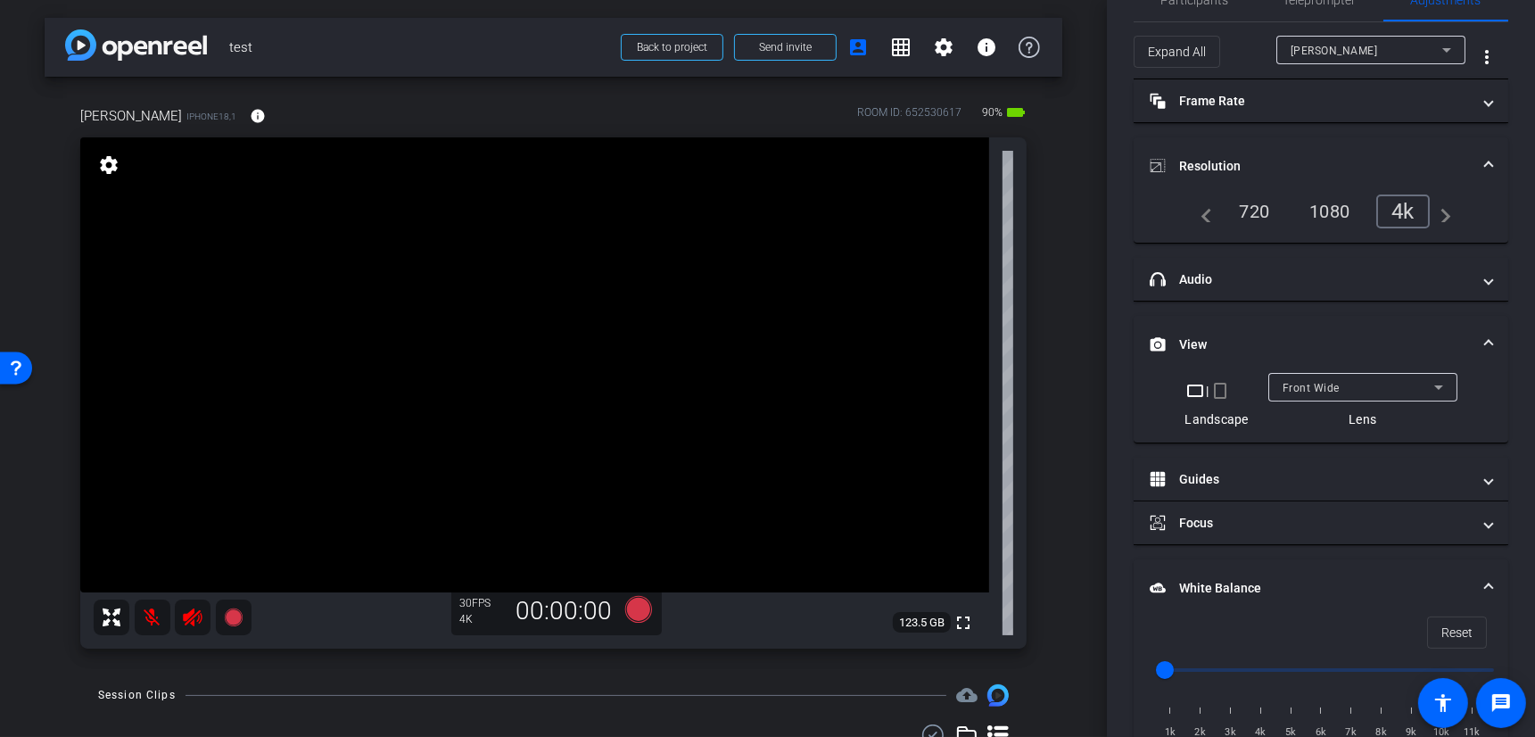
scroll to position [0, 0]
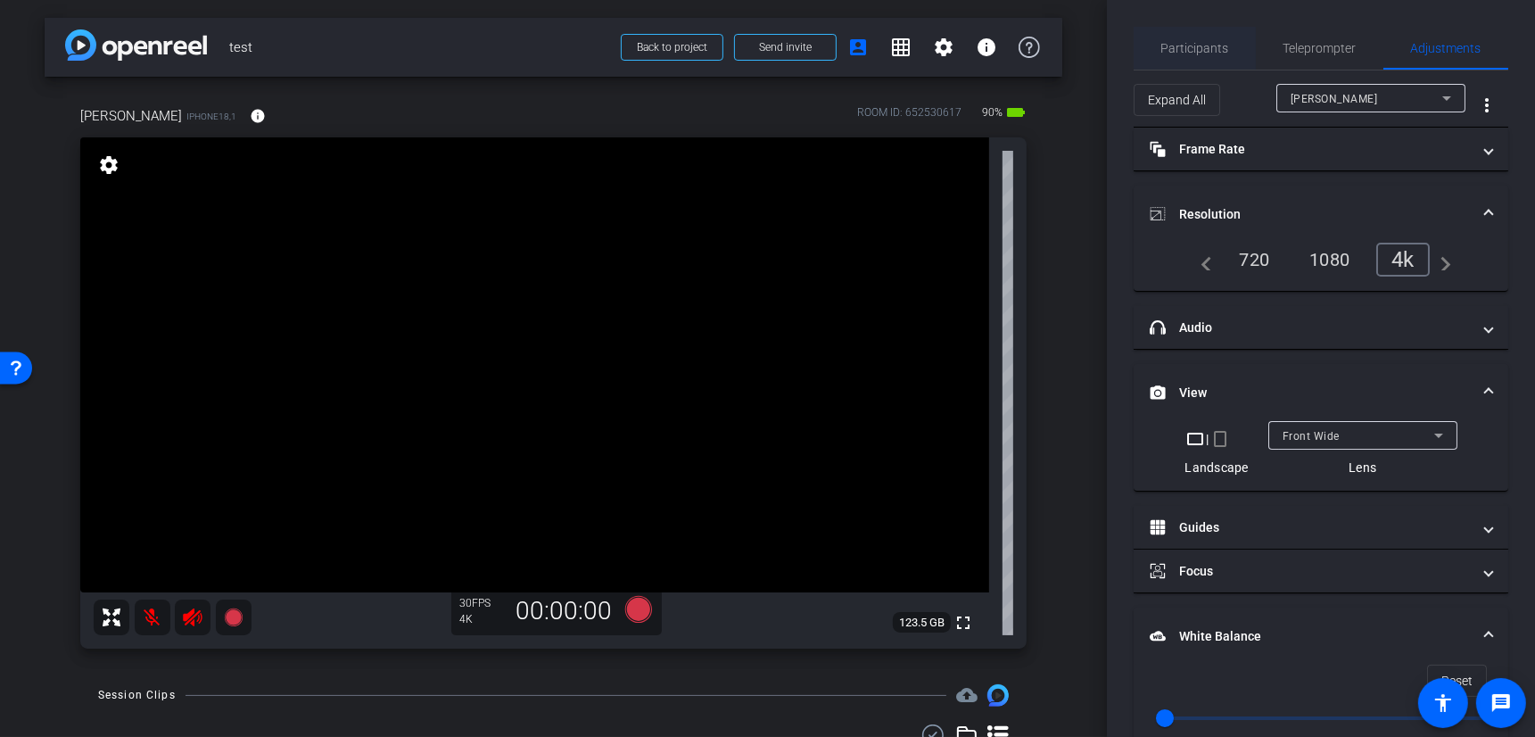
click at [1199, 42] on span "Participants" at bounding box center [1195, 48] width 68 height 12
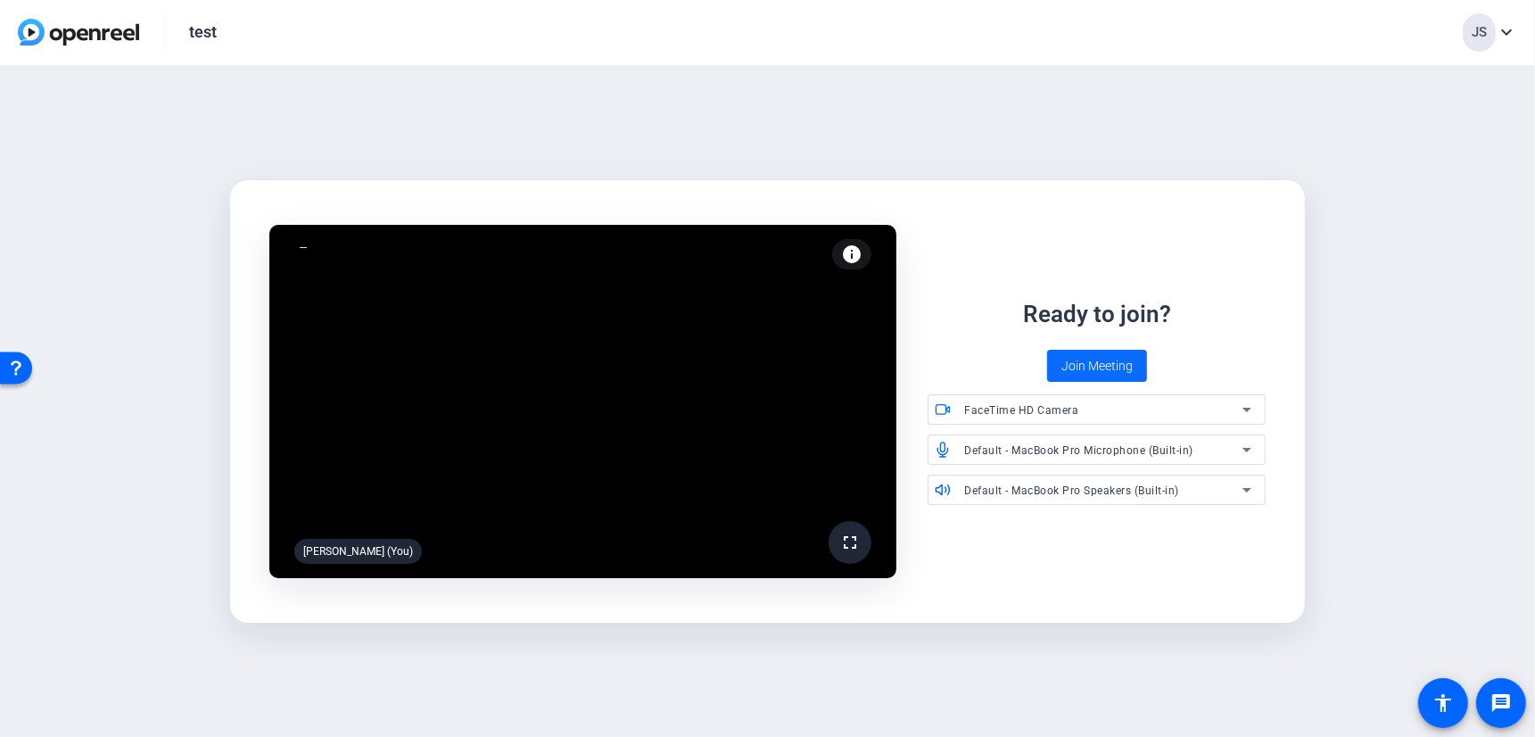
click at [1101, 358] on span "Join Meeting" at bounding box center [1096, 366] width 71 height 19
